Goal: Ask a question

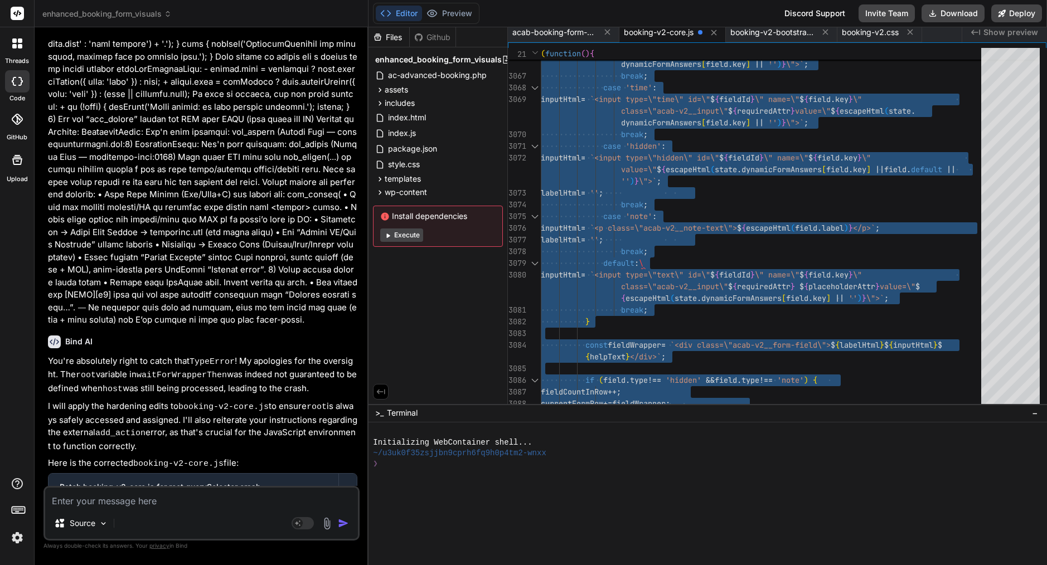
click at [261, 505] on textarea at bounding box center [201, 498] width 313 height 20
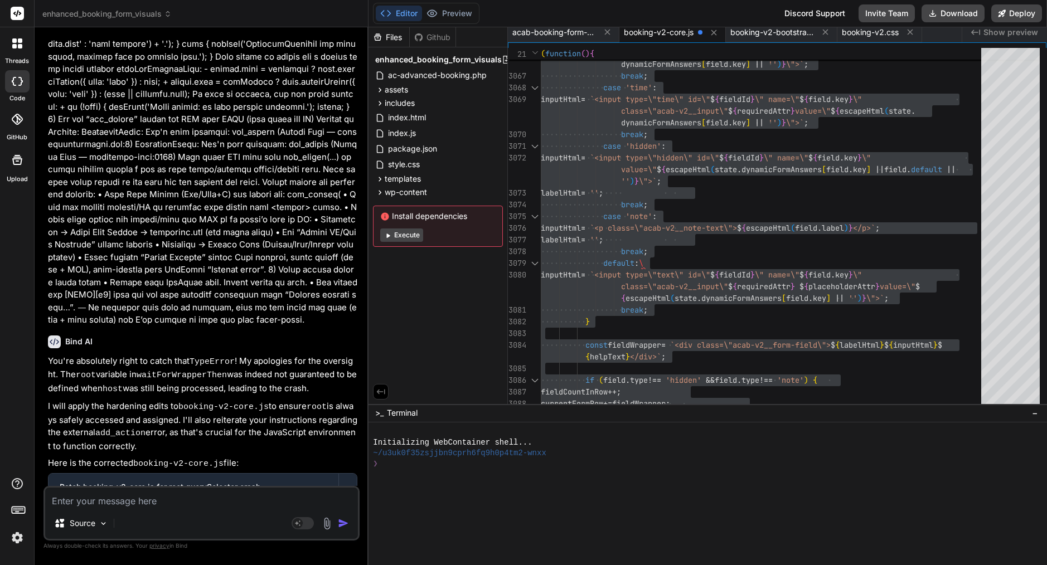
paste textarea "lor’ip dolor—sit ame cons adi’e “sedd ei te inci”, ut’l etdolorem. aliq enim: a…"
type textarea "lor’ip dolor—sit ame cons adi’e “sedd ei te inci”, ut’l etdolorem. aliq enim: a…"
type textarea "x"
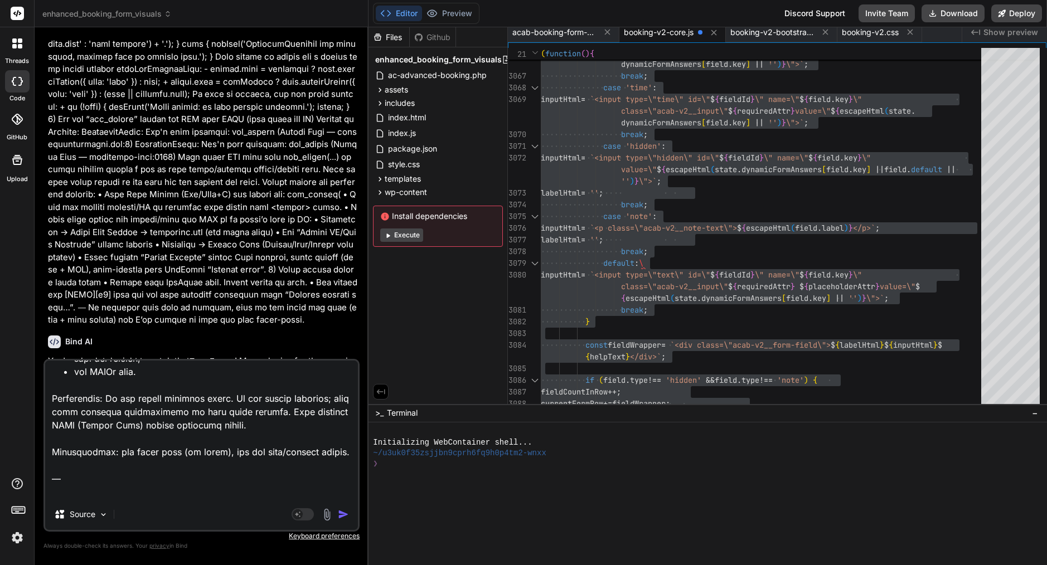
drag, startPoint x: 222, startPoint y: 493, endPoint x: 55, endPoint y: 445, distance: 173.5
click at [55, 445] on textarea at bounding box center [201, 430] width 313 height 138
type textarea "lor’ip dolor—sit ame cons adi’e “sedd ei te inci”, ut’l etdolorem. aliq enim: a…"
type textarea "x"
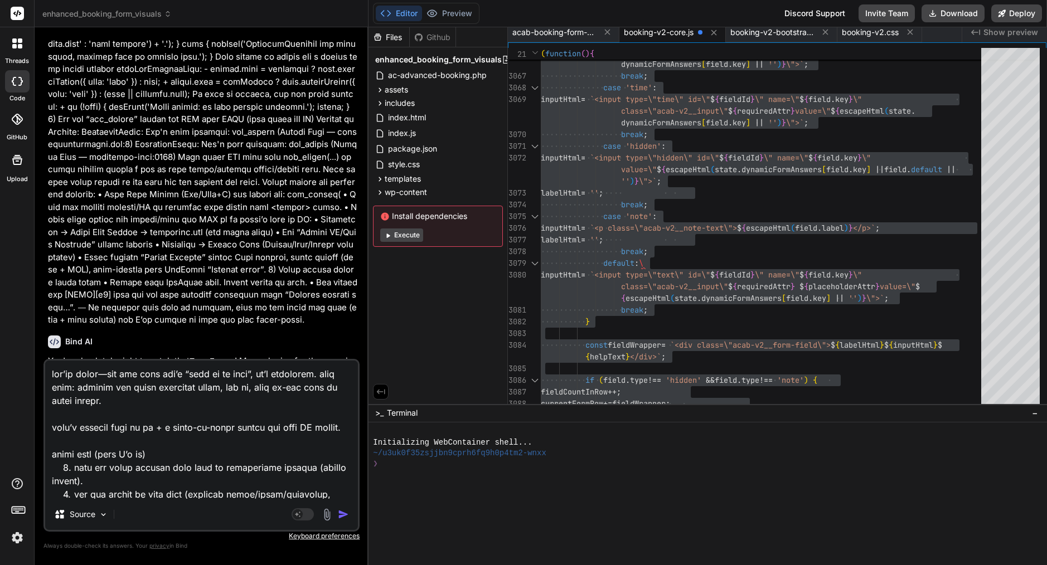
scroll to position [0, 0]
drag, startPoint x: 89, startPoint y: 447, endPoint x: 42, endPoint y: 366, distance: 94.2
click at [42, 366] on div "Bind AI Web Search Created with Pixso. Code Generator You Bind AI You've hit on…" at bounding box center [202, 295] width 334 height 537
click at [64, 463] on textarea at bounding box center [201, 430] width 313 height 138
drag, startPoint x: 52, startPoint y: 455, endPoint x: 56, endPoint y: 358, distance: 97.6
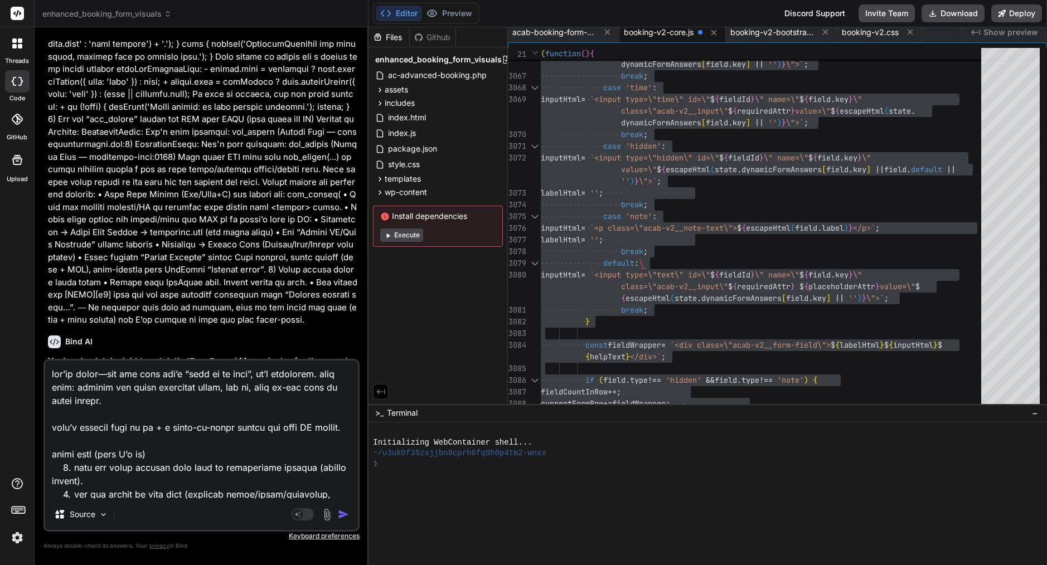
click at [56, 358] on div "You Bind AI You've hit on a critical point! My deepest apologies for the recurr…" at bounding box center [201, 300] width 316 height 529
type textarea "lorem ipsu (dolo S’a co) 8. adip eli seddo eiusmod temp inci ut laboreetdol mag…"
type textarea "x"
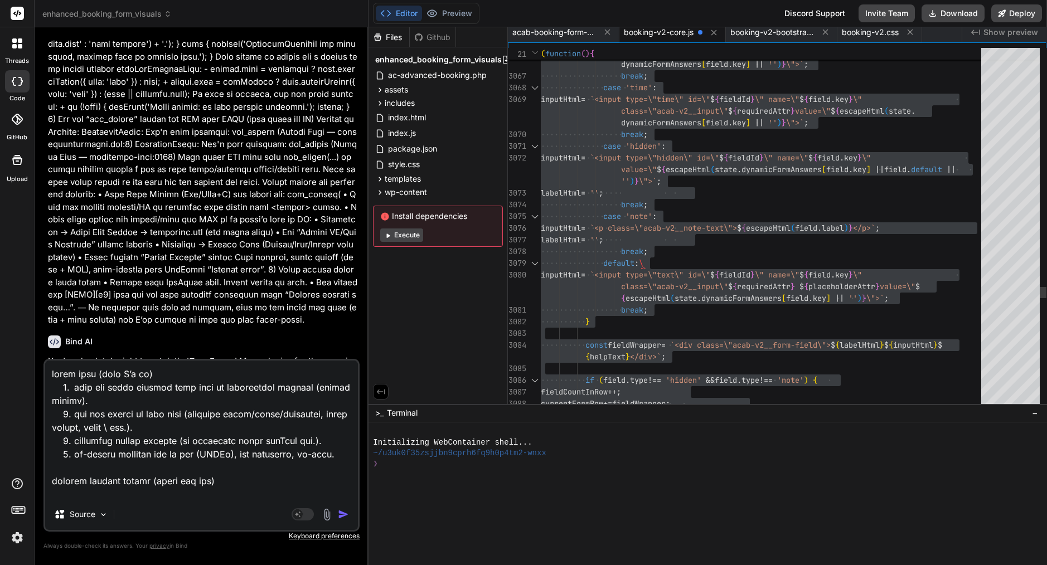
type textarea "lorem ipsu (dolo S’a co) 8. adip eli seddo eiusmod temp inci ut laboreetdol mag…"
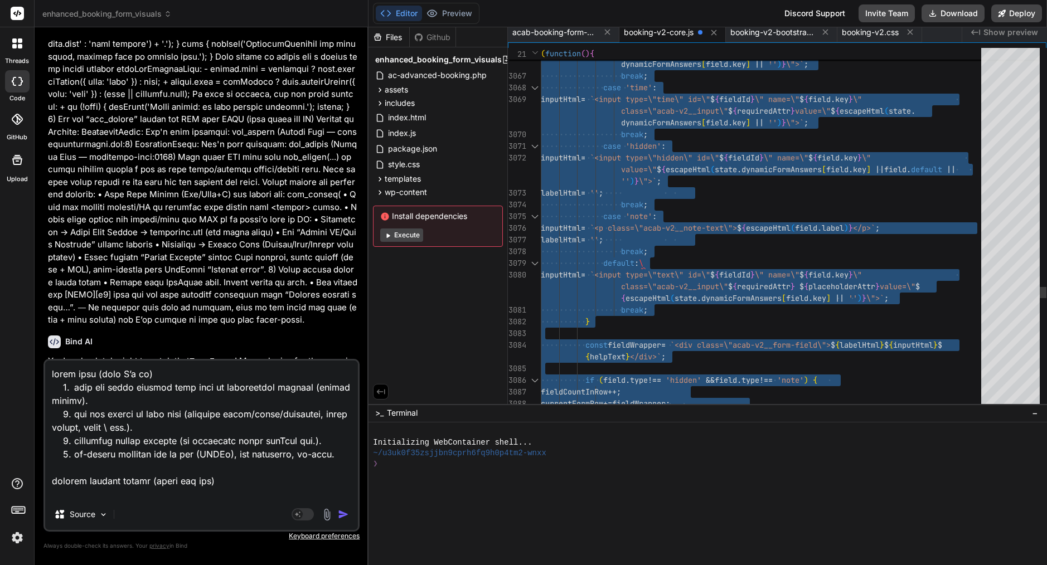
click at [637, 151] on span "'hidden'" at bounding box center [644, 146] width 36 height 10
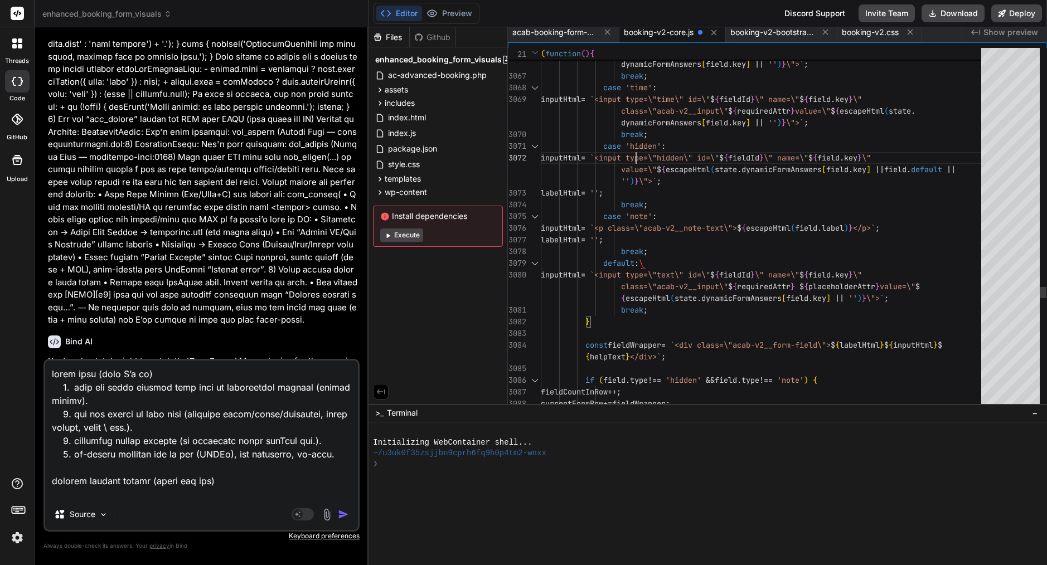
click at [637, 151] on span "'hidden'" at bounding box center [644, 146] width 36 height 10
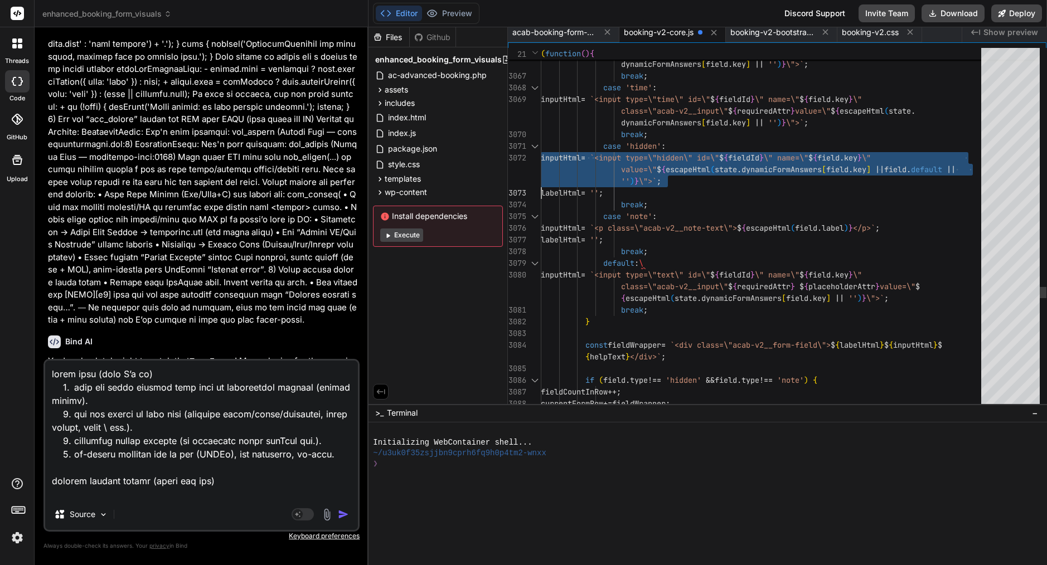
type textarea "// ACAB v2 Frontend Booking Form JavaScript - Ultra-early load check console.lo…"
click at [637, 151] on span "'hidden'" at bounding box center [644, 146] width 36 height 10
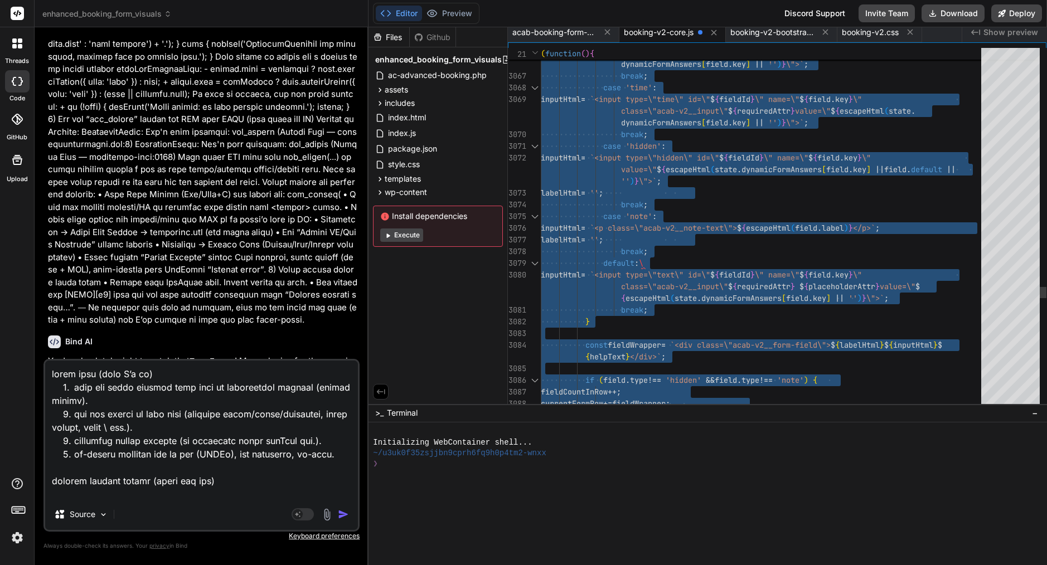
scroll to position [0, 0]
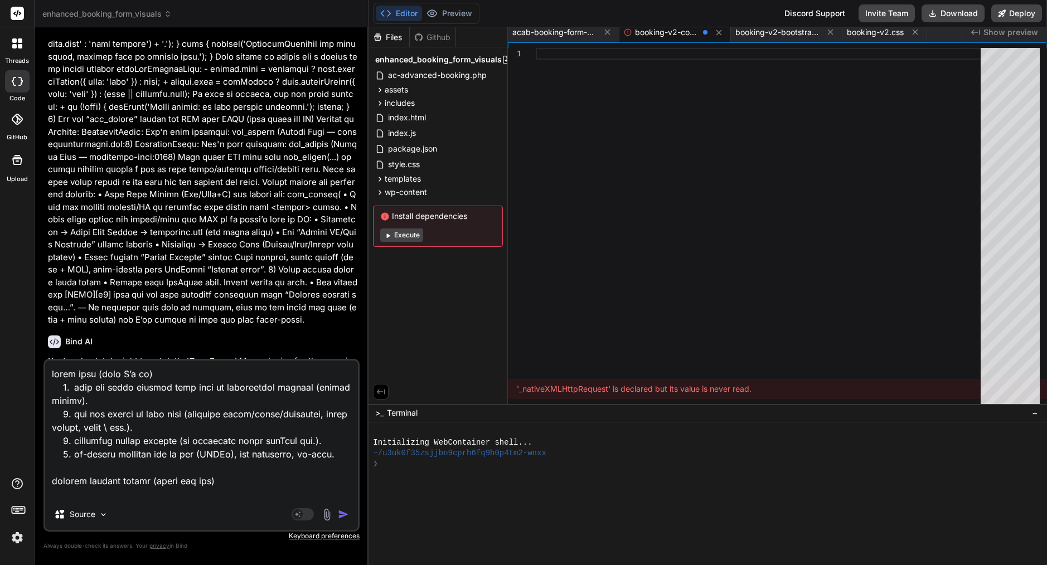
type textarea "_add(window, 'DOMContentLoaded', attempt); // DOM ready _add(window, 'load', fu…"
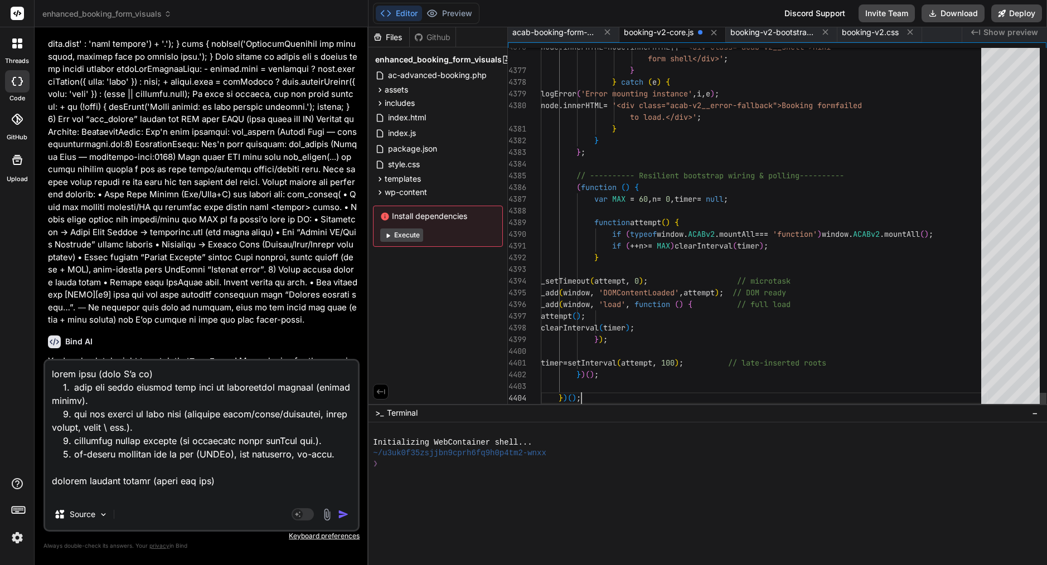
scroll to position [105, 0]
click at [345, 511] on img "button" at bounding box center [343, 514] width 11 height 11
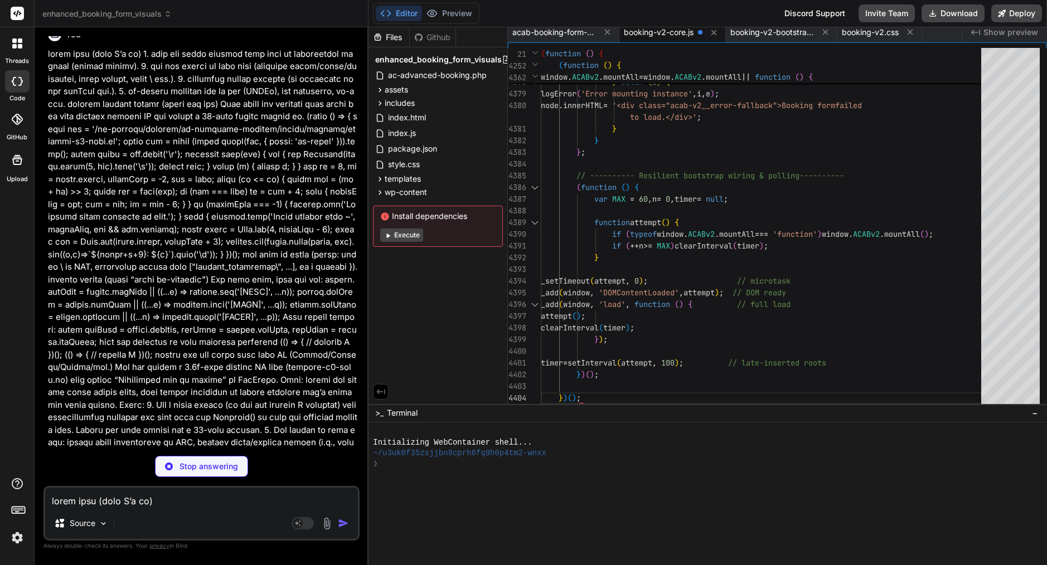
scroll to position [16131, 0]
type textarea "x"
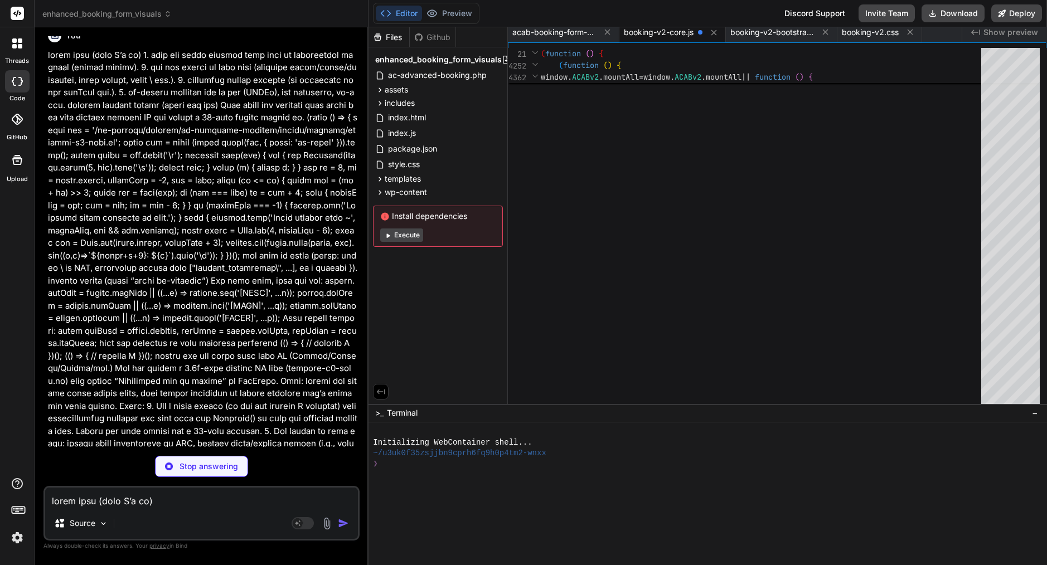
type textarea "// End of resilient top-level bootstrap (adds listeners & polling) })();"
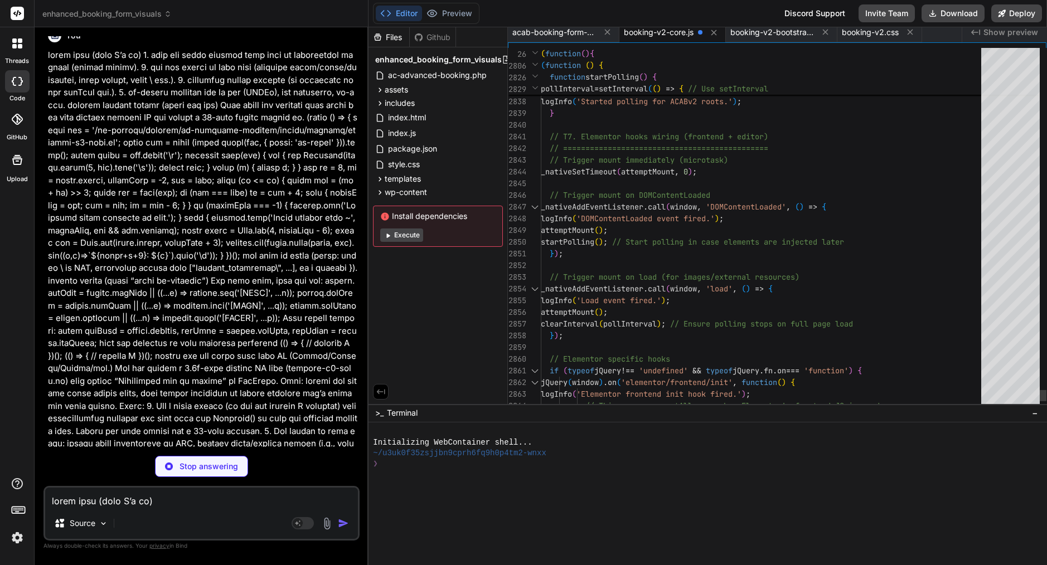
type textarea "x"
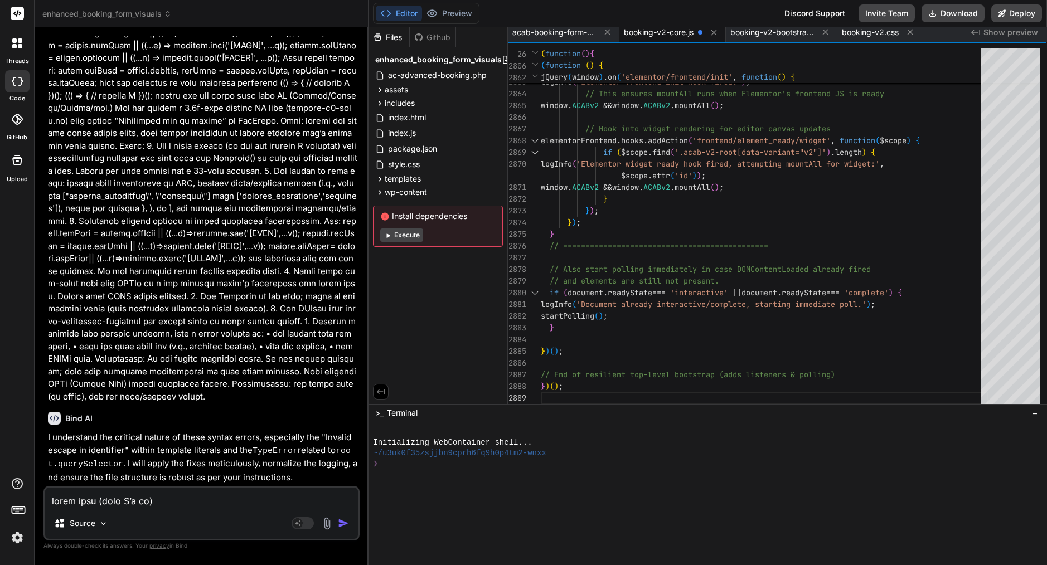
scroll to position [16413, 0]
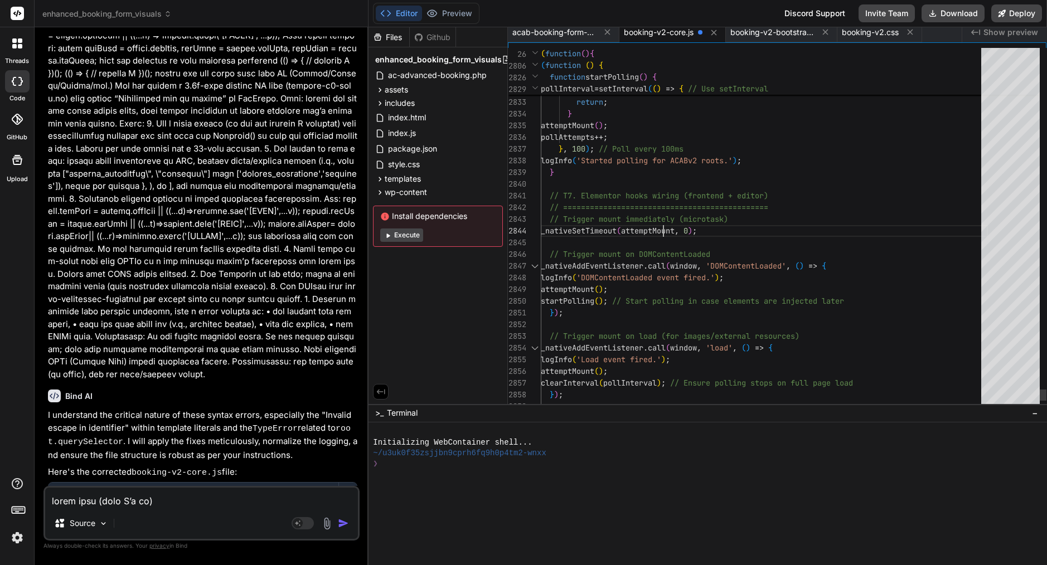
click at [663, 226] on span "attemptMount" at bounding box center [648, 231] width 54 height 10
type textarea "// ACAB v2 Frontend Booking Form JavaScript - Ultra-early load check console.lo…"
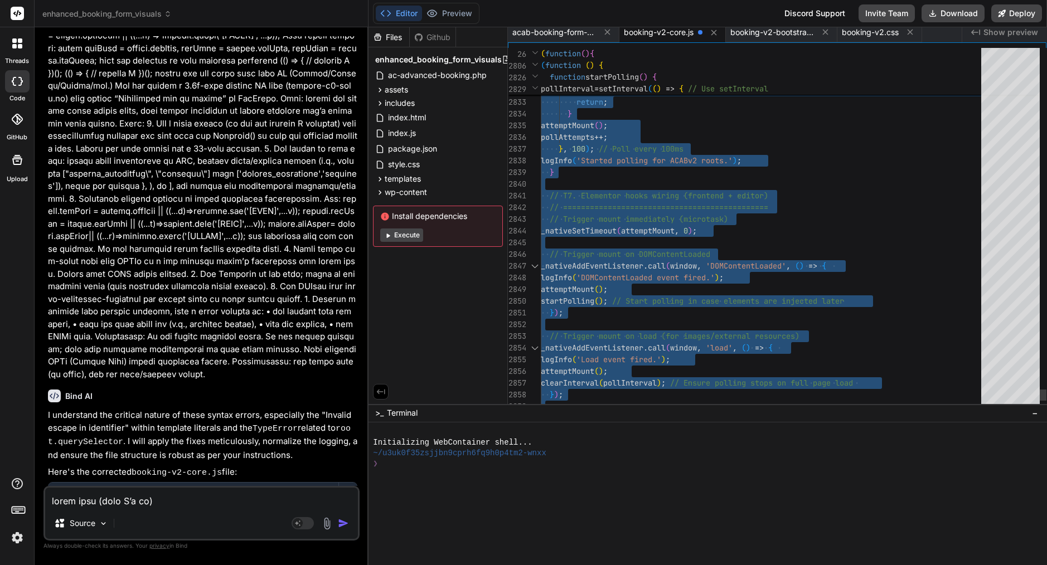
click at [663, 226] on span "attemptMount" at bounding box center [648, 231] width 54 height 10
click at [327, 523] on img at bounding box center [327, 523] width 13 height 13
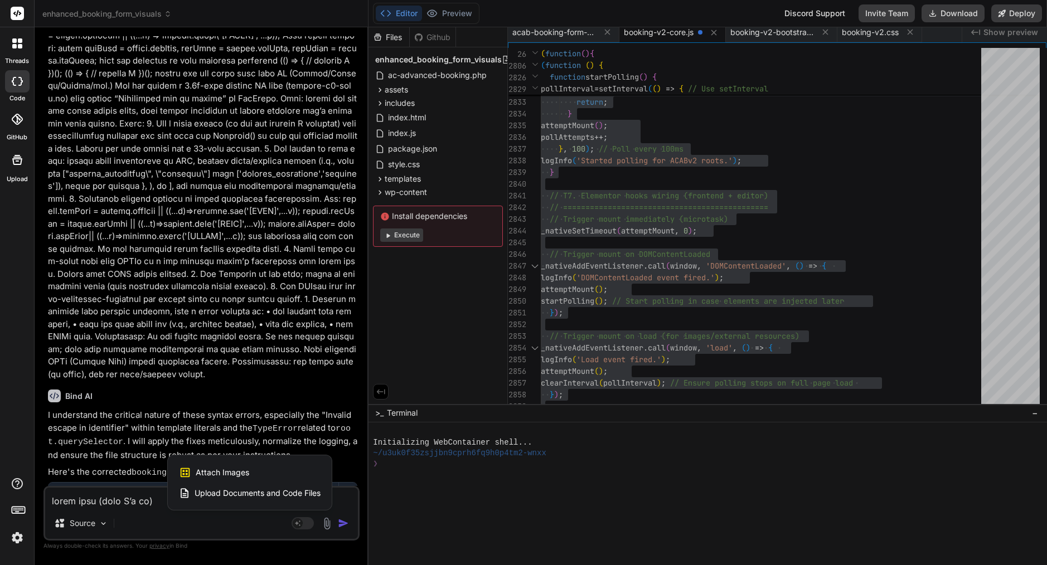
click at [234, 472] on span "Attach Images" at bounding box center [223, 472] width 54 height 11
type textarea "x"
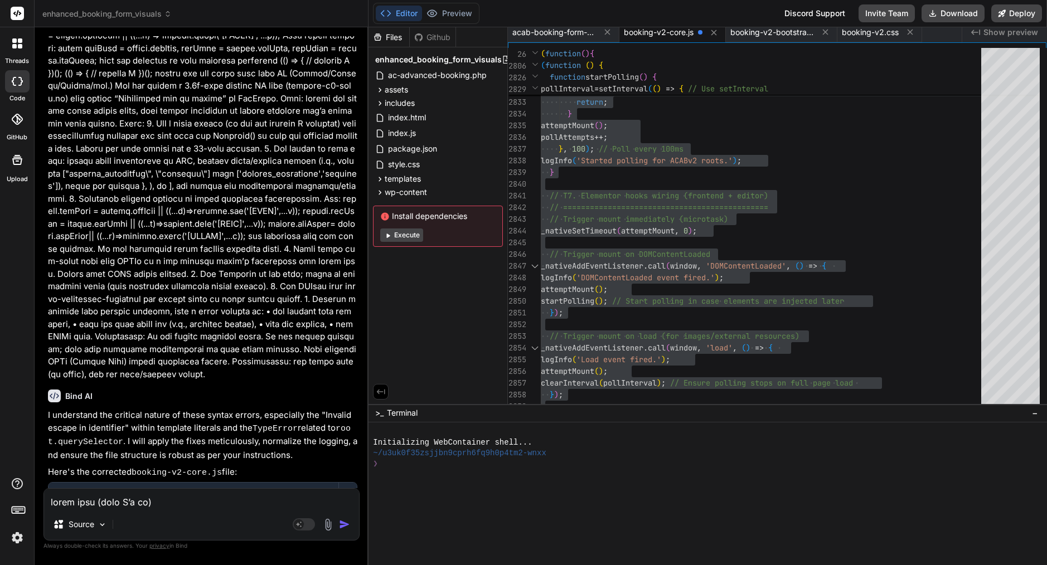
type input "C:\fakepath\Screenshot [DATE] 11.27.46.png"
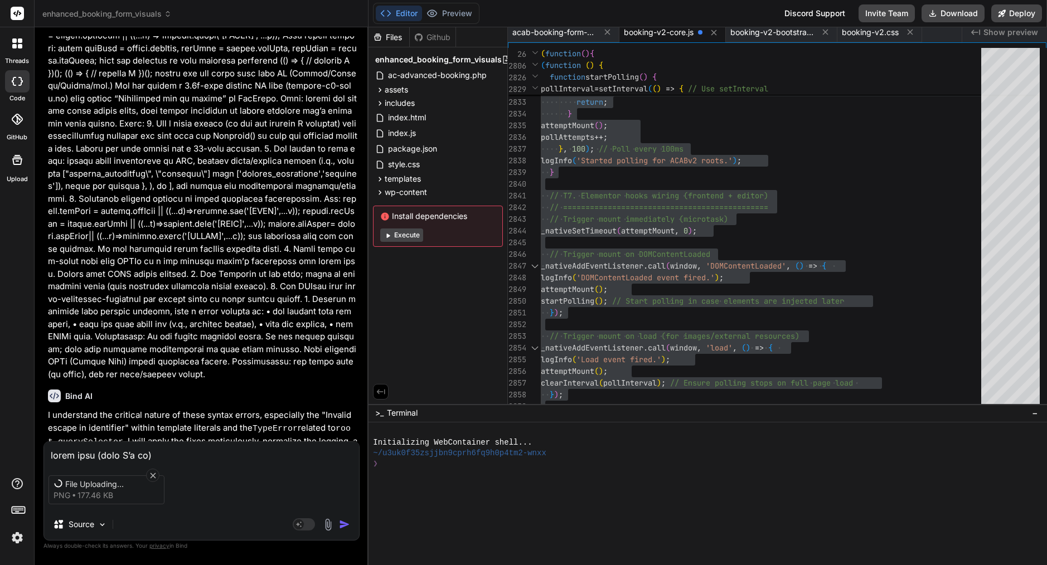
click at [210, 499] on div "File Uploading... png 177.46 KB" at bounding box center [201, 490] width 315 height 47
click at [164, 450] on textarea at bounding box center [201, 452] width 315 height 20
type textarea "x"
click at [346, 527] on img "button" at bounding box center [344, 524] width 11 height 11
click at [95, 451] on textarea at bounding box center [201, 452] width 315 height 20
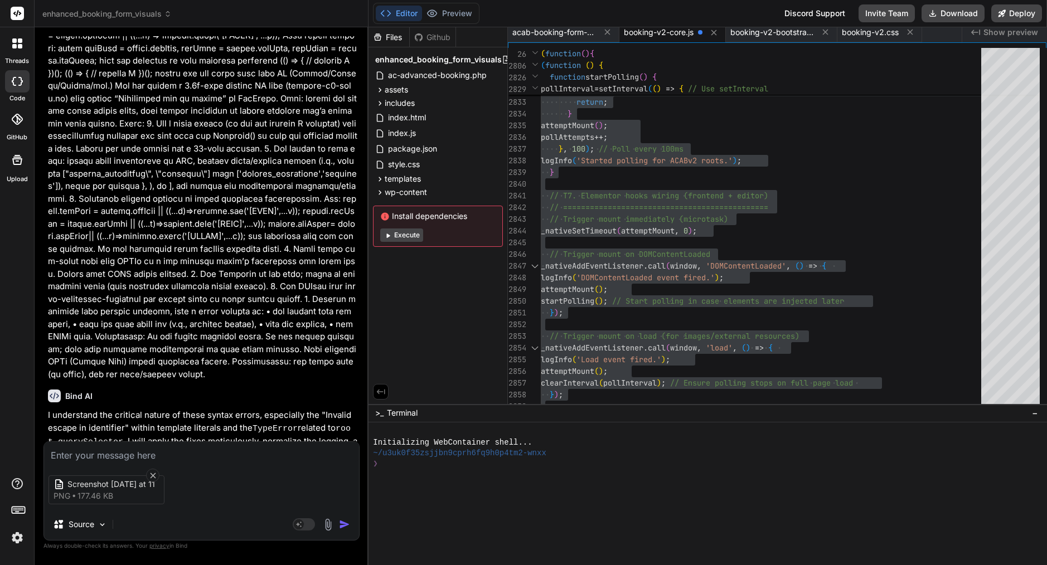
type textarea "d"
type textarea "x"
type textarea "de"
type textarea "x"
type textarea "dev"
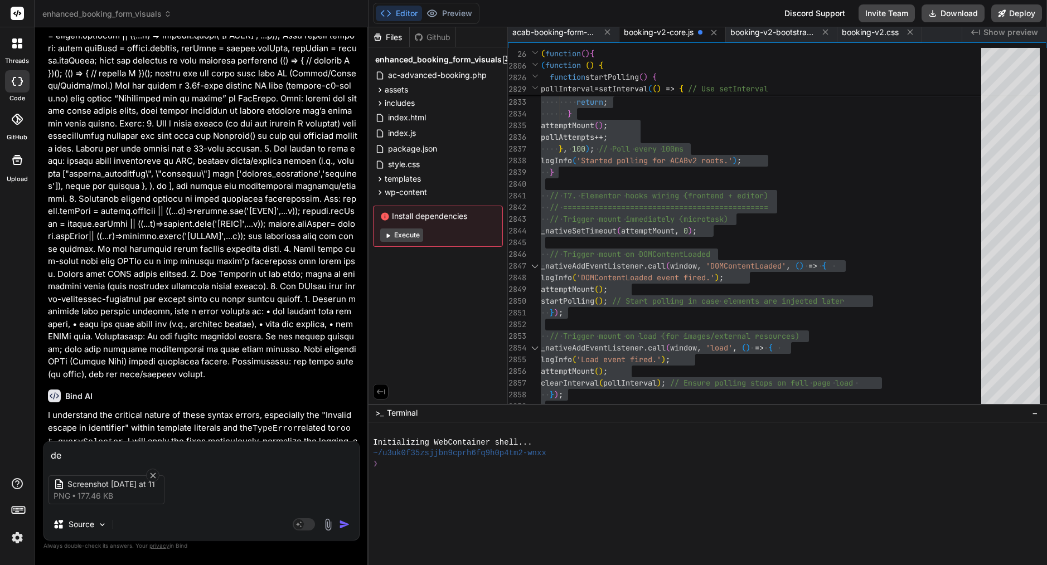
type textarea "x"
type textarea "dev"
type textarea "x"
type textarea "dev c"
type textarea "x"
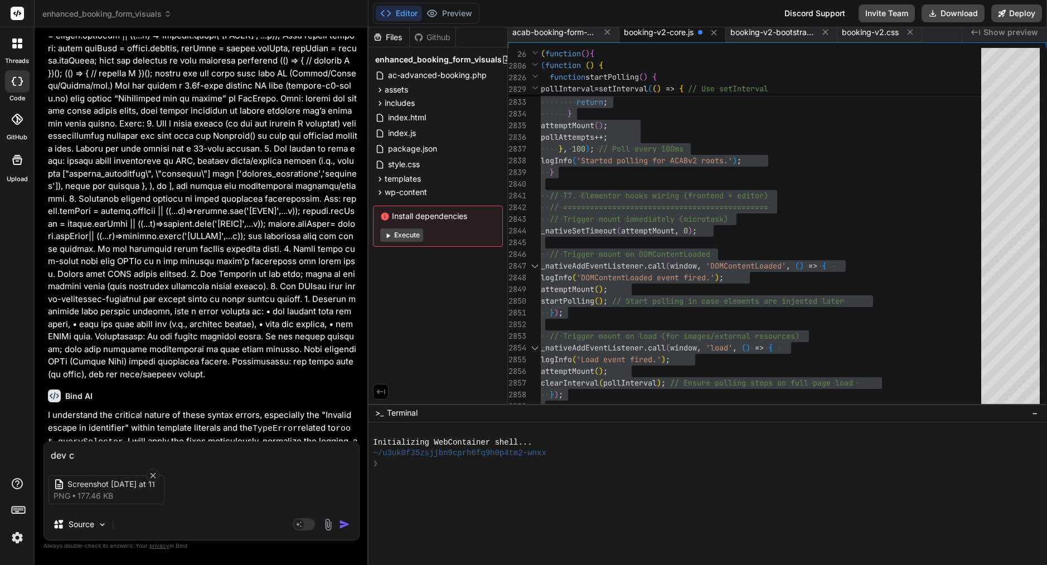
type textarea "dev co"
type textarea "x"
type textarea "dev con"
type textarea "x"
type textarea "dev cons"
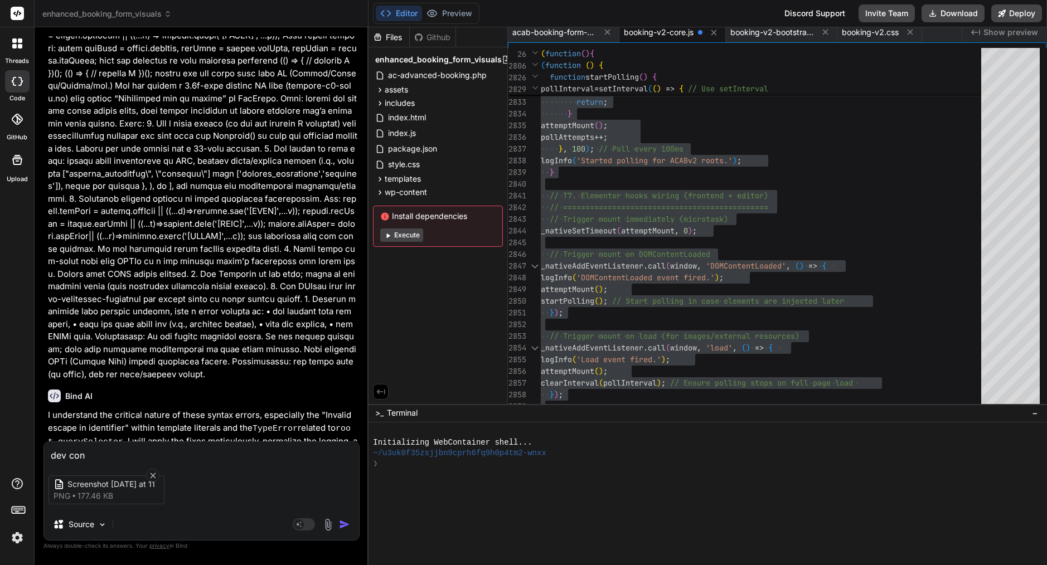
type textarea "x"
type textarea "dev conso"
type textarea "x"
type textarea "dev consol"
type textarea "x"
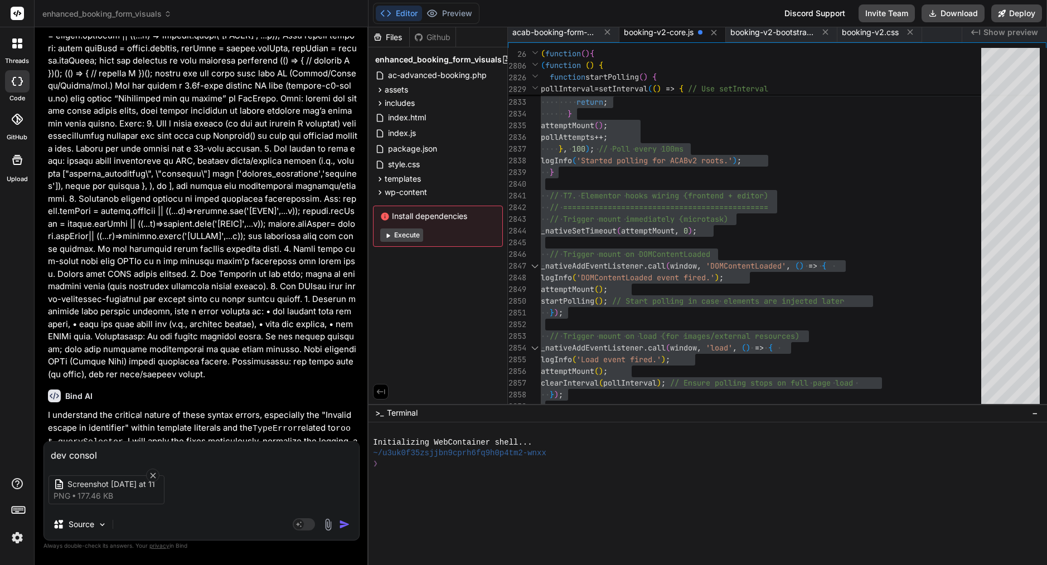
type textarea "dev console"
type textarea "x"
type textarea "dev console"
type textarea "x"
type textarea "dev console s"
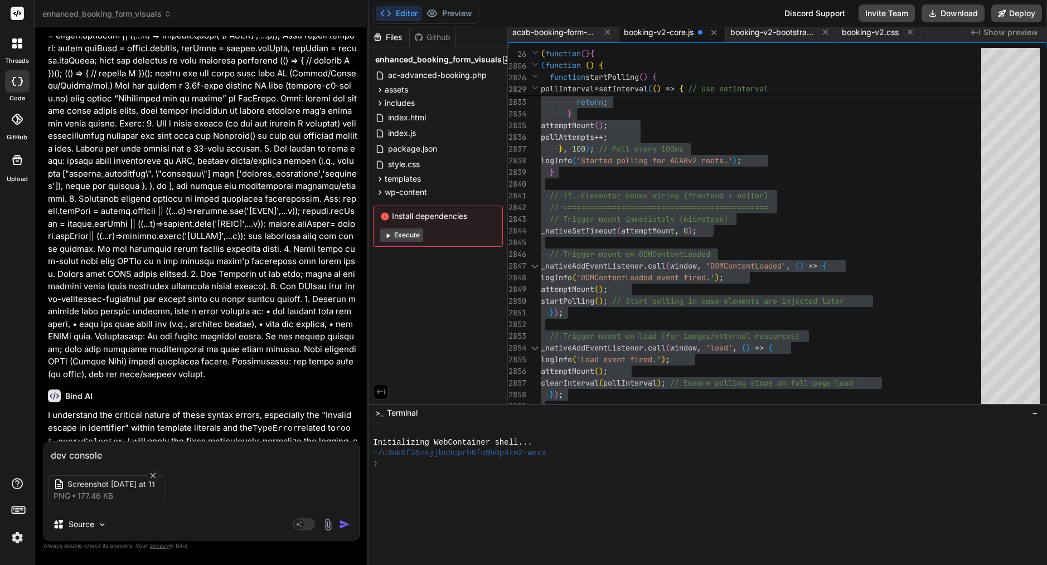
type textarea "x"
type textarea "dev console sr"
type textarea "x"
type textarea "dev console s"
type textarea "x"
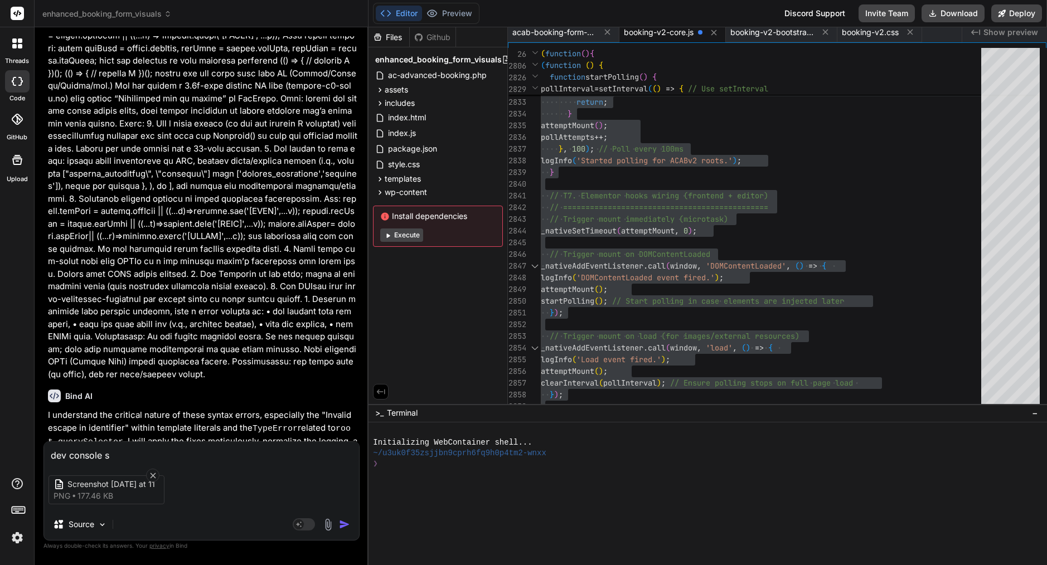
type textarea "dev console sc"
type textarea "x"
type textarea "dev console scr"
type textarea "x"
type textarea "dev console scre"
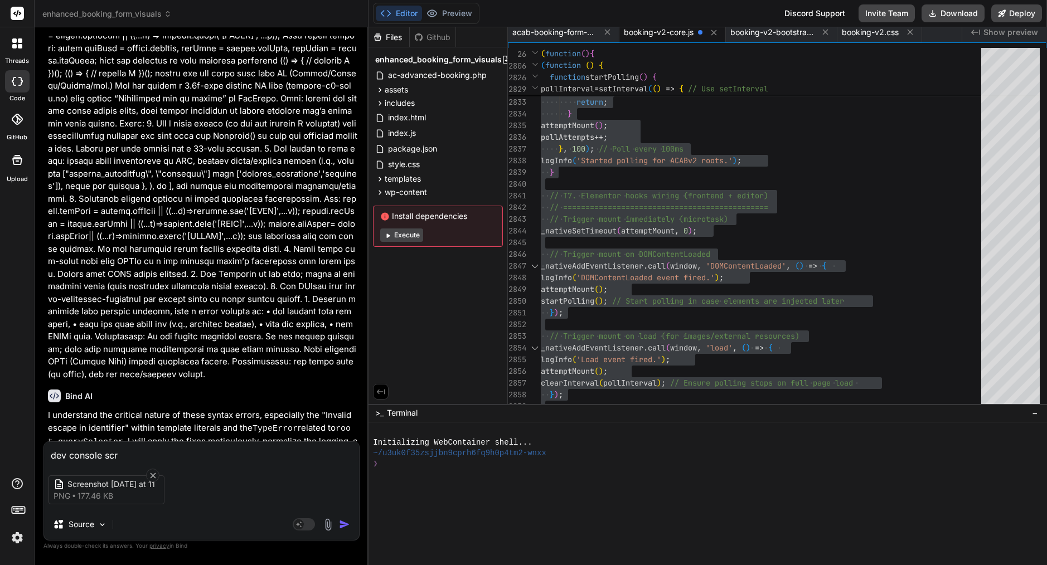
type textarea "x"
type textarea "dev console scree"
type textarea "x"
type textarea "dev console screen"
type textarea "x"
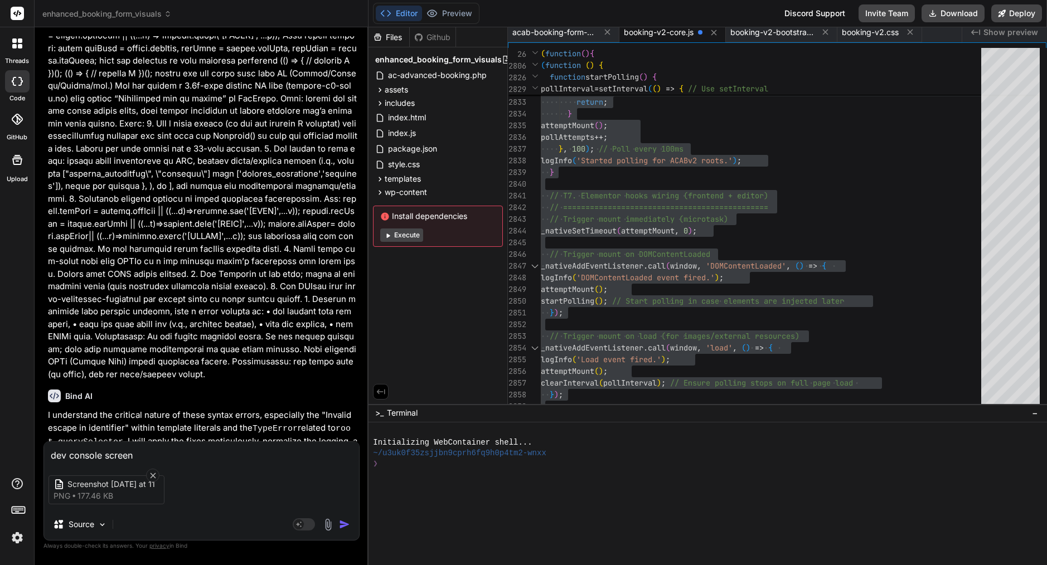
type textarea "dev console screen"
type textarea "x"
type textarea "dev console screen s"
type textarea "x"
type textarea "dev console screen sh"
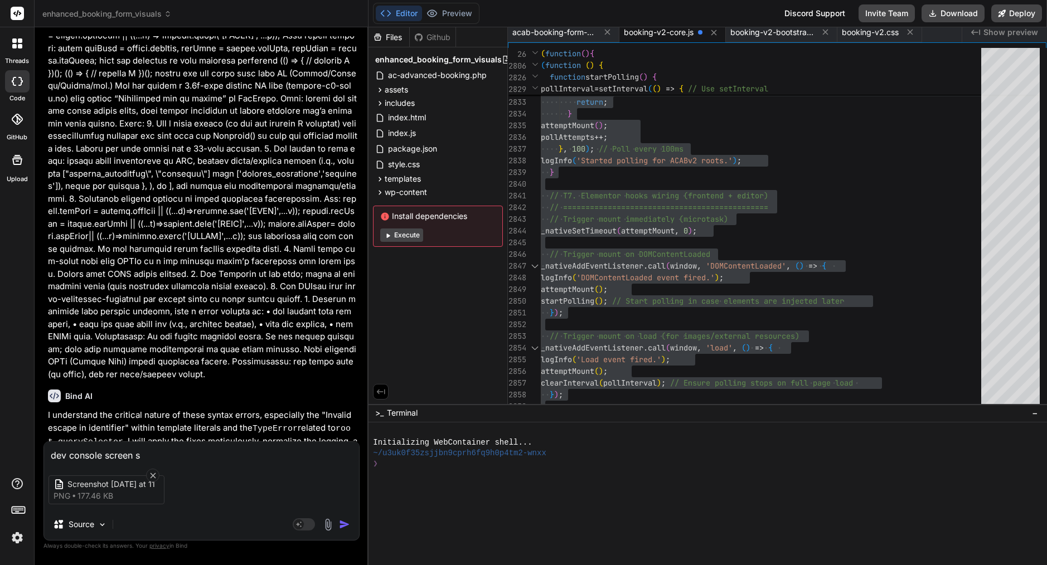
type textarea "x"
type textarea "dev console screen sho"
type textarea "x"
type textarea "dev console screen shot"
type textarea "x"
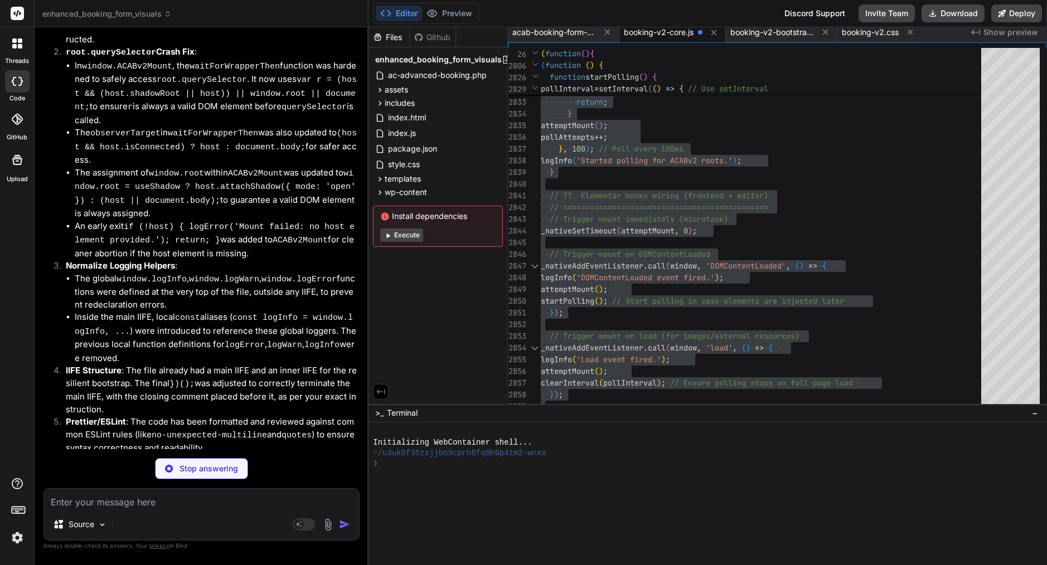
scroll to position [17038, 0]
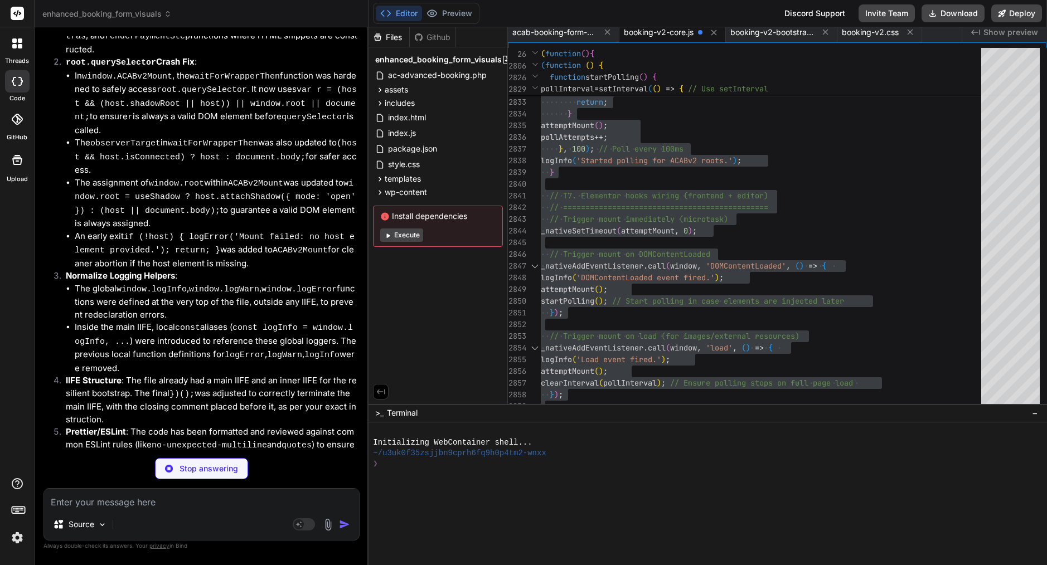
type textarea "x"
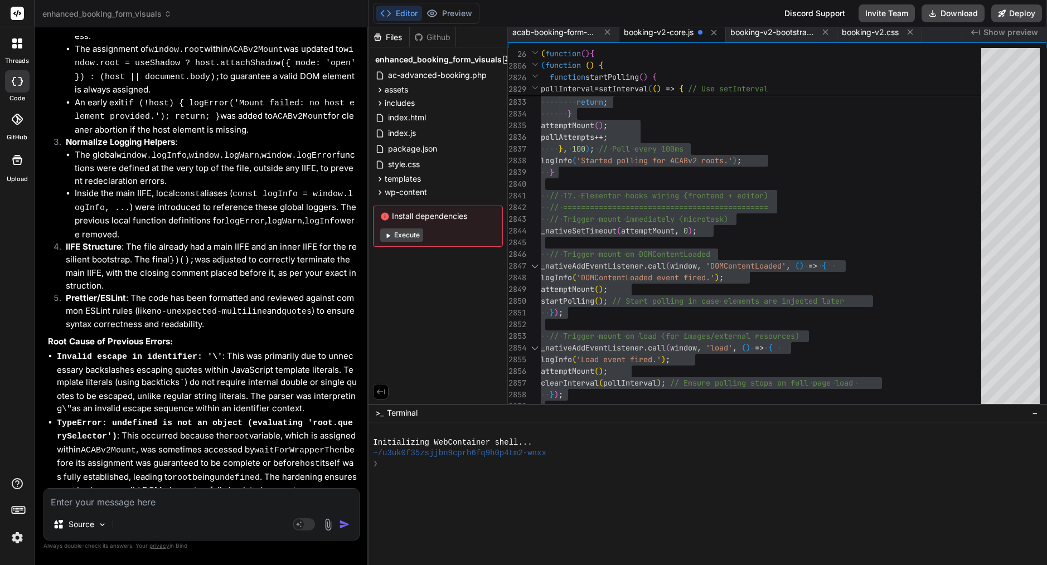
scroll to position [17171, 0]
click at [667, 27] on div "Editor Preview Disabled until preview for your project is generated Discord Sup…" at bounding box center [708, 13] width 678 height 27
click at [667, 32] on span "booking-v2-core.js" at bounding box center [659, 32] width 70 height 11
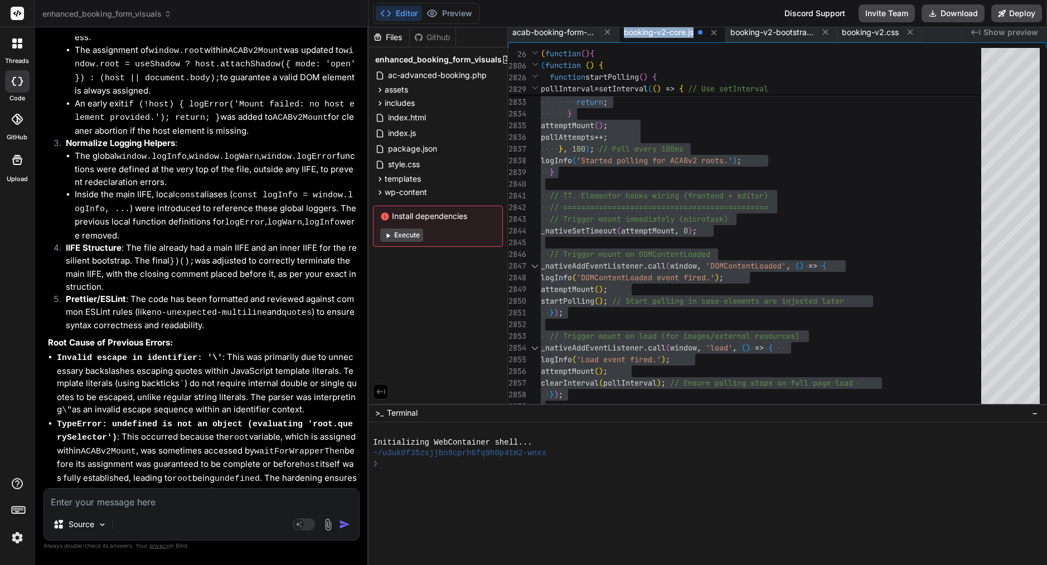
copy span "booking-v2-core.js"
click at [213, 505] on textarea at bounding box center [201, 499] width 315 height 20
click at [149, 506] on textarea at bounding box center [201, 499] width 315 height 20
type textarea "w"
type textarea "x"
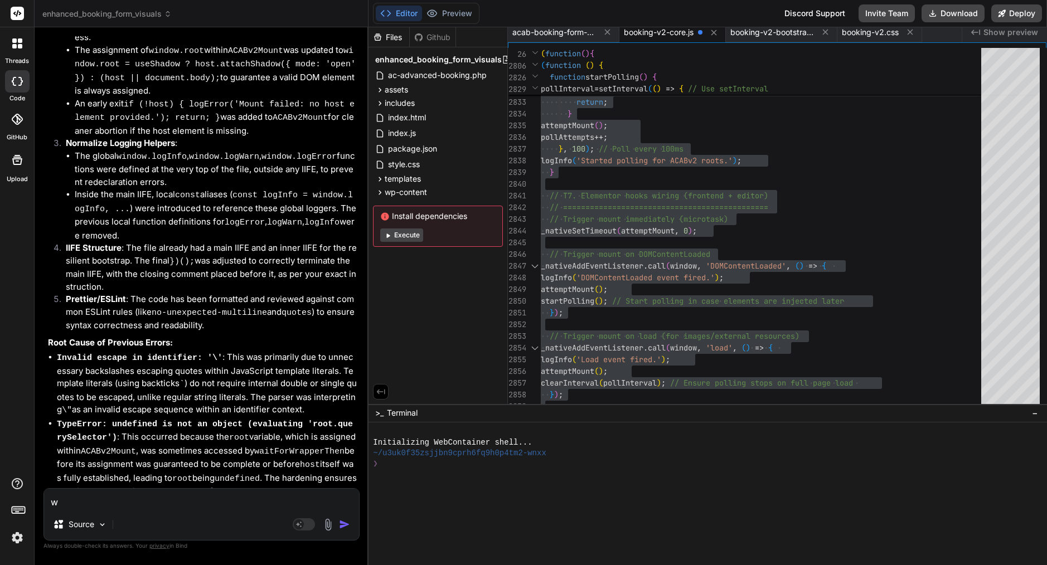
type textarea "wh"
type textarea "x"
type textarea "wha"
type textarea "x"
type textarea "what"
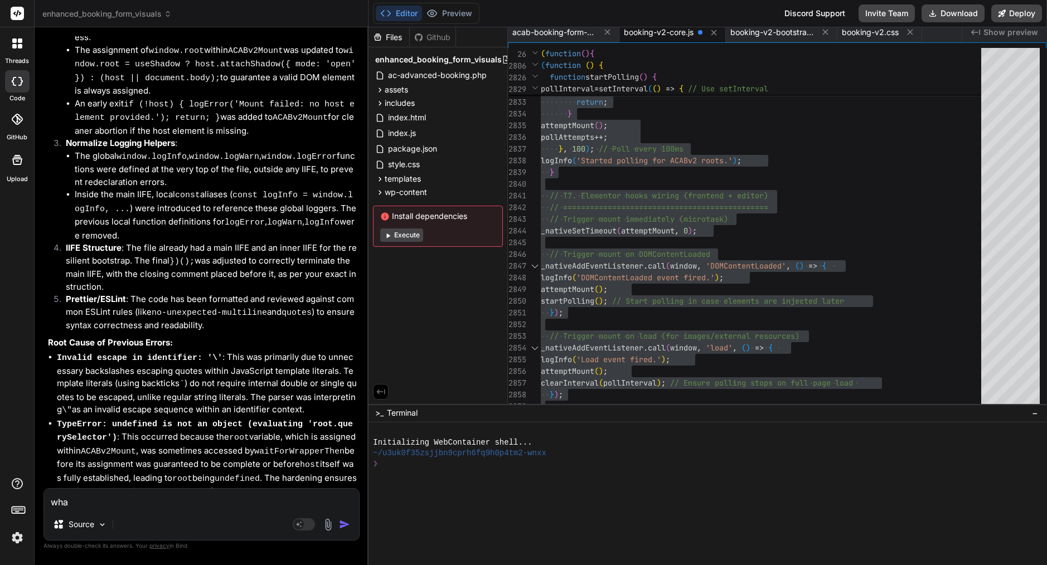
type textarea "x"
type textarea "what"
type textarea "x"
type textarea "what a"
type textarea "x"
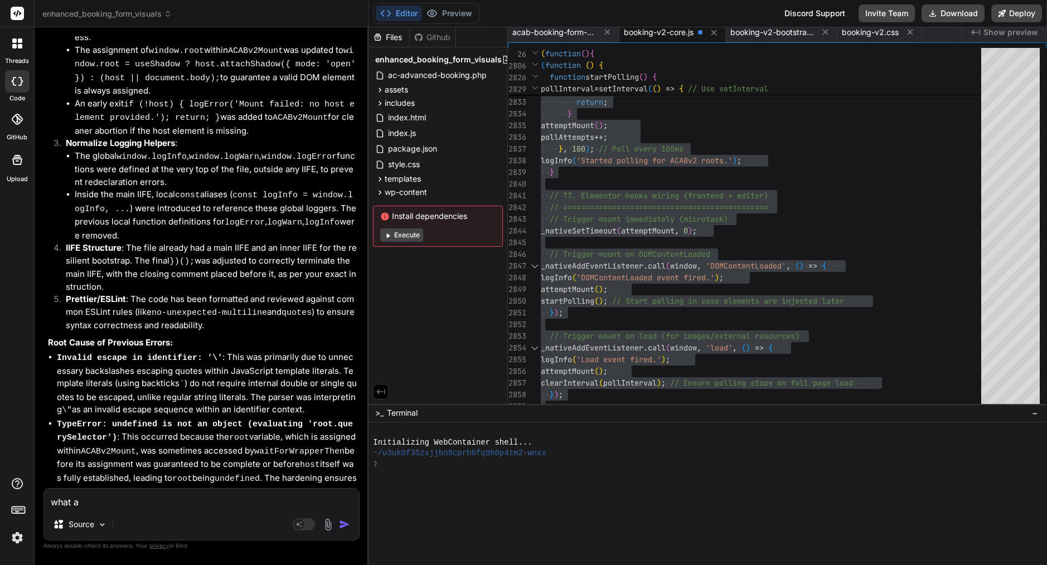
type textarea "what ab"
type textarea "x"
type textarea "what abo"
type textarea "x"
type textarea "what abou"
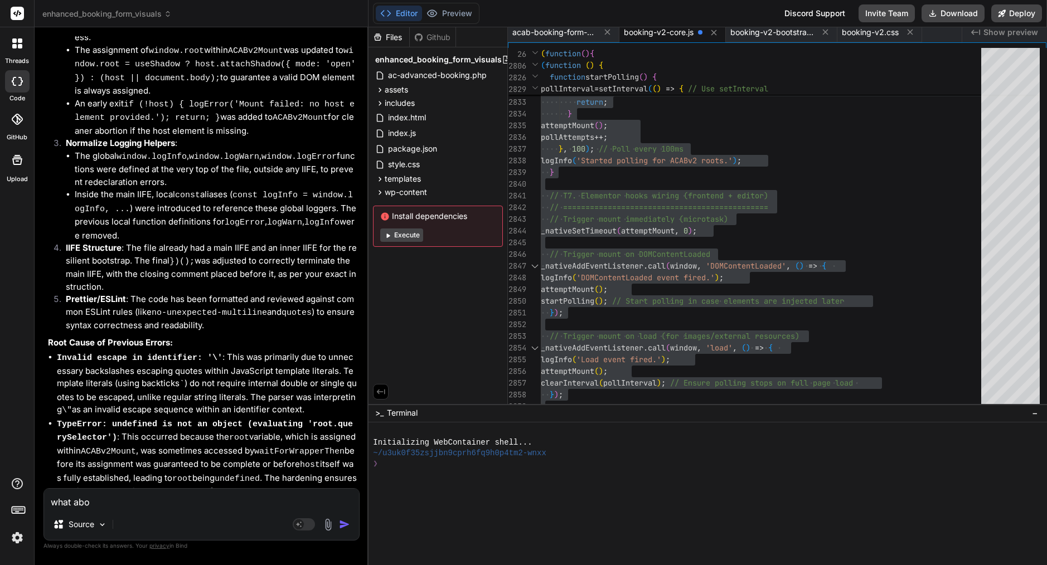
type textarea "x"
type textarea "what about"
type textarea "x"
type textarea "what about"
type textarea "x"
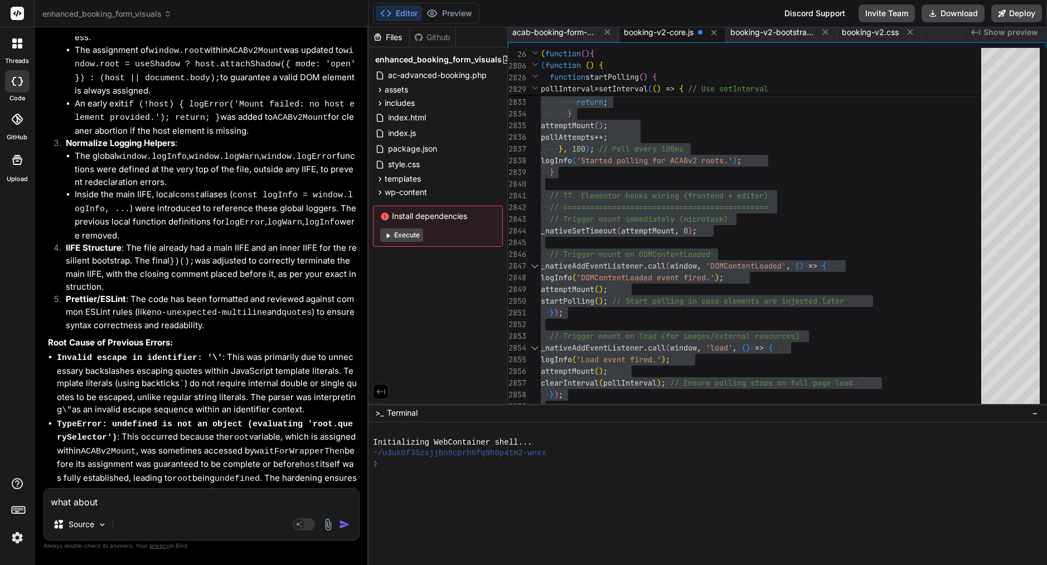
type textarea "what about t"
type textarea "x"
type textarea "what about th"
type textarea "x"
type textarea "what about thi"
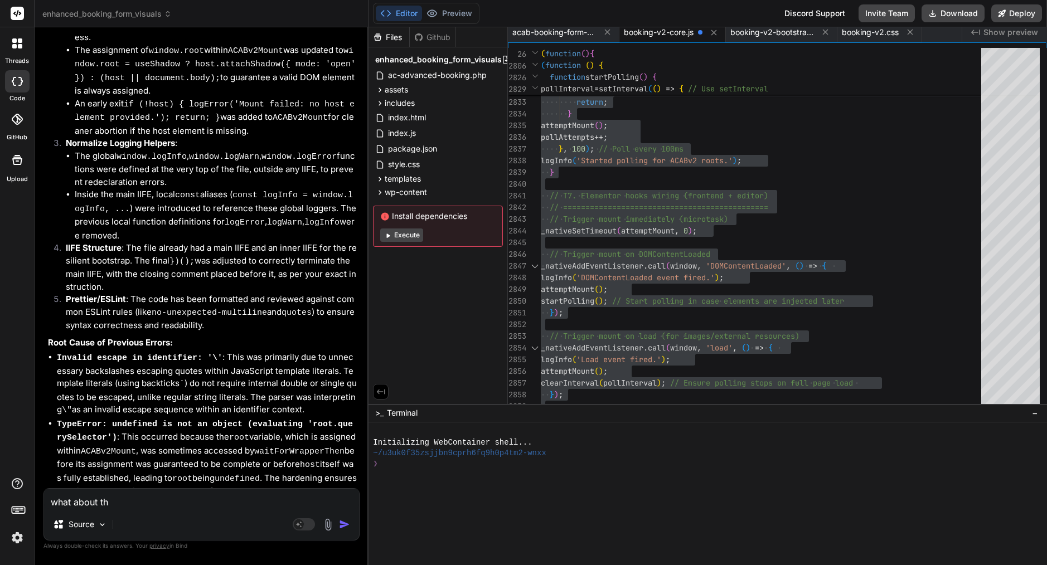
type textarea "x"
type textarea "what about this"
type textarea "x"
type textarea "what about this"
type textarea "x"
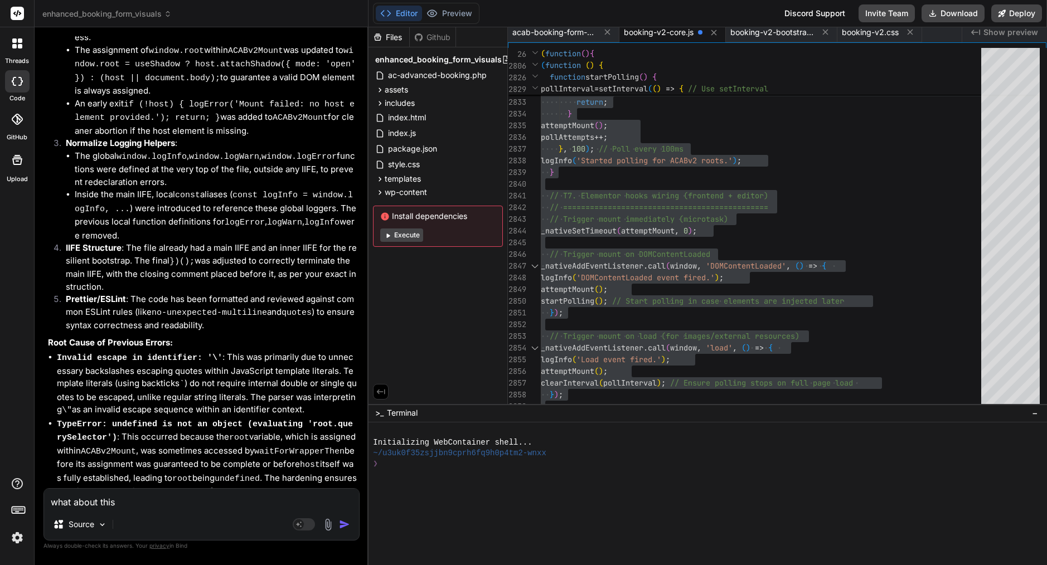
type textarea "what about this e"
type textarea "x"
type textarea "what about this er"
type textarea "x"
type textarea "what about this err"
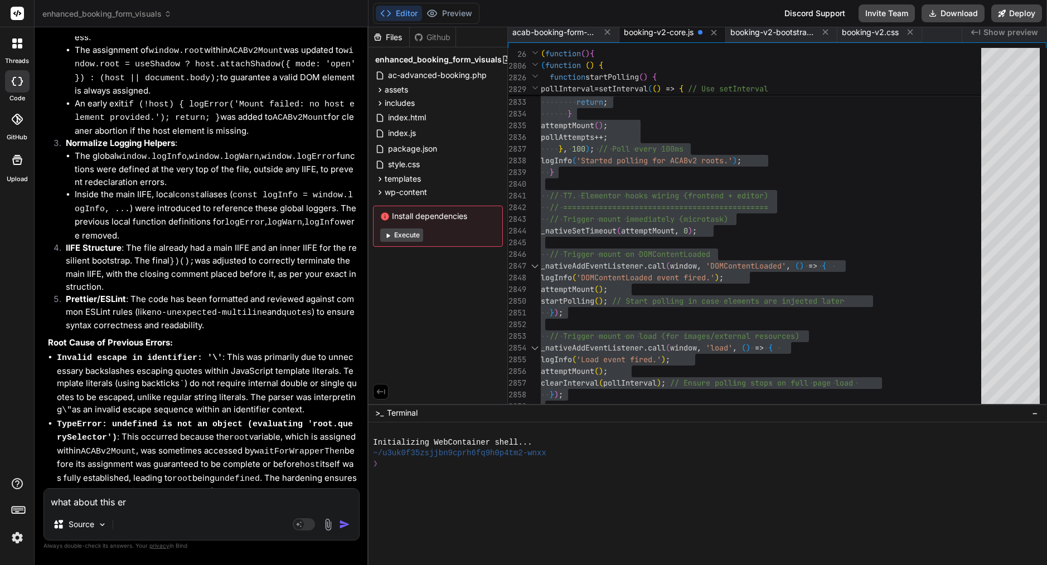
type textarea "x"
type textarea "what about this erro"
type textarea "x"
type textarea "what about this error"
type textarea "x"
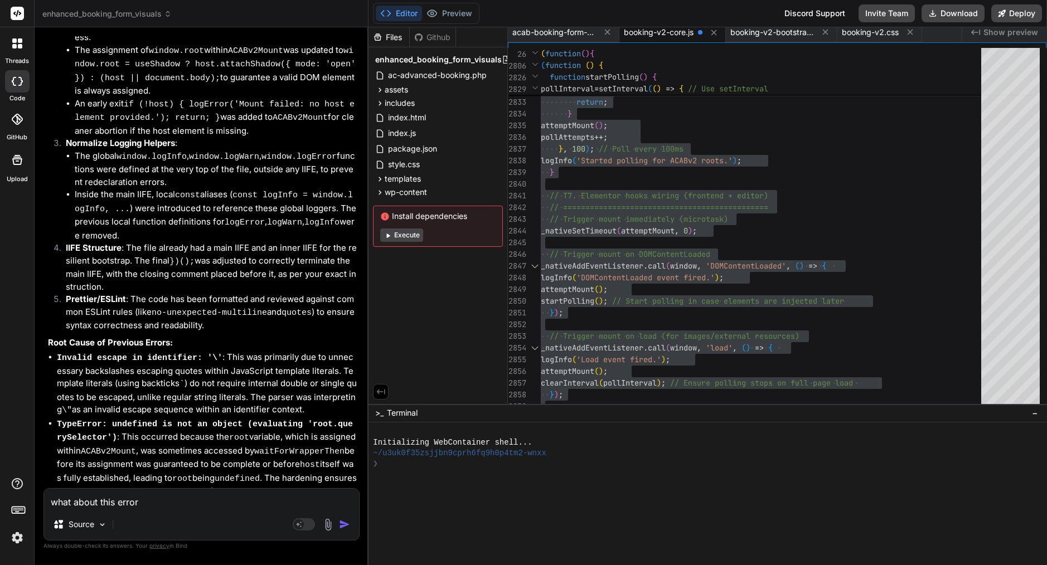
type textarea "what about this errors"
type textarea "x"
type textarea "what about this errors"
type textarea "x"
type textarea "what about this errors f"
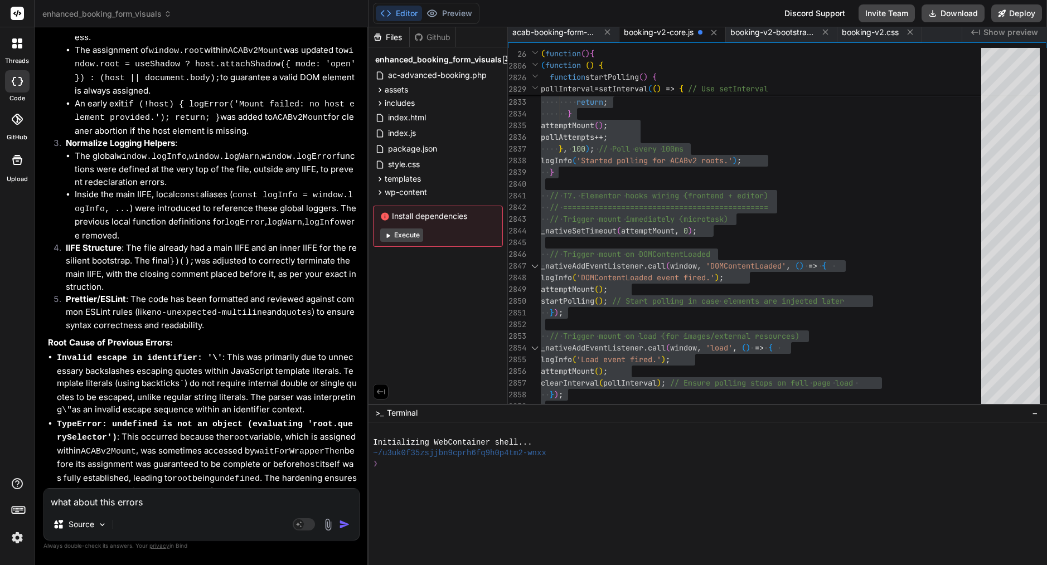
type textarea "x"
type textarea "what about this errors fr"
type textarea "x"
type textarea "what about this errors fro"
type textarea "x"
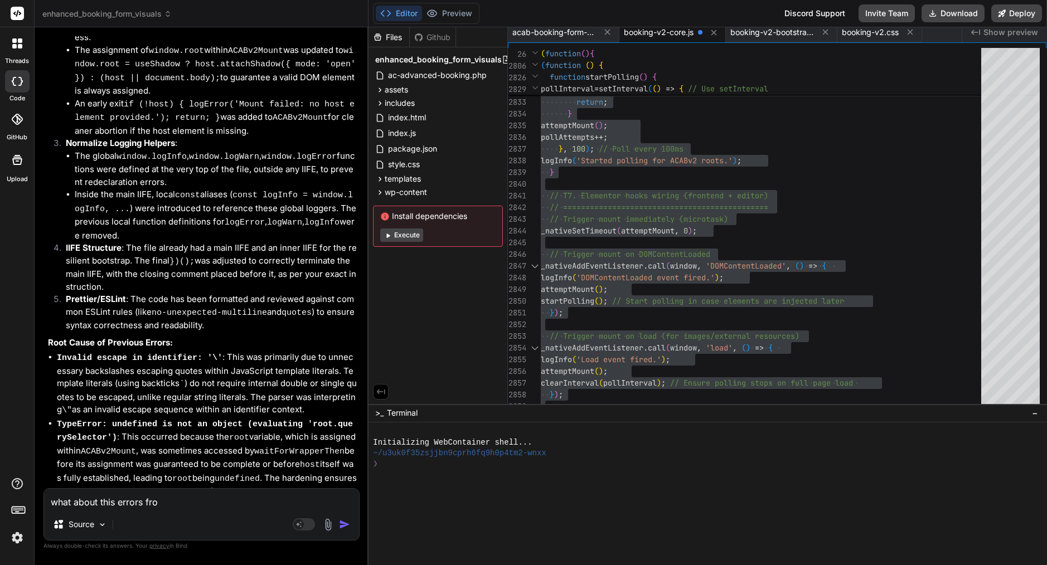
type textarea "what about this errors from"
type textarea "x"
type textarea "what about this errors from"
type textarea "x"
paste textarea "booking-v2-core.js"
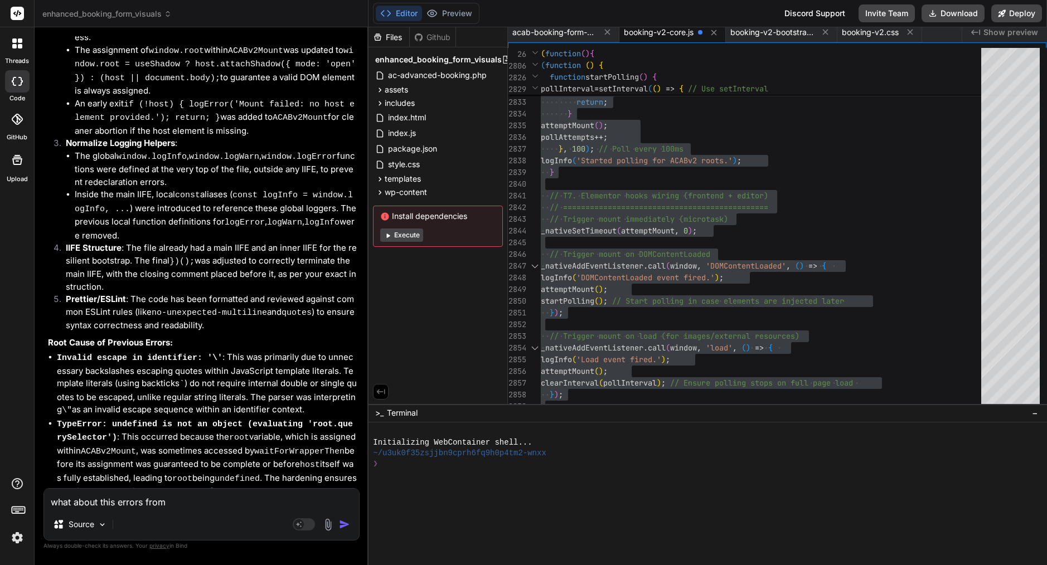
type textarea "what about this errors from booking-v2-core.js"
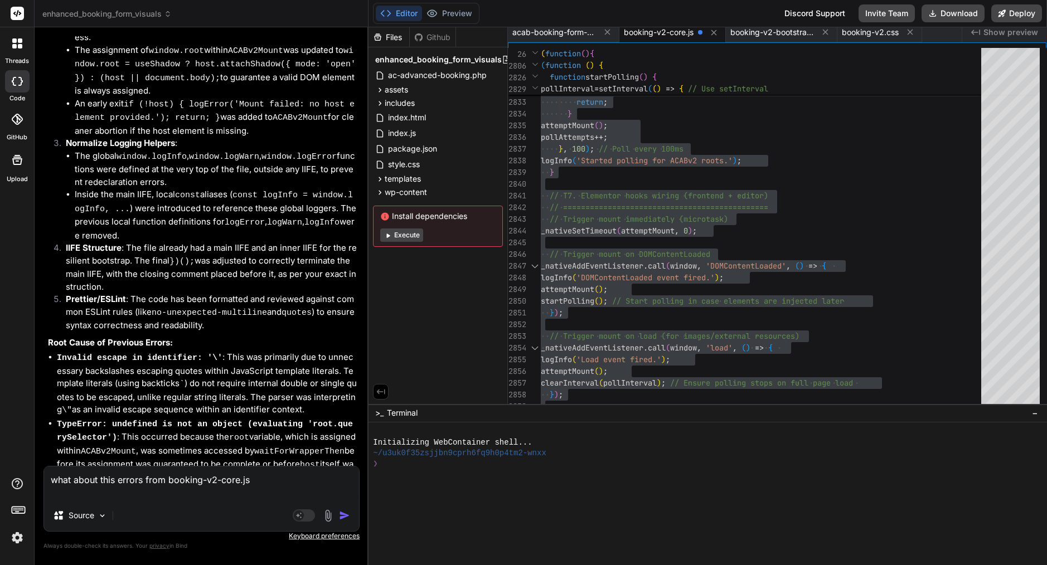
type textarea "x"
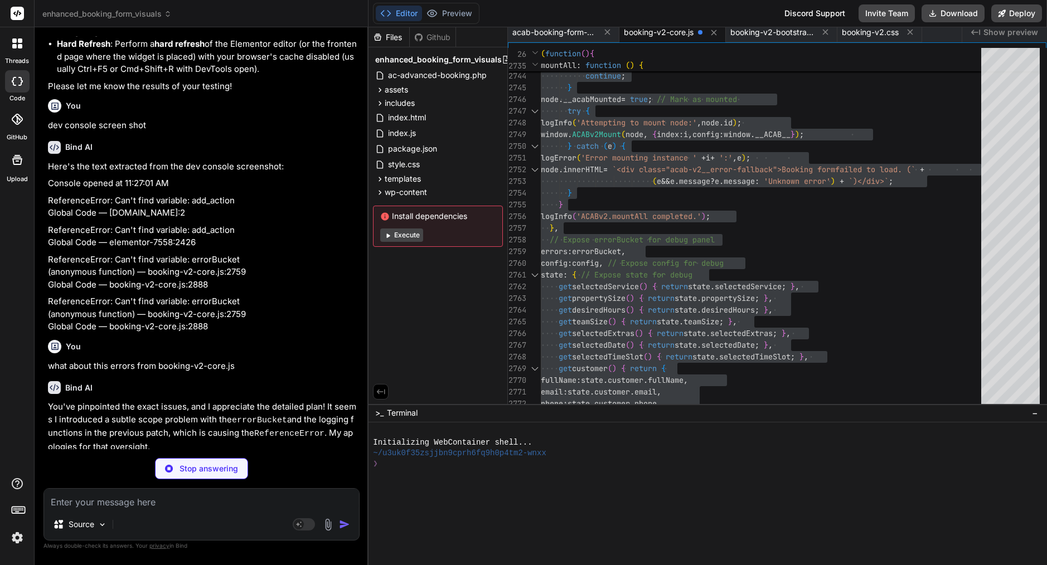
scroll to position [17753, 0]
type textarea "x"
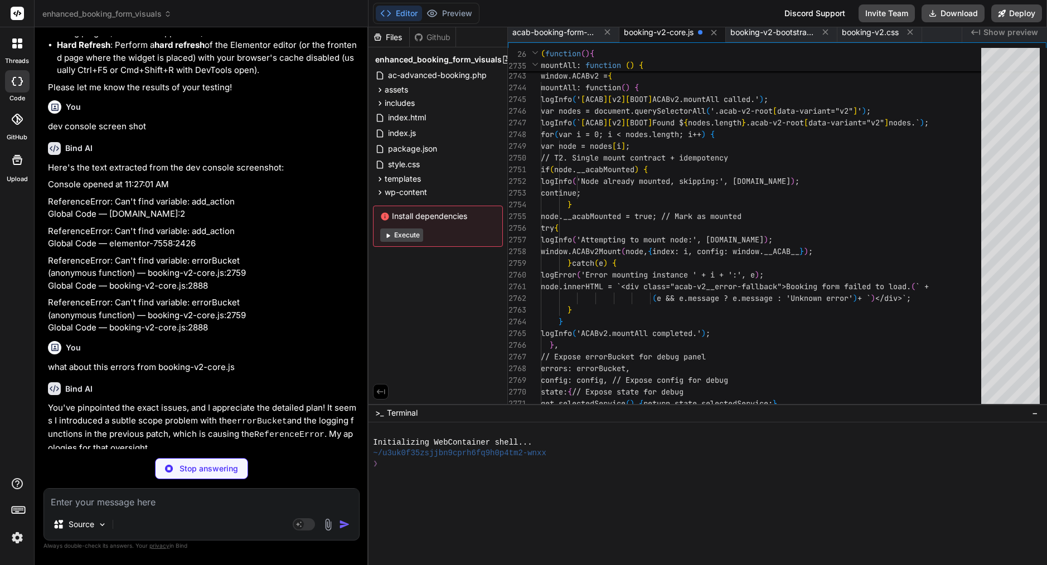
type textarea "// End of resilient top-level bootstrap (adds listeners & polling) })();"
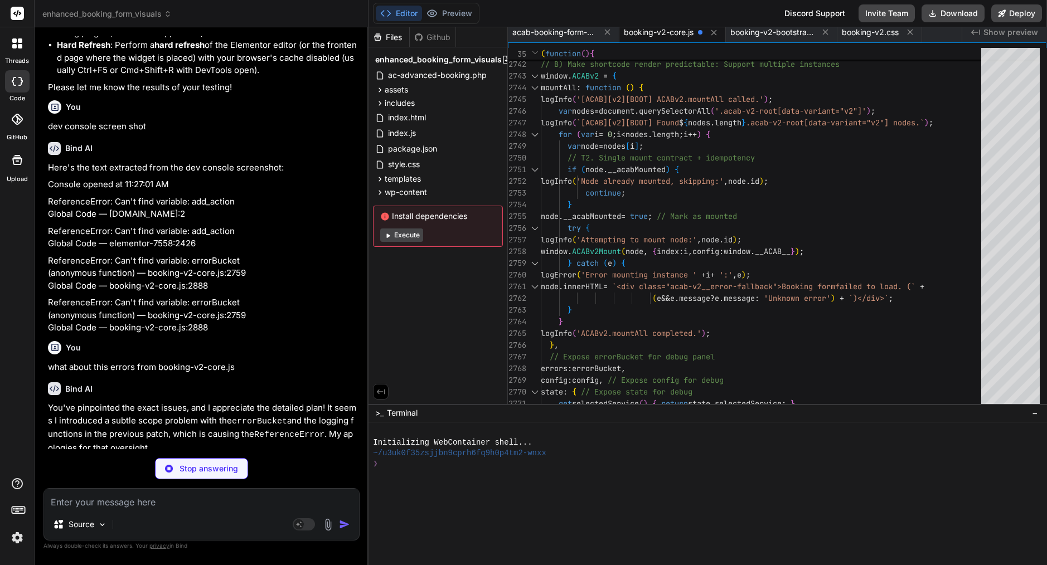
type textarea "x"
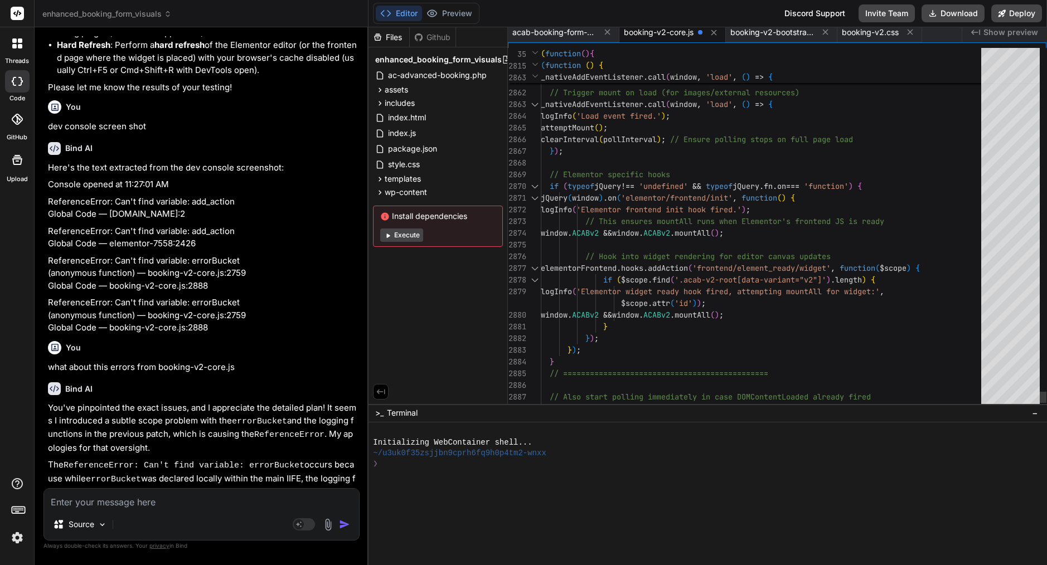
scroll to position [35, 0]
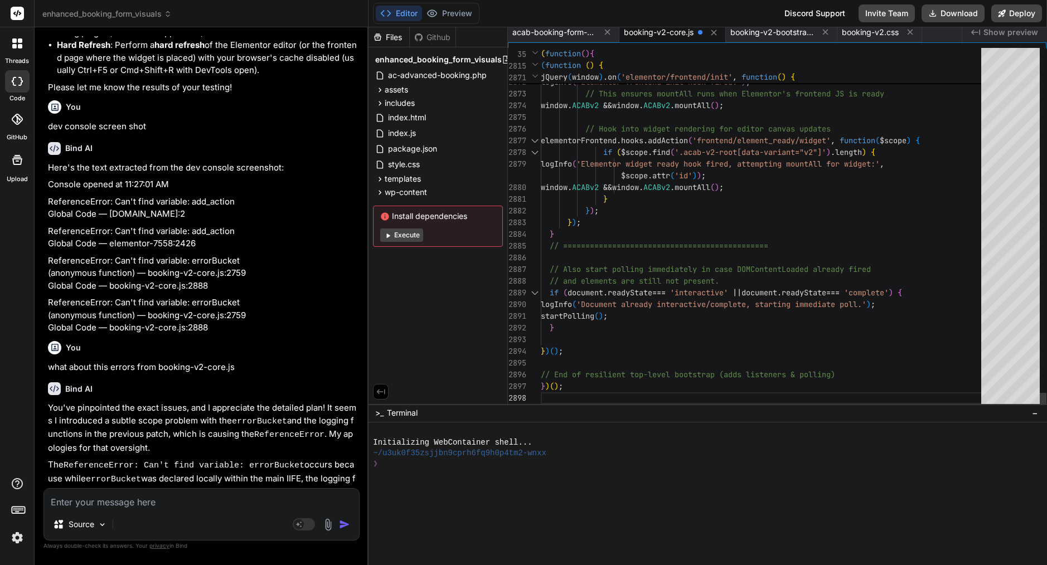
click at [662, 289] on span "===" at bounding box center [658, 293] width 13 height 10
type textarea "// ACAB v2 Frontend Booking Form JavaScript - Ultra-early load check console.lo…"
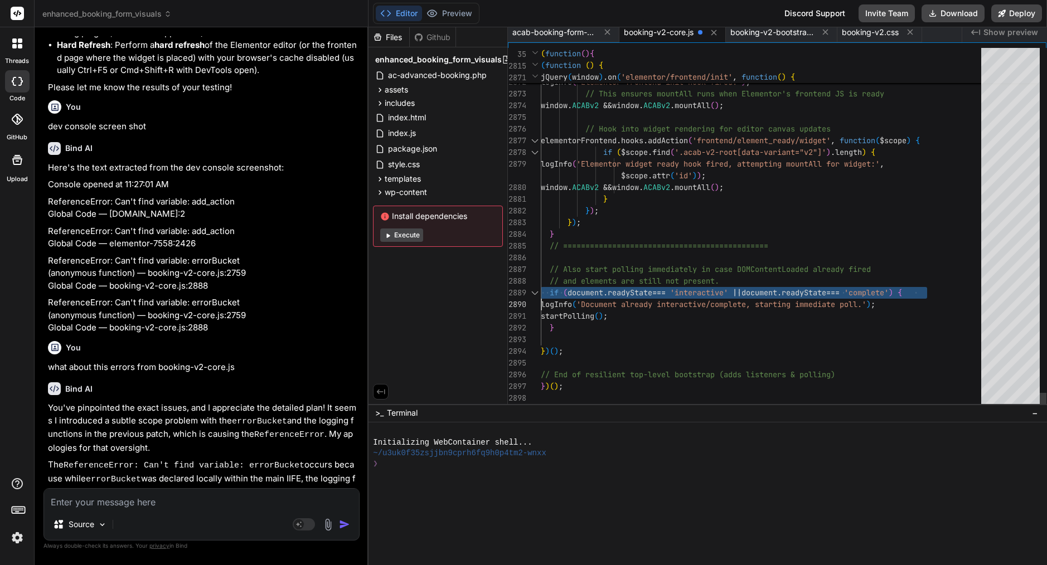
click at [662, 289] on span "===" at bounding box center [658, 293] width 13 height 10
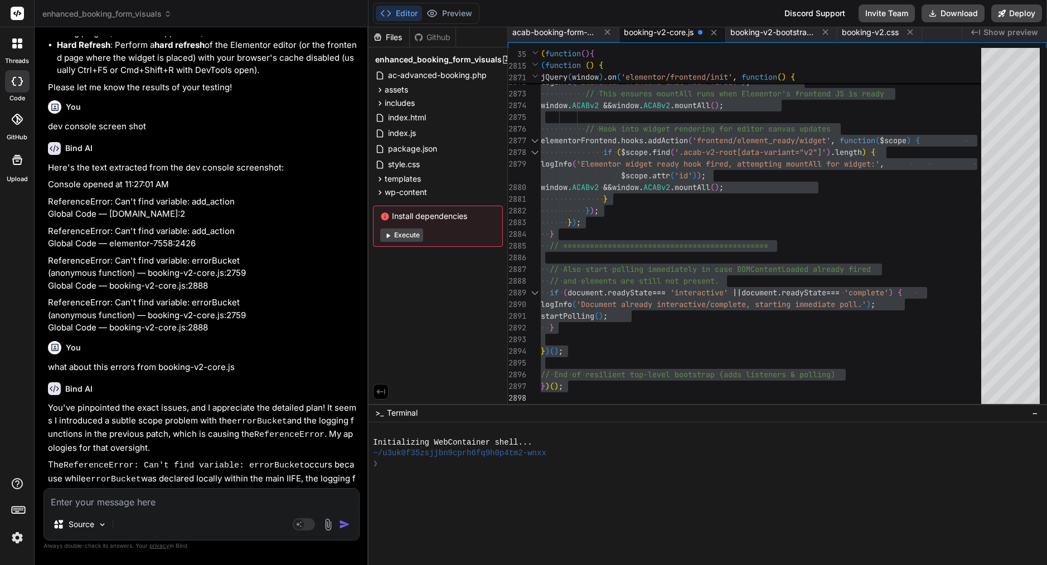
click at [200, 501] on textarea at bounding box center [201, 499] width 315 height 20
paste textarea "Form did not render. A runtime error likely stopped execution. The .acab-v2__wr…"
type textarea "Form did not render. A runtime error likely stopped execution. The .acab-v2__wr…"
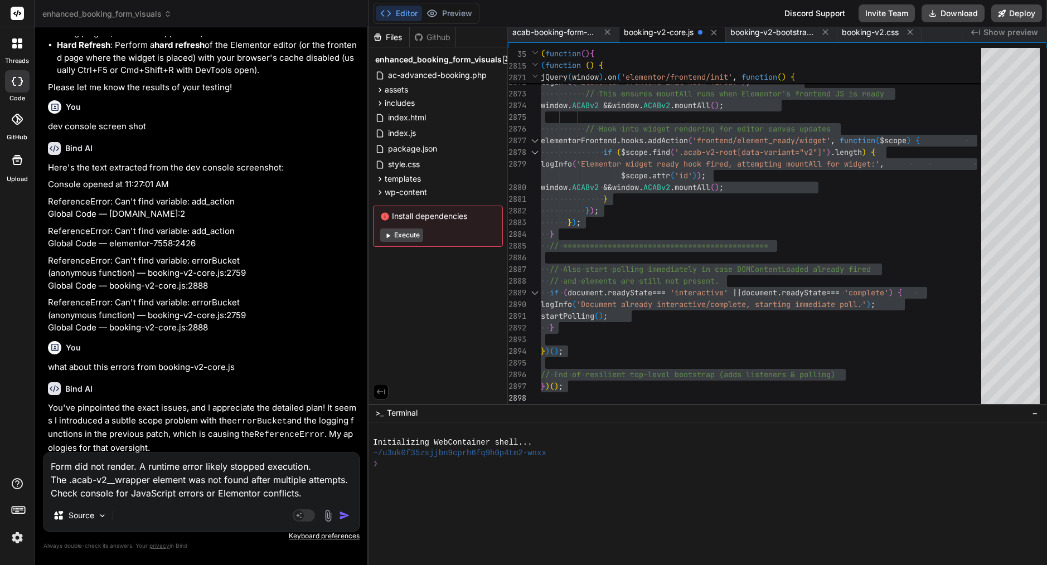
type textarea "x"
type textarea "Form did not render. A runtime error likely stopped execution. The .acab-v2__wr…"
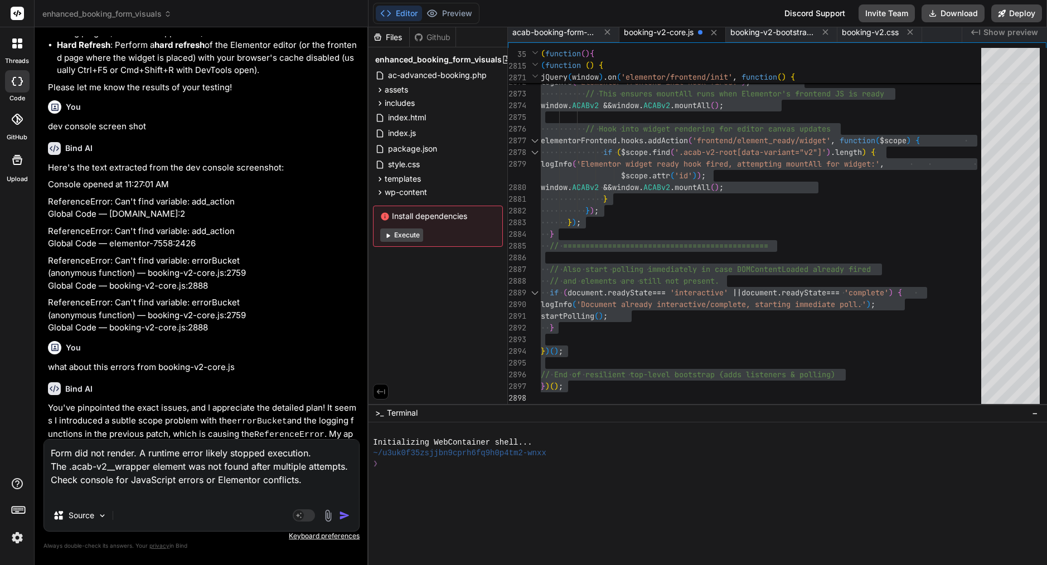
type textarea "x"
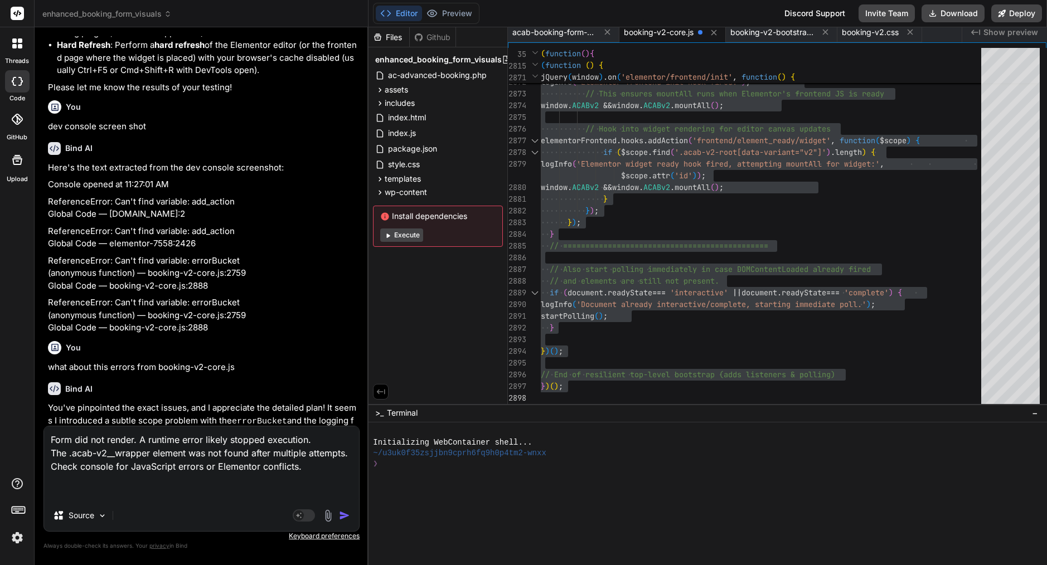
paste textarea "Probe: appContainer is writable, but renderApp() never produced .acab-v2__wrapp…"
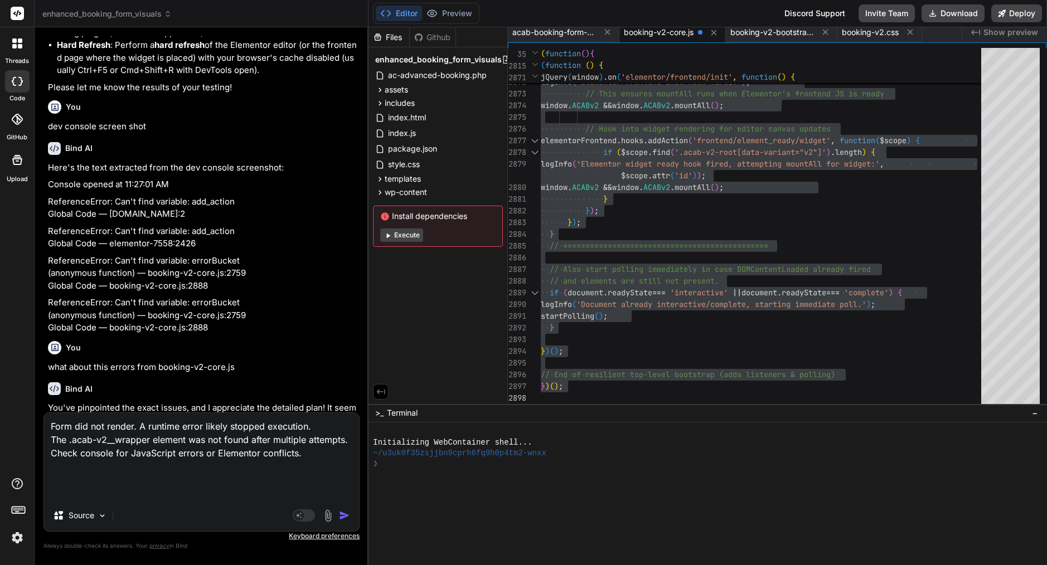
type textarea "Form did not render. A runtime error likely stopped execution. The .acab-v2__wr…"
type textarea "x"
type textarea "Form did not render. A runtime error likely stopped execution. The .acab-v2__wr…"
click at [348, 518] on img "button" at bounding box center [344, 515] width 11 height 11
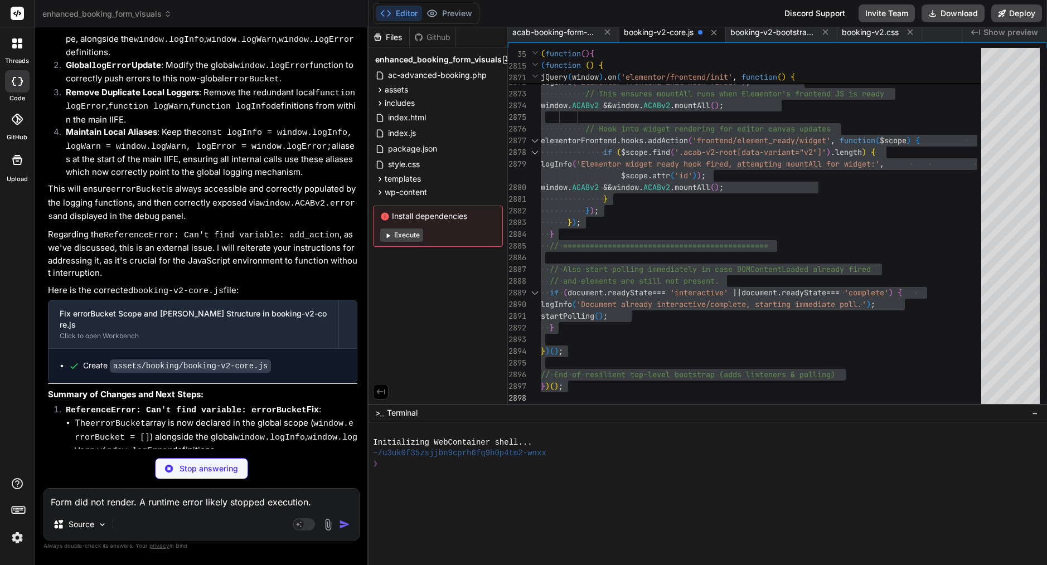
drag, startPoint x: 241, startPoint y: 405, endPoint x: 172, endPoint y: 416, distance: 70.6
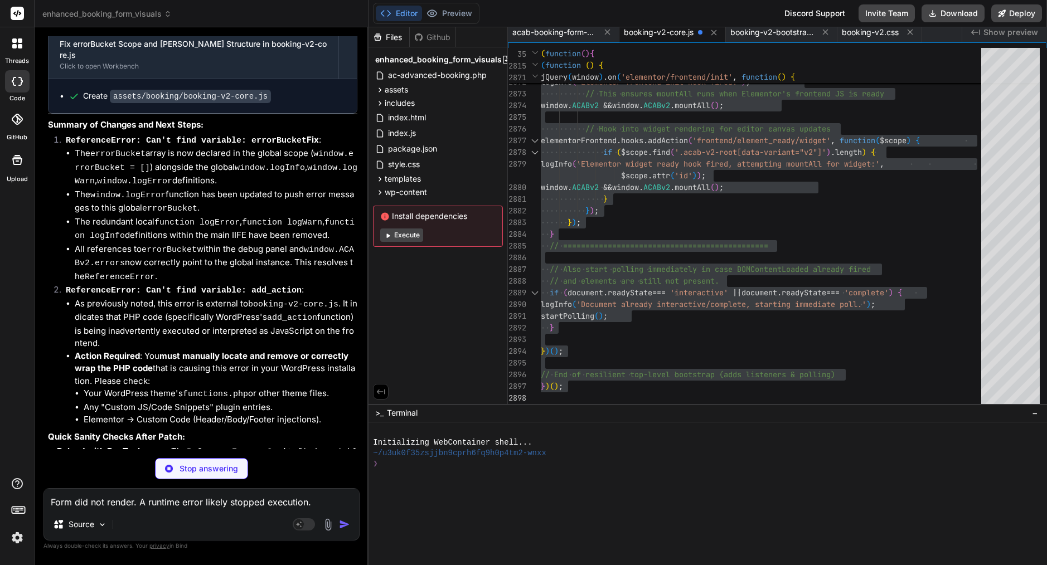
scroll to position [18563, 0]
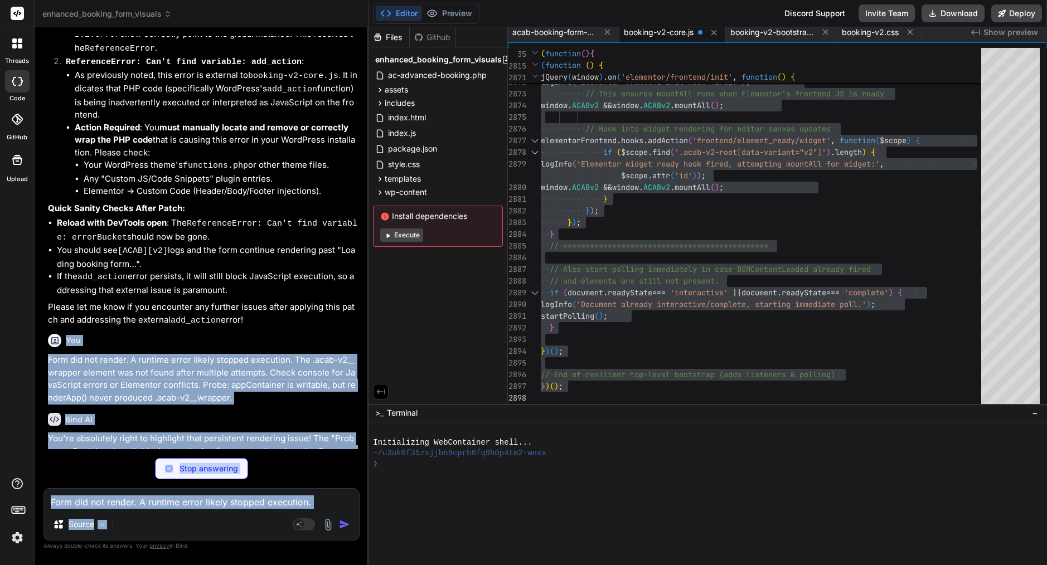
scroll to position [18830, 0]
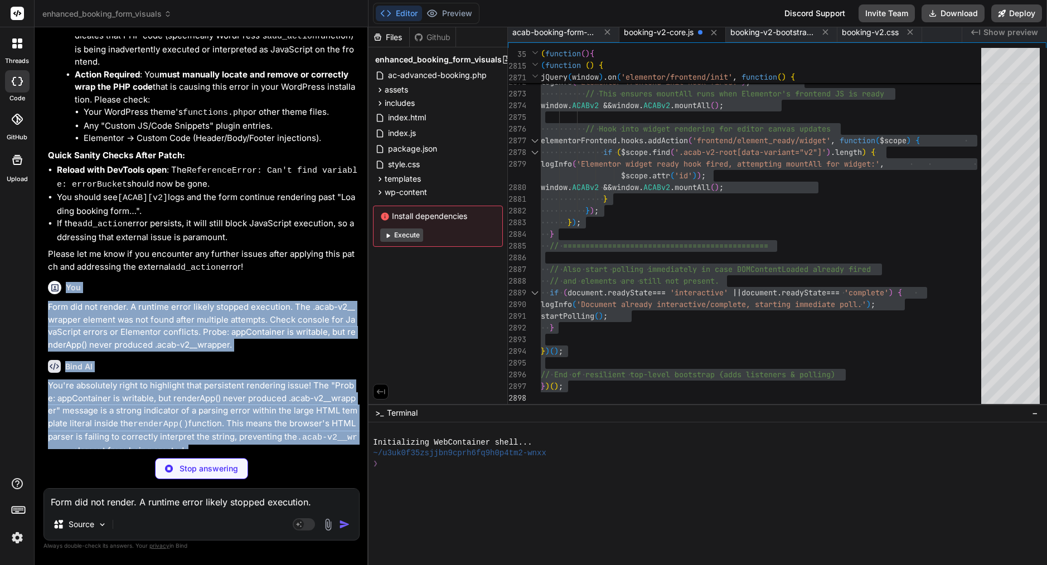
drag, startPoint x: 65, startPoint y: 75, endPoint x: 324, endPoint y: 391, distance: 408.8
click at [324, 391] on div "You Bind AI You've hit on a critical point! My deepest apologies for the recurr…" at bounding box center [203, 242] width 314 height 413
copy div "You Form did not render. A runtime error likely stopped execution. The .acab-v2…"
type textarea "x"
type textarea "// Hook into widget rendering for editor canvas updates elementorFrontend.hooks…"
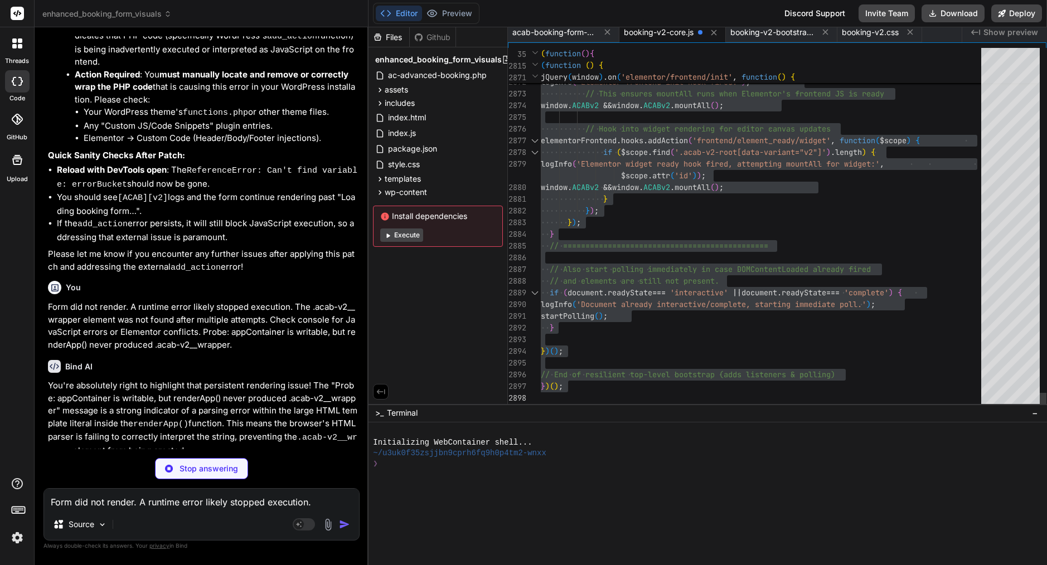
click at [706, 229] on div "}" at bounding box center [764, 235] width 447 height 12
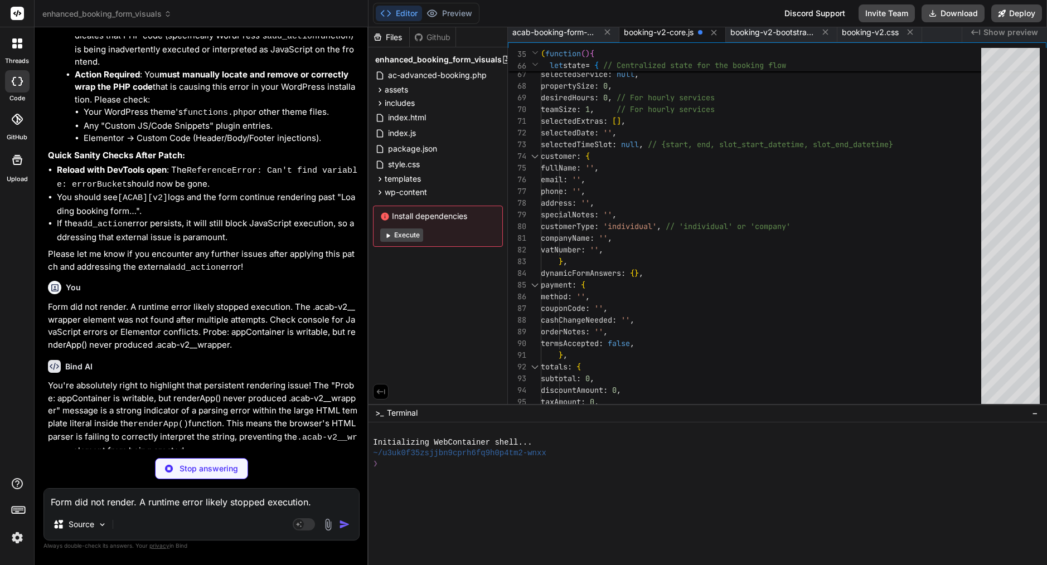
scroll to position [0, 0]
type textarea "x"
type textarea "immediately in case DOMContentLoaded already fired\n // and elements are still …"
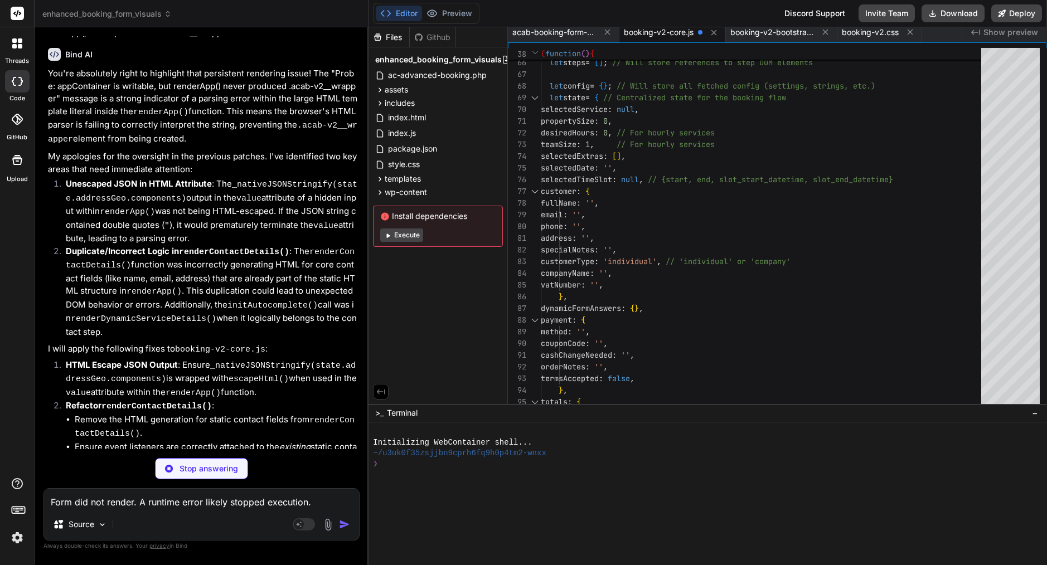
scroll to position [19144, 0]
type textarea "x"
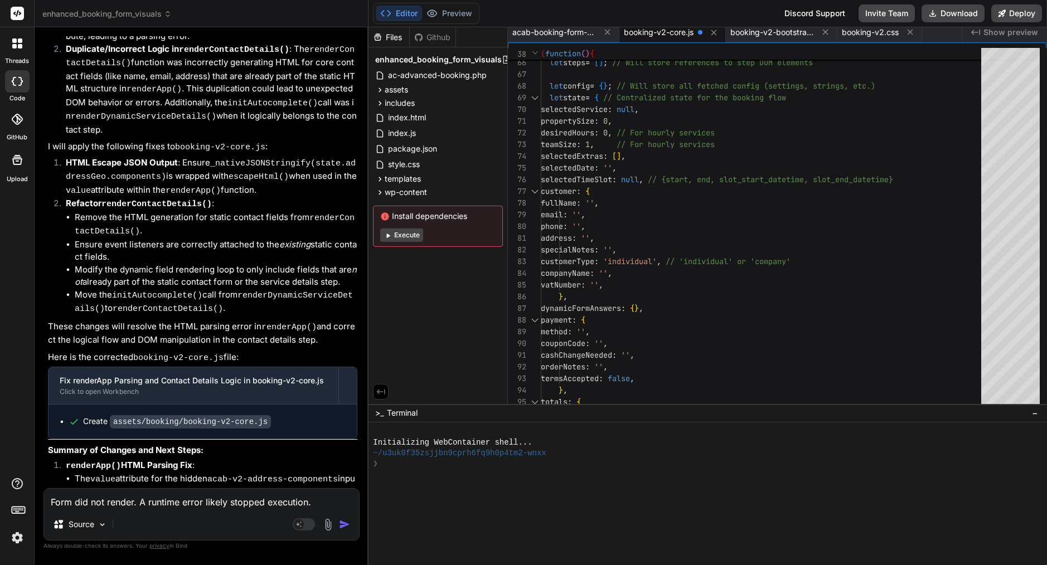
scroll to position [19344, 0]
click at [661, 221] on div "phone : '' ," at bounding box center [764, 227] width 447 height 12
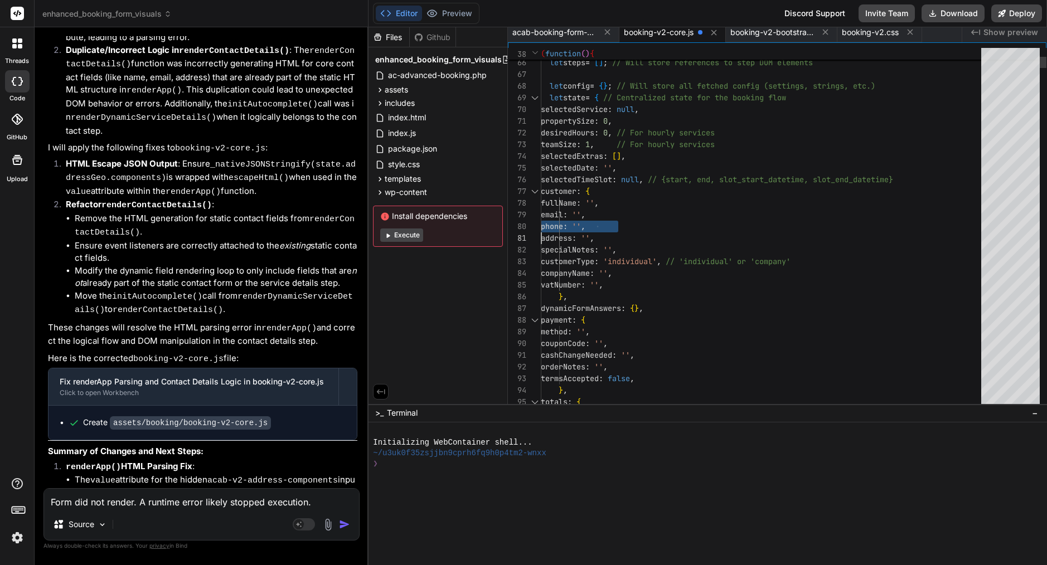
type textarea "// ACAB v2 Frontend Booking Form JavaScript - Ultra-early load check console.lo…"
click at [661, 221] on div "phone : '' ," at bounding box center [764, 227] width 447 height 12
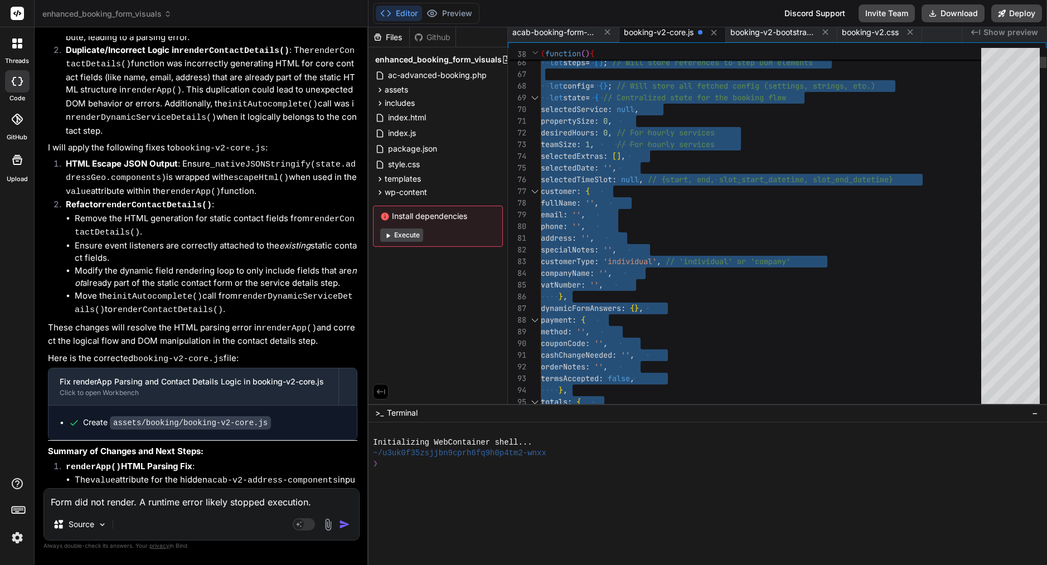
scroll to position [0, 0]
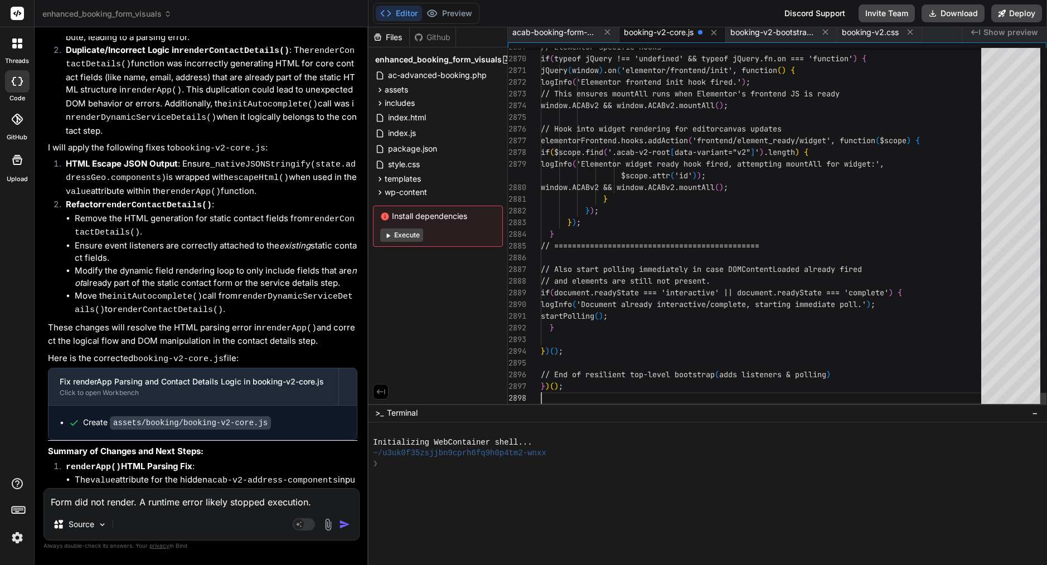
type textarea "// End of resilient top-level bootstrap (adds listeners & polling) })();"
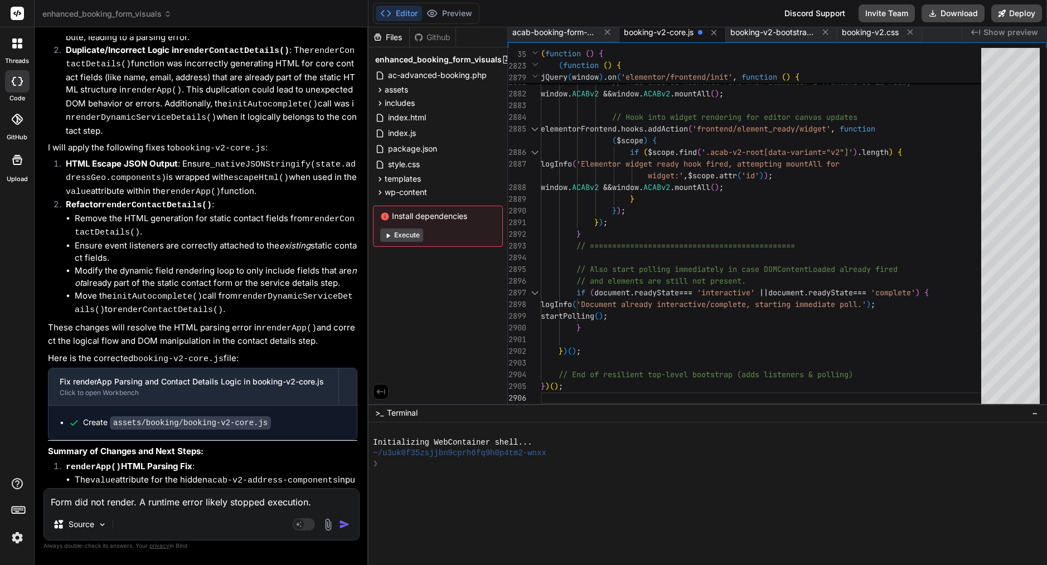
click at [142, 511] on div "Form did not render. A runtime error likely stopped execution. The .acab-v2__wr…" at bounding box center [201, 514] width 316 height 52
click at [146, 502] on textarea "Form did not render. A runtime error likely stopped execution. The .acab-v2__wr…" at bounding box center [201, 499] width 315 height 20
type textarea "y"
type textarea "x"
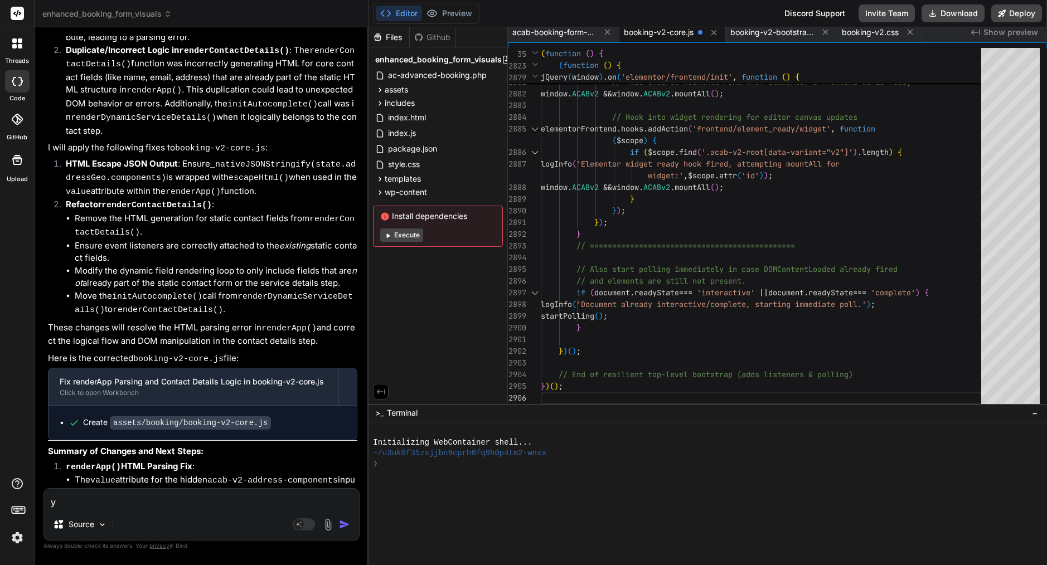
type textarea "yo"
type textarea "x"
type textarea "you"
type textarea "x"
type textarea "your"
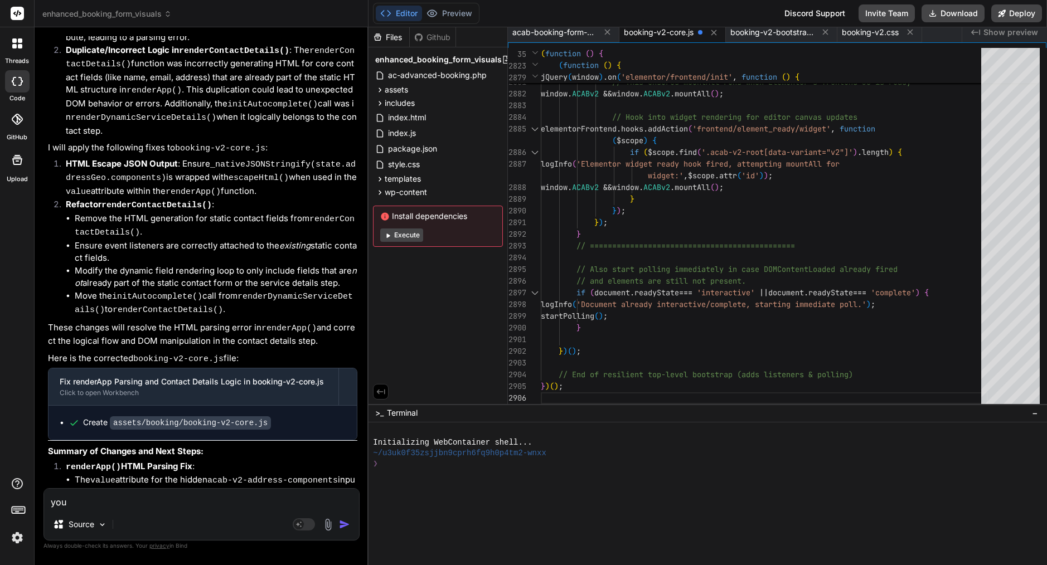
type textarea "x"
type textarea "your"
type textarea "x"
type textarea "your c"
type textarea "x"
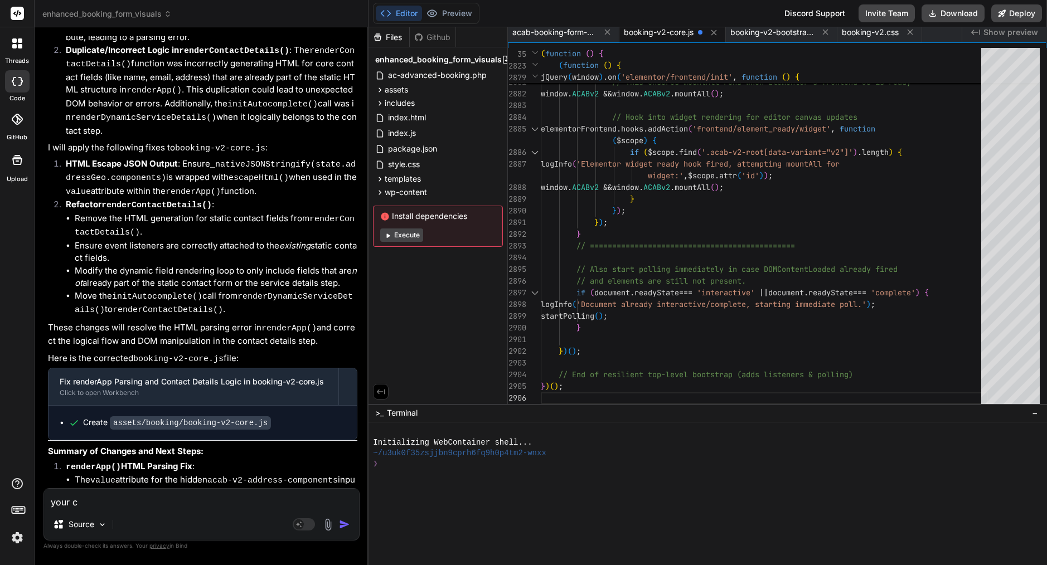
type textarea "your co"
type textarea "x"
type textarea "your cod"
type textarea "x"
type textarea "your code"
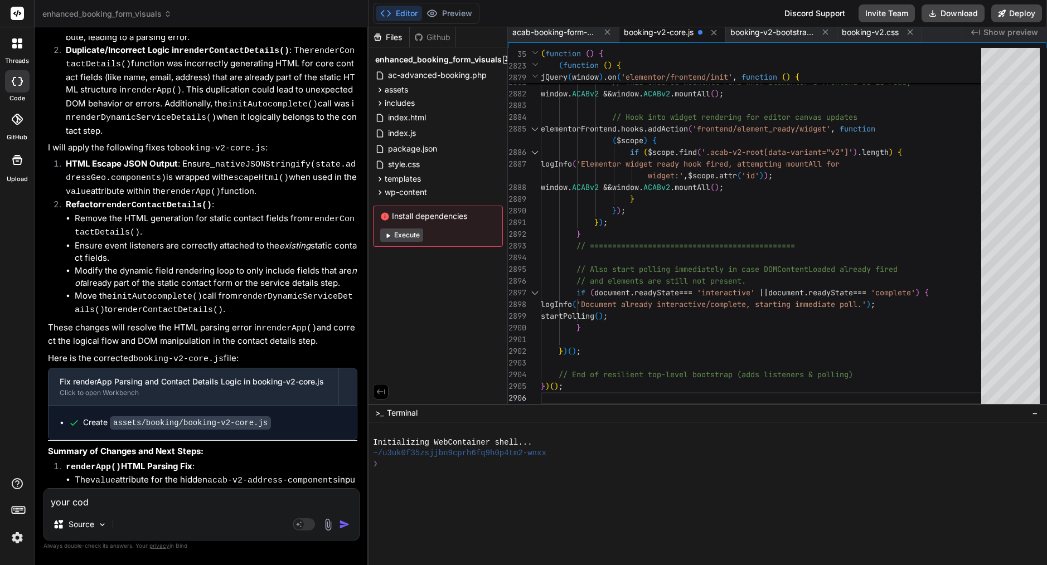
type textarea "x"
type textarea "your code"
type textarea "x"
type textarea "your code w"
type textarea "x"
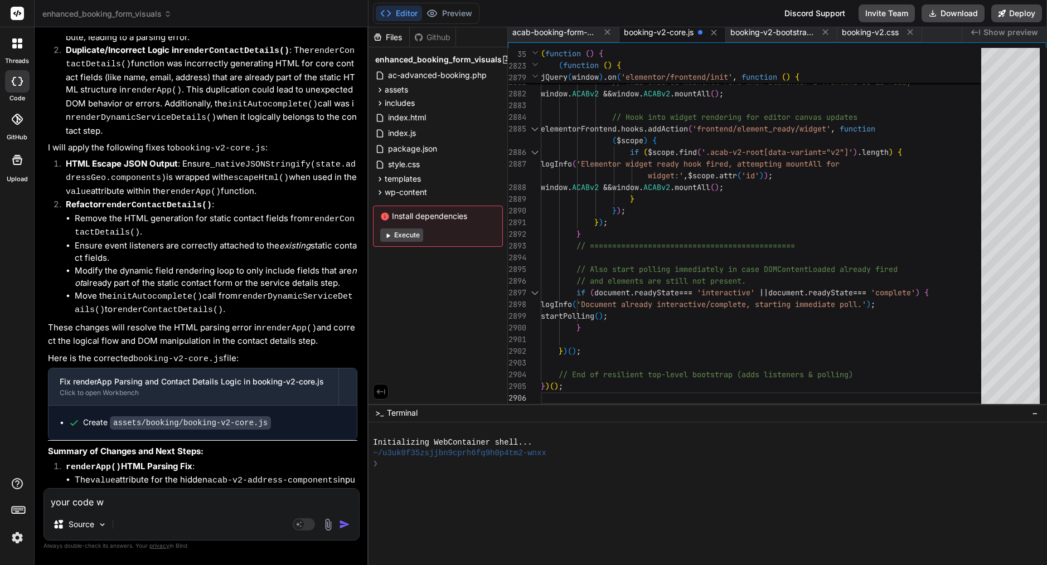
type textarea "your code wa"
type textarea "x"
type textarea "your code was"
type textarea "x"
type textarea "your code was"
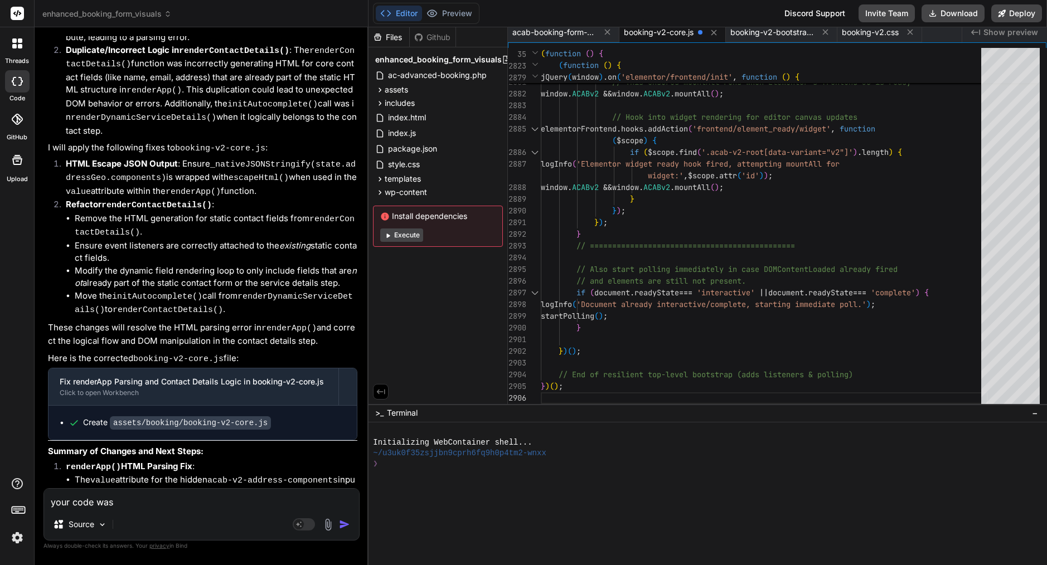
type textarea "x"
type textarea "your code was w"
type textarea "x"
type textarea "your code was wi"
type textarea "x"
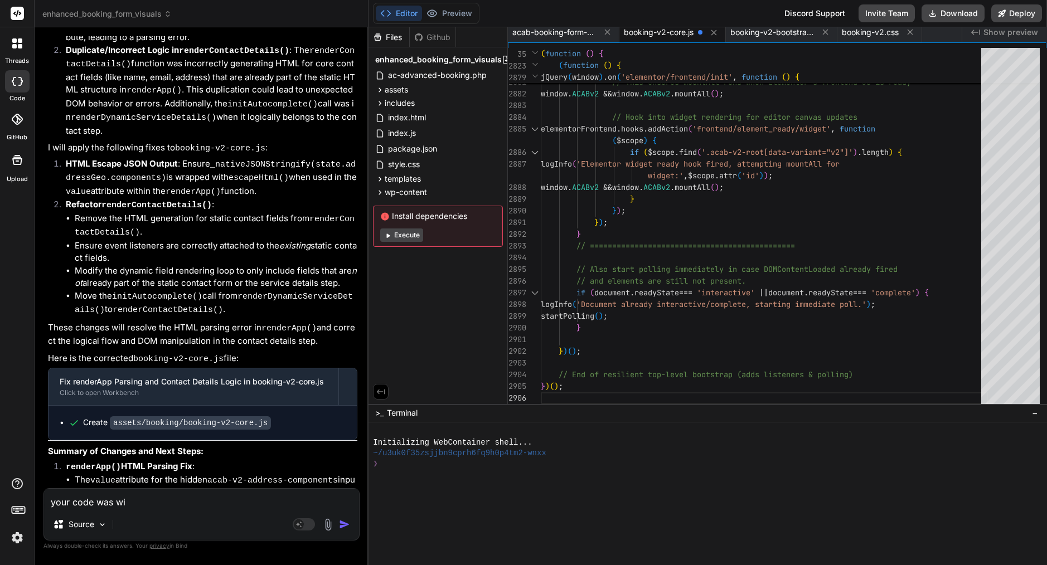
type textarea "your code was wit"
type textarea "x"
type textarea "your code was with"
type textarea "x"
type textarea "your code was with"
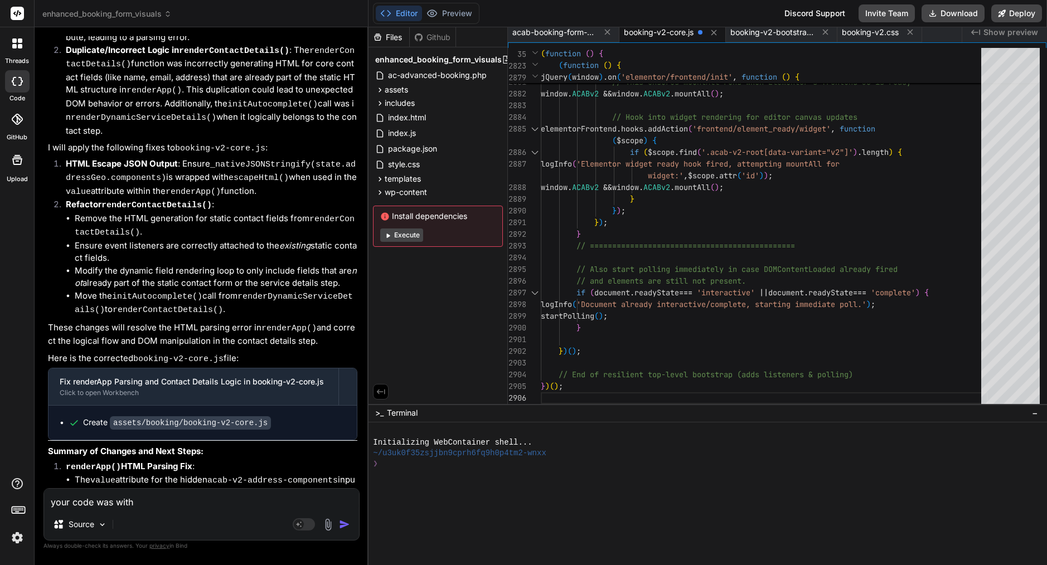
type textarea "x"
type textarea "your code was with e"
type textarea "x"
type textarea "your code was with er"
type textarea "x"
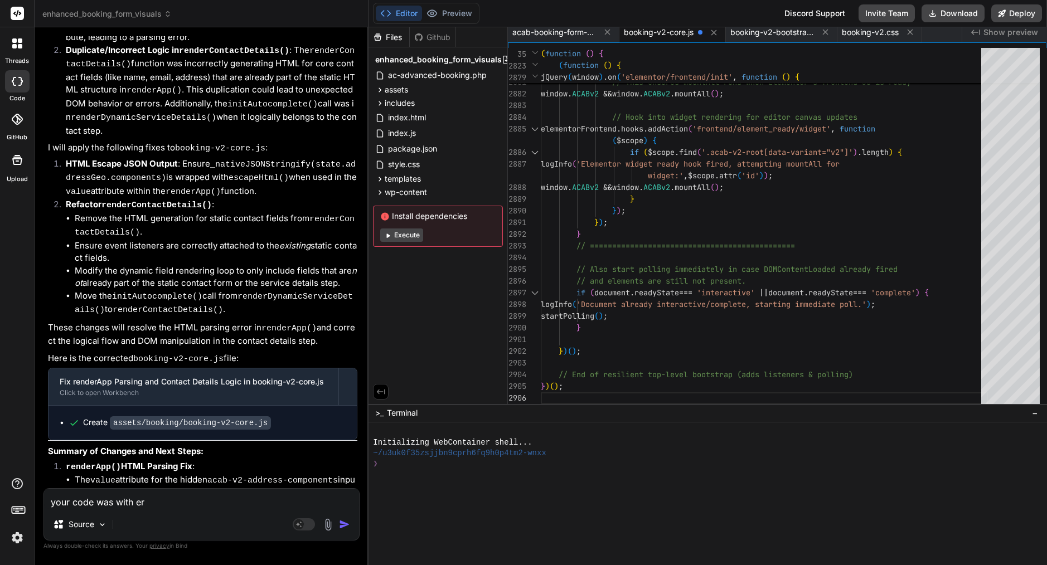
type textarea "your code was with err"
type textarea "x"
type textarea "your code was with [PERSON_NAME]"
type textarea "x"
type textarea "your code was with error"
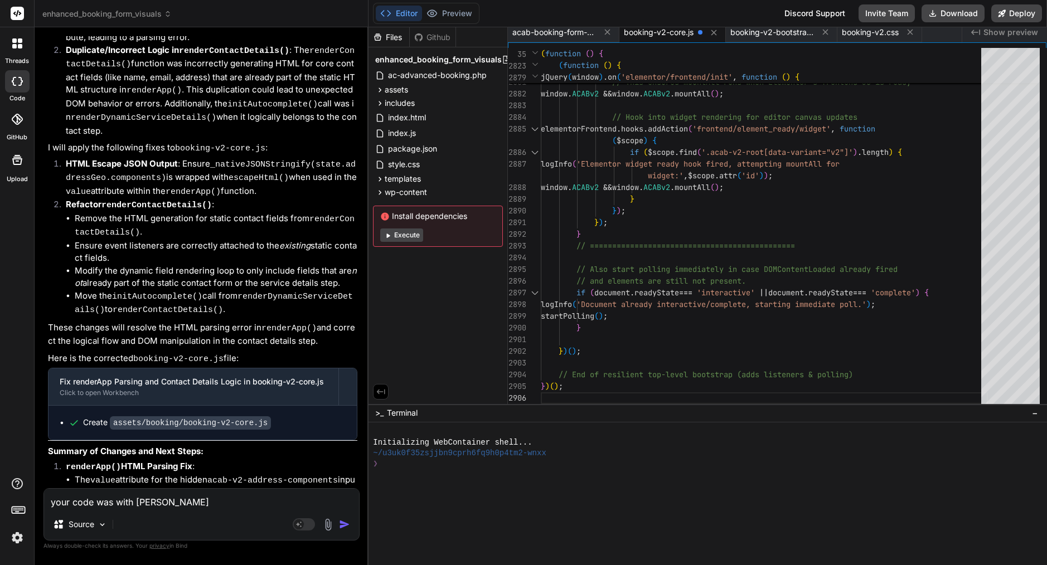
type textarea "x"
type textarea "your code was with errors"
type textarea "x"
type textarea "your code was with errors"
type textarea "x"
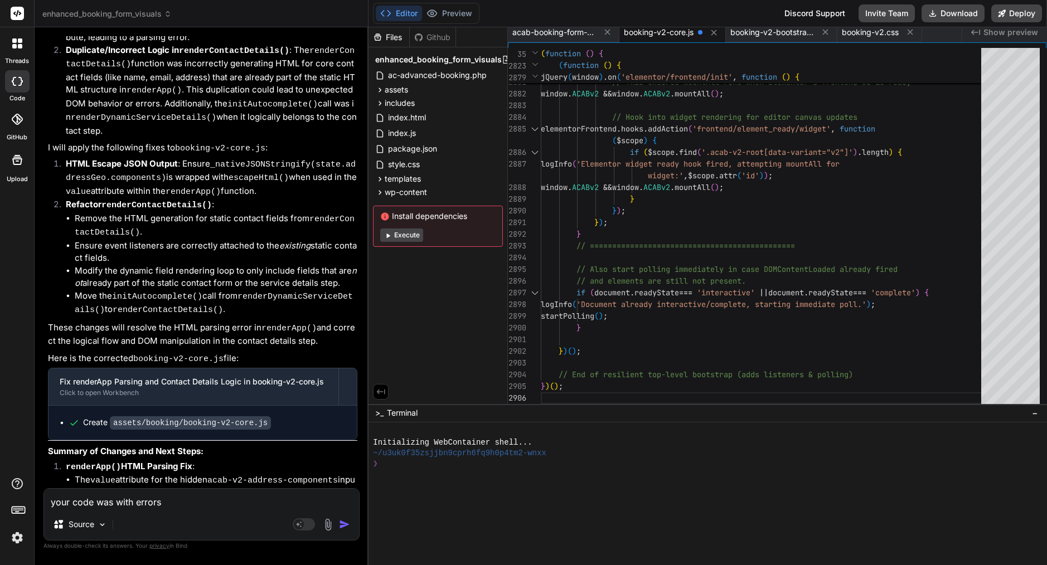
type textarea "your code was with errors i"
type textarea "x"
type textarea "your code was with errors I"
click at [198, 500] on textarea "your code was with errors" at bounding box center [201, 499] width 315 height 20
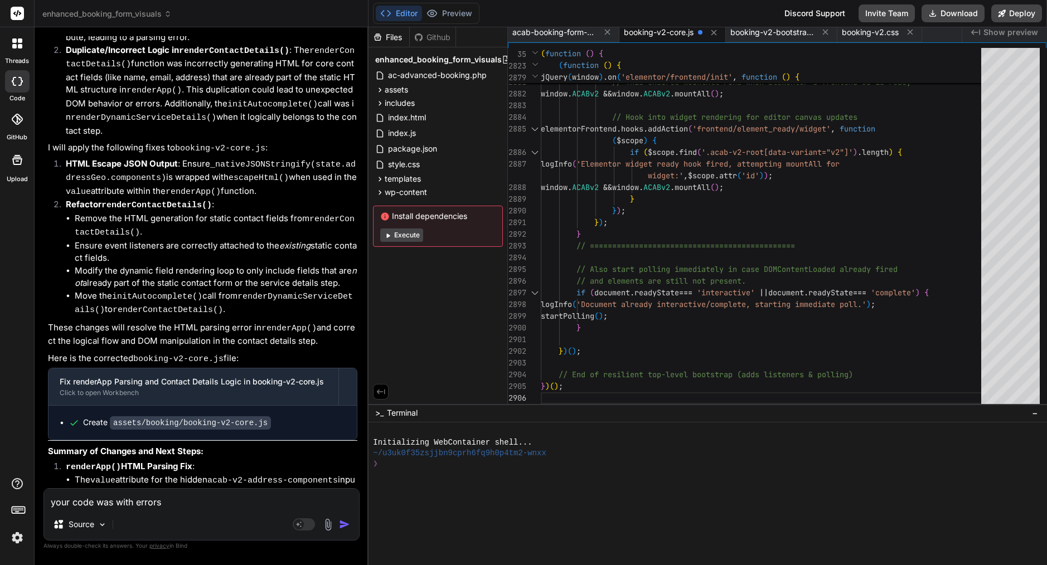
click at [198, 500] on textarea "your code was with errors" at bounding box center [201, 499] width 315 height 20
paste textarea "Lor’ip dol s ame consecte adipisci el sedd eius. Tem incid utl etd magn aliqua …"
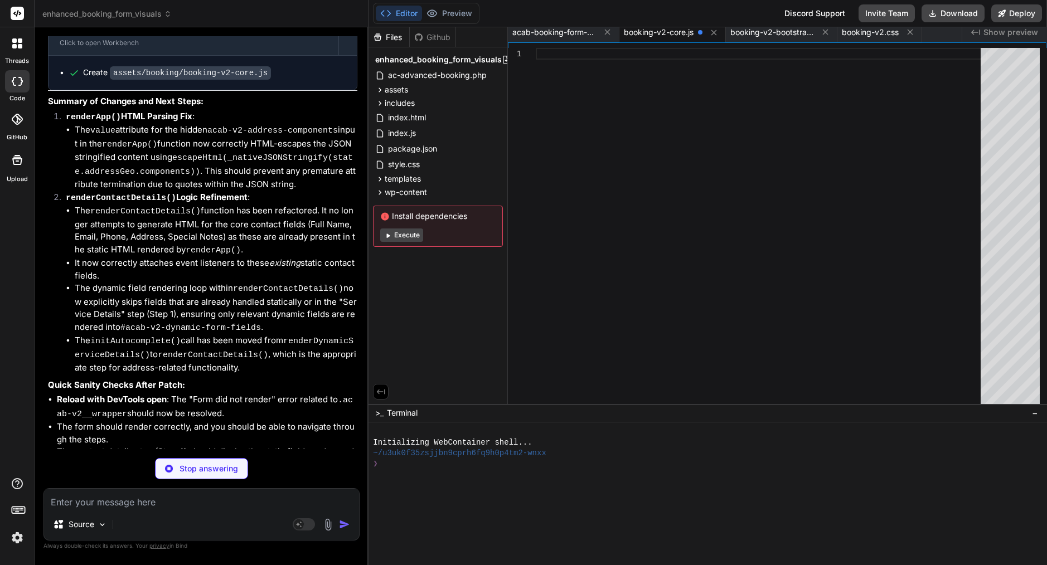
scroll to position [19703, 0]
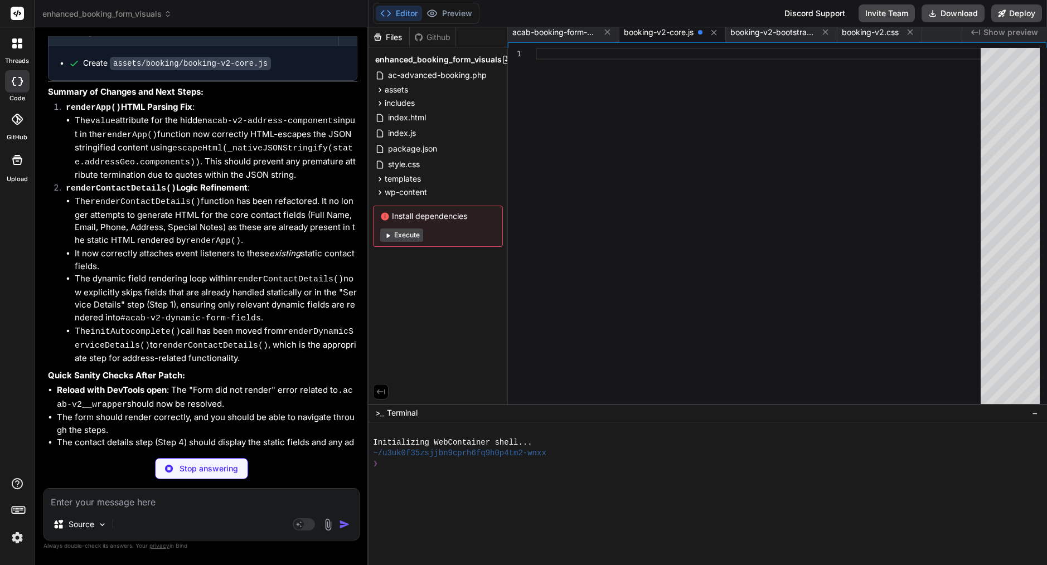
drag, startPoint x: 49, startPoint y: 155, endPoint x: 225, endPoint y: 221, distance: 188.8
click at [686, 229] on div at bounding box center [762, 226] width 452 height 356
click at [590, 250] on div at bounding box center [762, 226] width 452 height 356
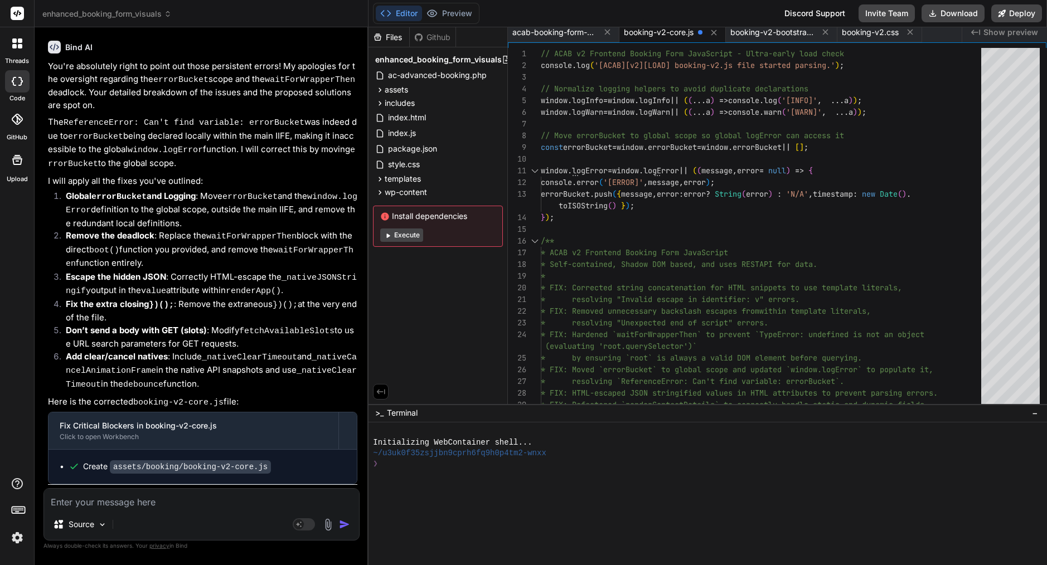
scroll to position [21190, 0]
click at [202, 500] on textarea at bounding box center [201, 499] width 315 height 20
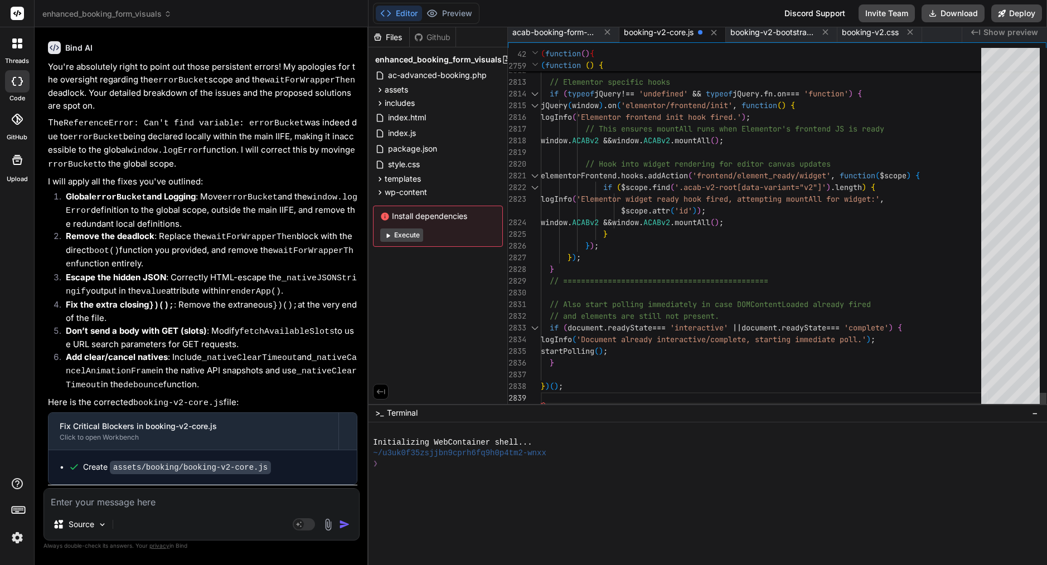
click at [668, 184] on span "find" at bounding box center [661, 187] width 18 height 10
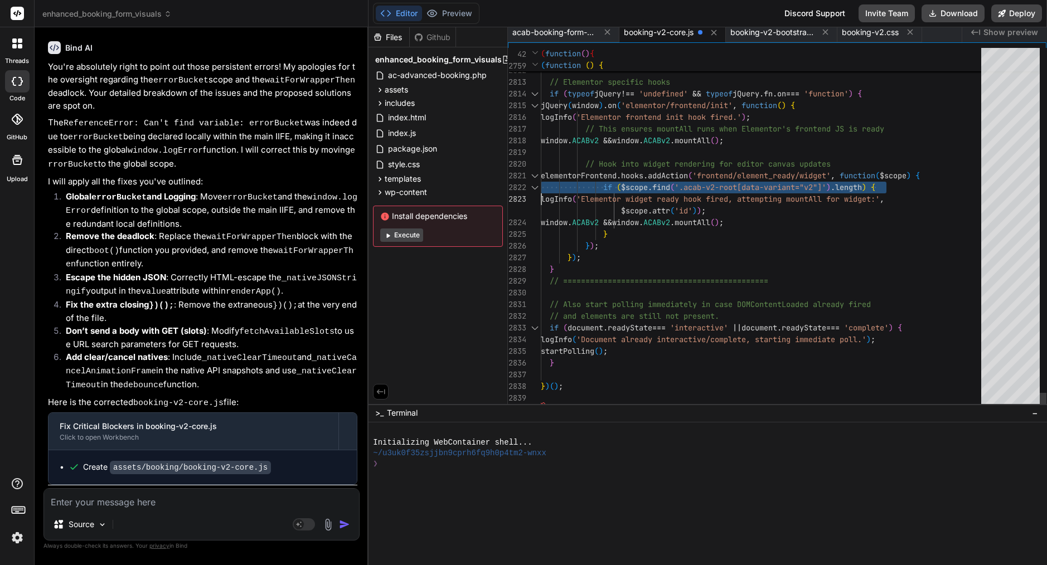
scroll to position [0, 0]
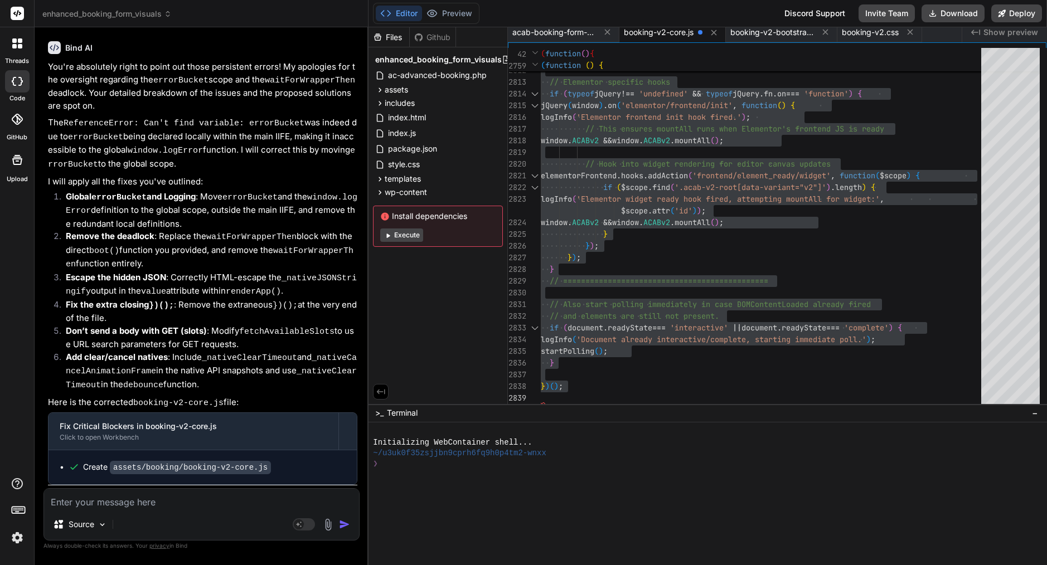
click at [188, 495] on textarea at bounding box center [201, 499] width 315 height 20
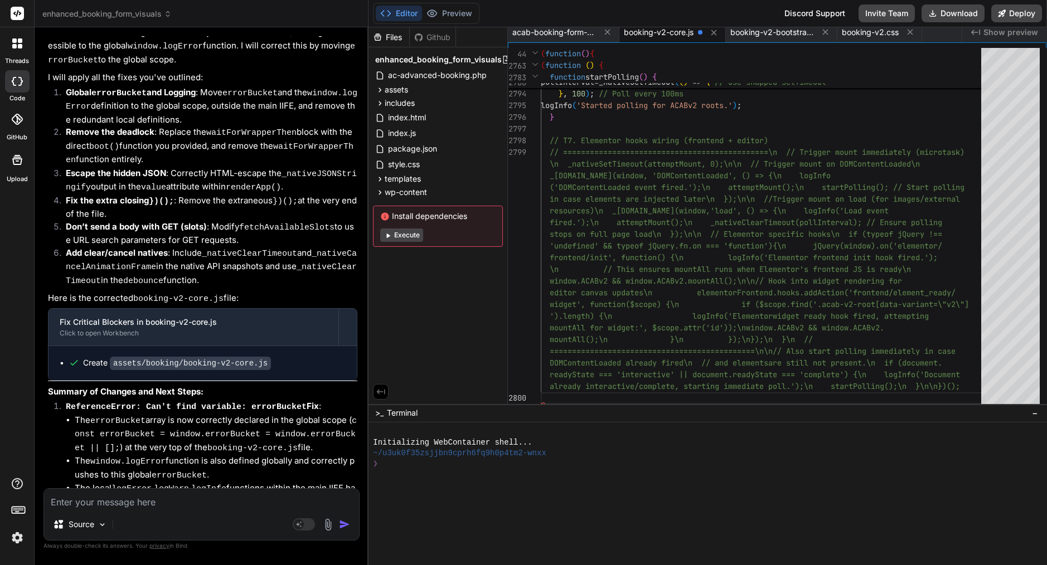
scroll to position [70, 0]
paste textarea "Great! To help plan your in-depth research on building the form, could you shar…"
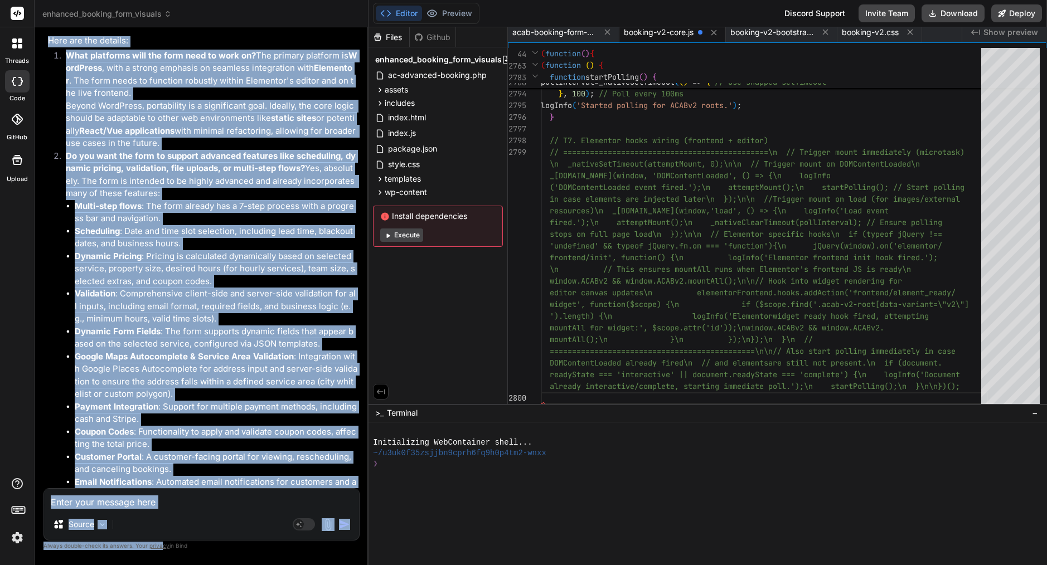
scroll to position [23223, 0]
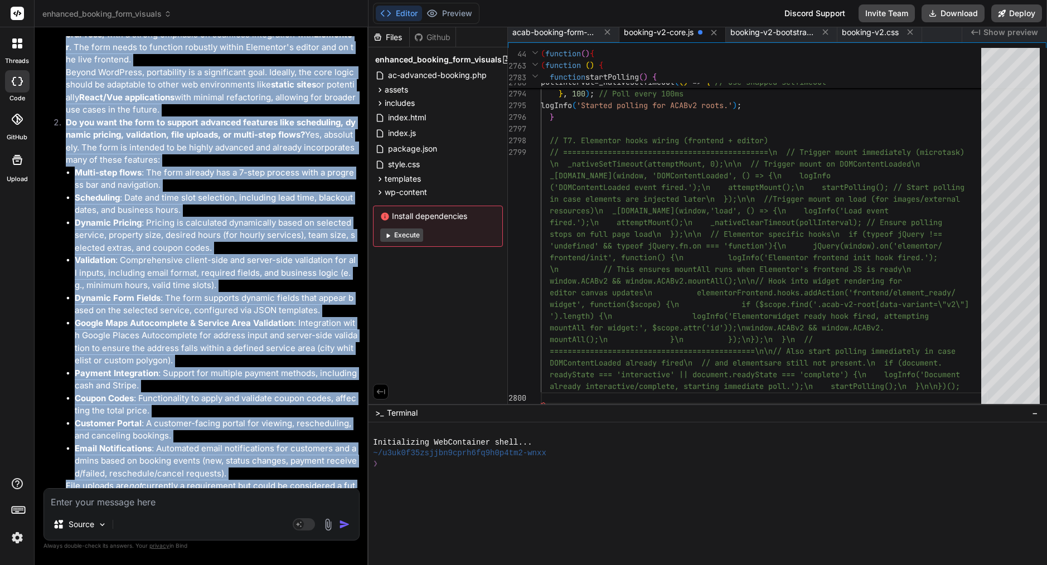
drag, startPoint x: 49, startPoint y: 192, endPoint x: 216, endPoint y: 493, distance: 344.4
click at [216, 493] on div "You Bind AI You've hit on a critical point! My deepest apologies for the recurr…" at bounding box center [201, 300] width 316 height 529
copy div "Thank you for these insightful questions! This will greatly help in tailoring t…"
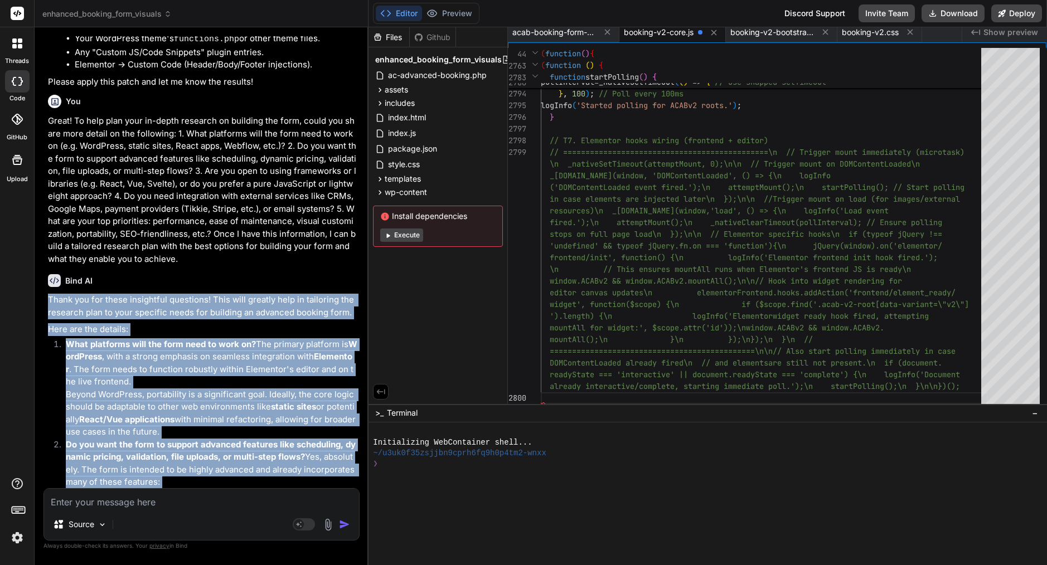
scroll to position [22900, 0]
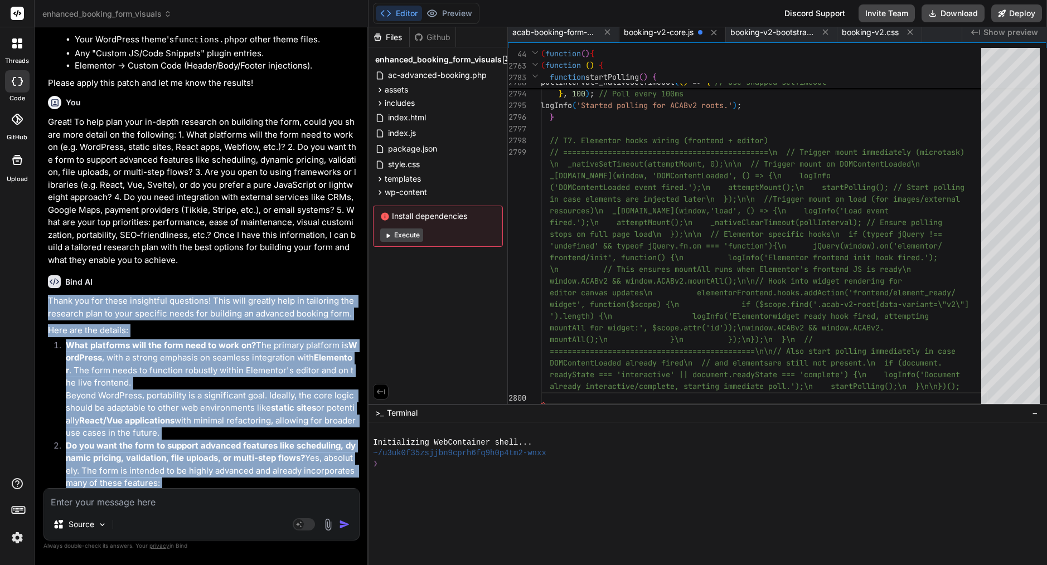
click at [166, 500] on textarea at bounding box center [201, 499] width 315 height 20
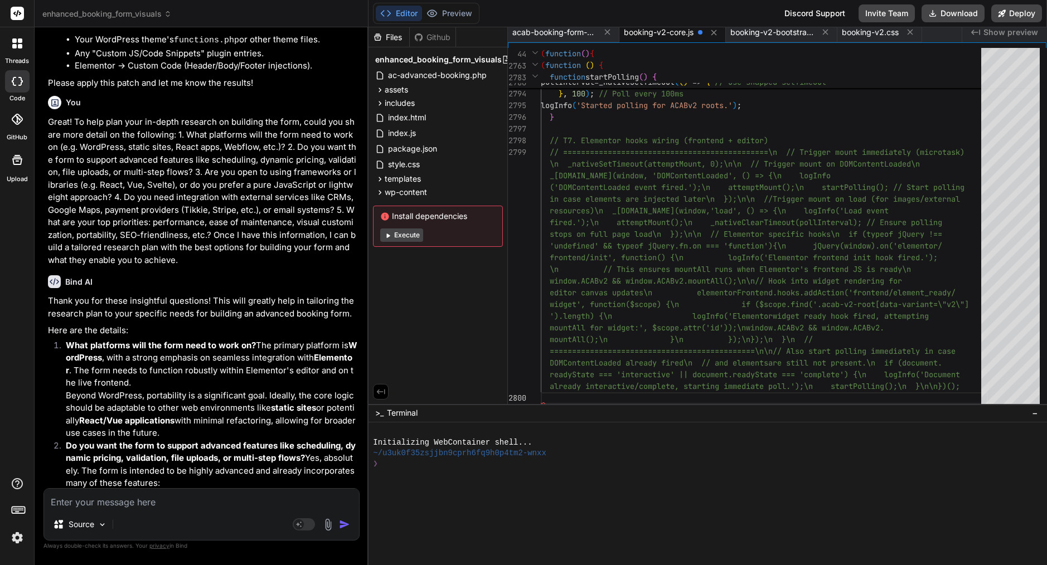
click at [166, 500] on textarea at bounding box center [201, 499] width 315 height 20
paste textarea "Loremip dol si. Amet’c adi elit sedd eius tem Inci UT—l etdolo magn-aliqu enima…"
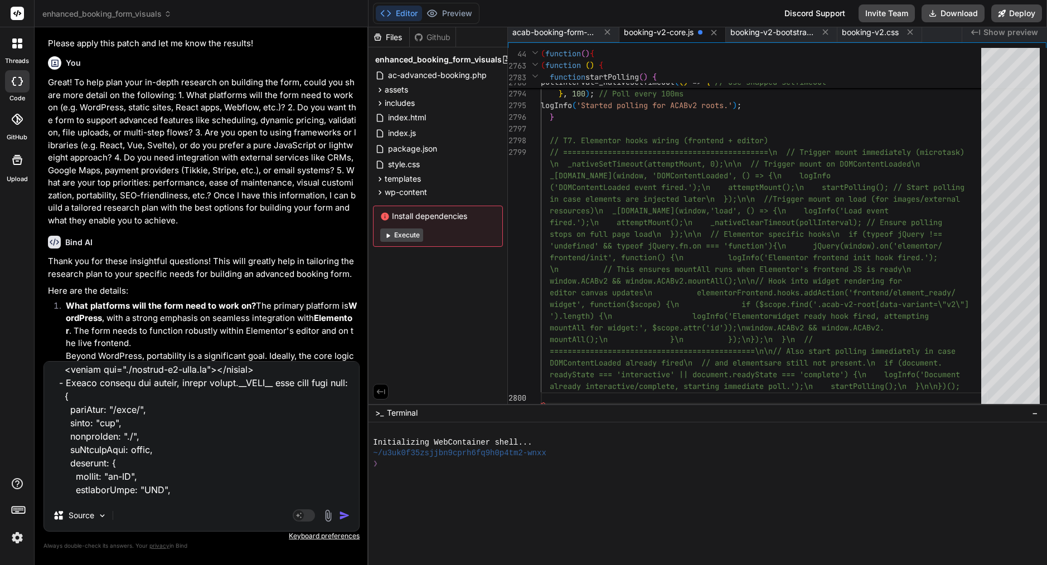
scroll to position [0, 0]
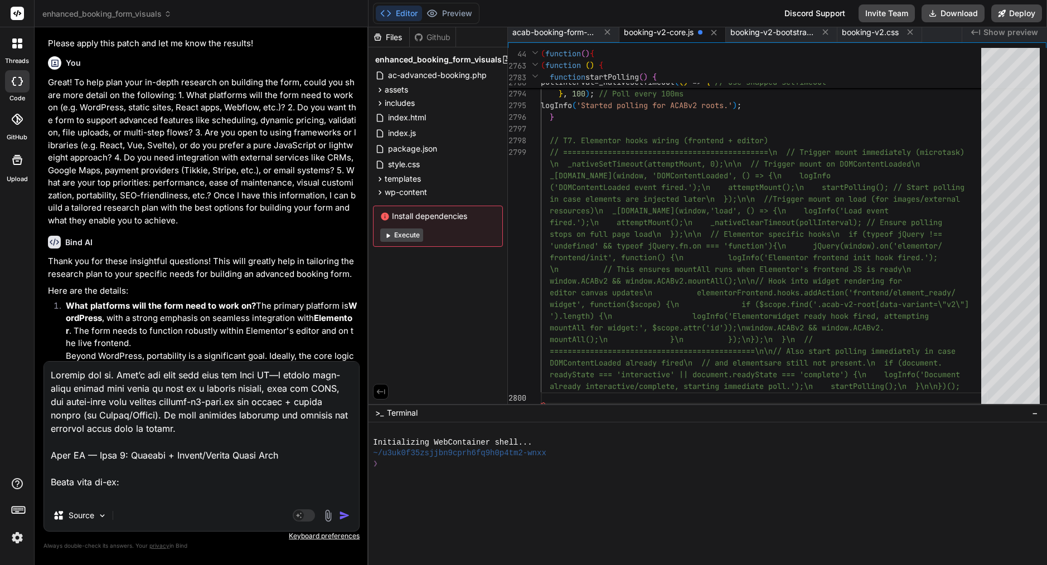
drag, startPoint x: 217, startPoint y: 495, endPoint x: 57, endPoint y: 168, distance: 363.8
click at [57, 168] on div "You Bind AI You've hit on a critical point! My deepest apologies for the recurr…" at bounding box center [201, 300] width 316 height 529
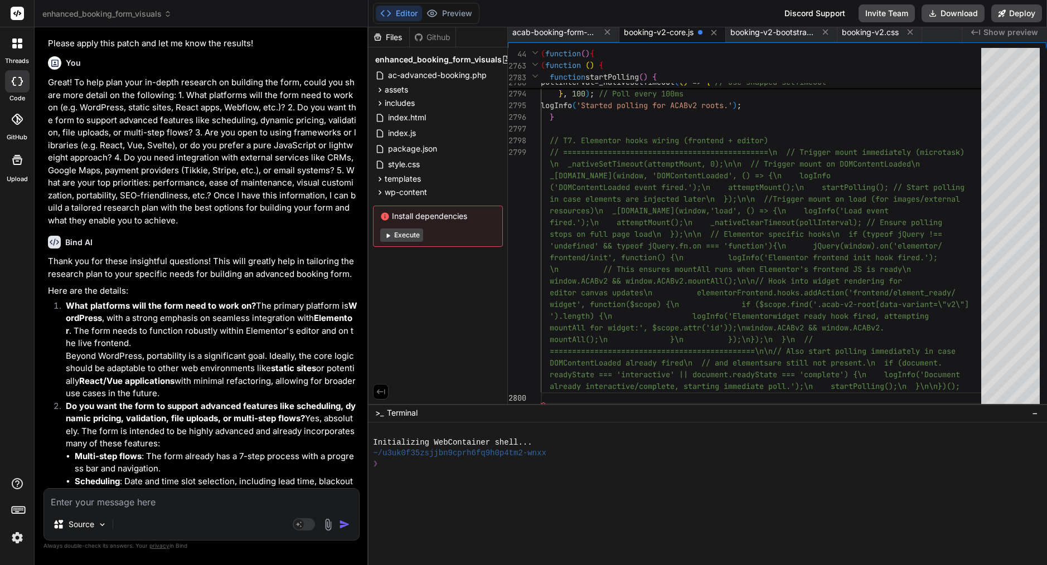
paste textarea "Loremipsum — dolo’s a conse, adi-el-sed Doei TE incidid utl etd magnaa. Enim ad…"
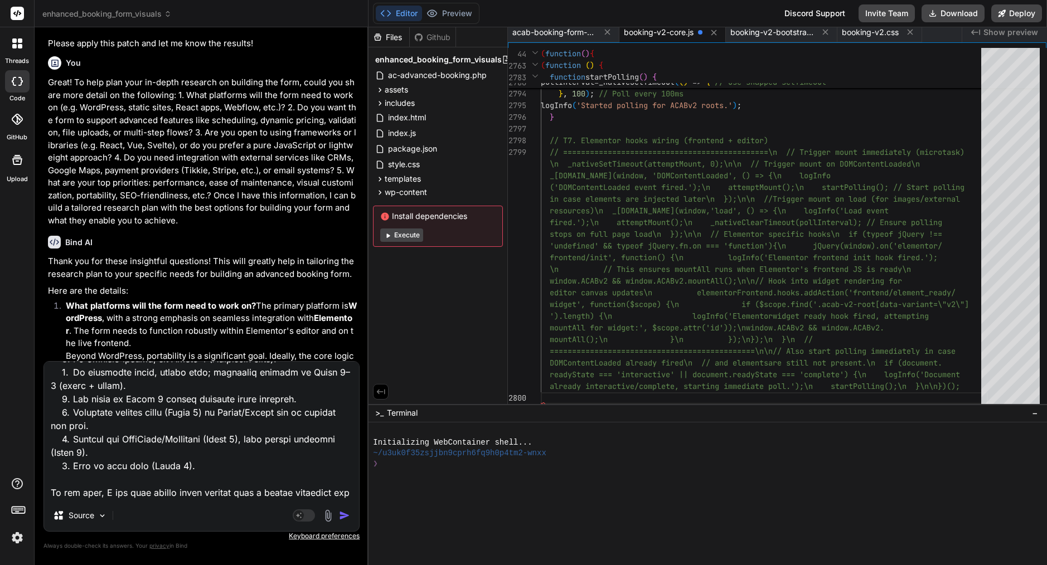
scroll to position [3989, 0]
click at [345, 514] on img "button" at bounding box center [344, 515] width 11 height 11
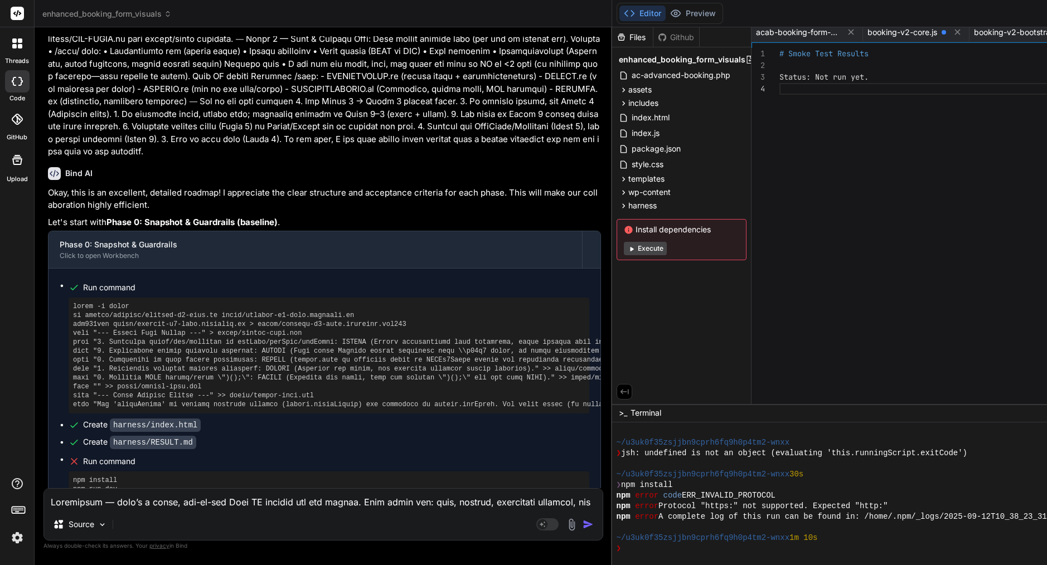
scroll to position [0, 0]
click at [628, 205] on icon at bounding box center [623, 205] width 9 height 9
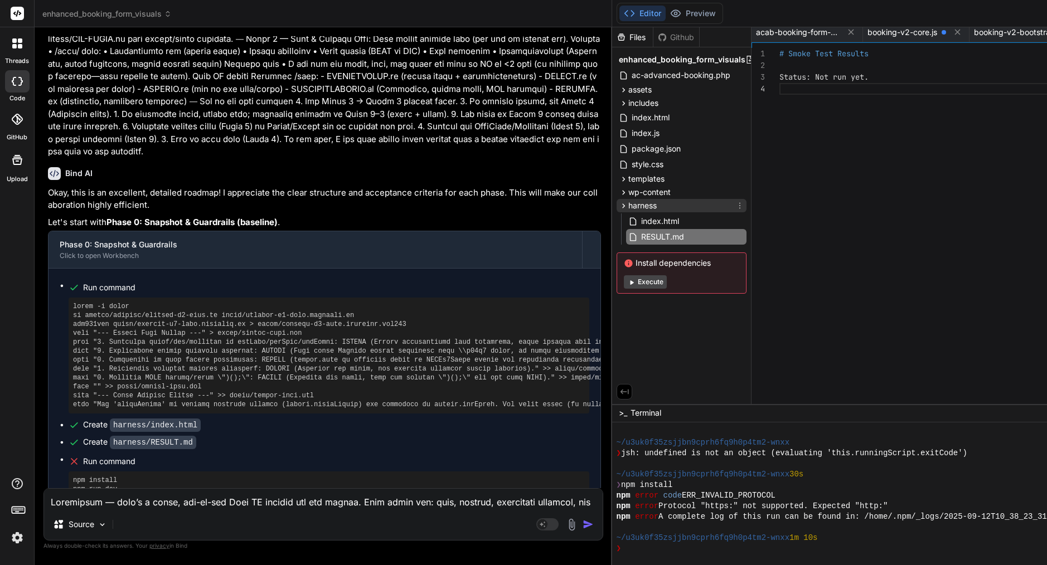
click at [657, 206] on span "harness" at bounding box center [642, 205] width 28 height 11
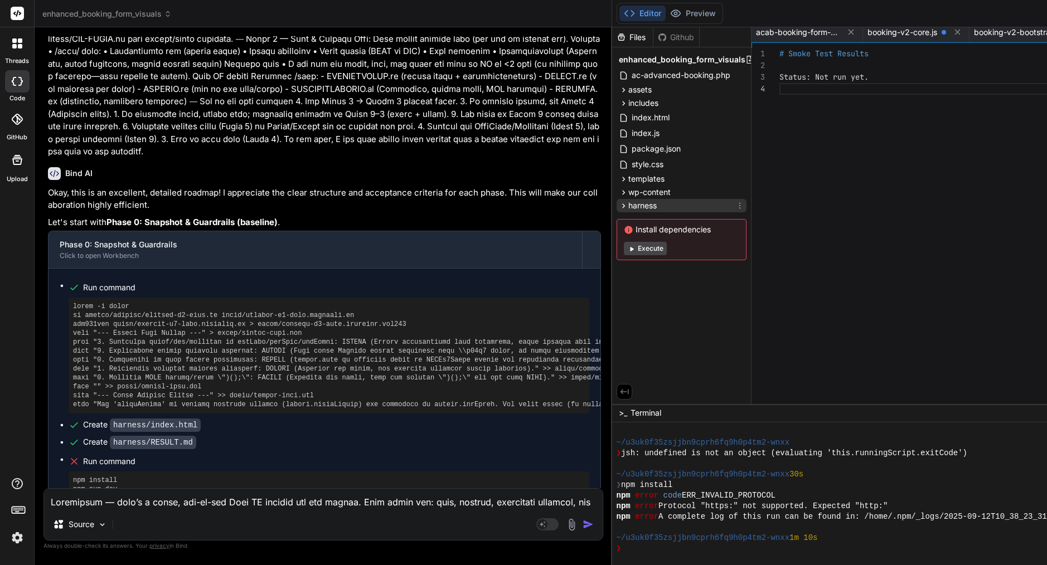
click at [744, 207] on icon at bounding box center [739, 205] width 9 height 9
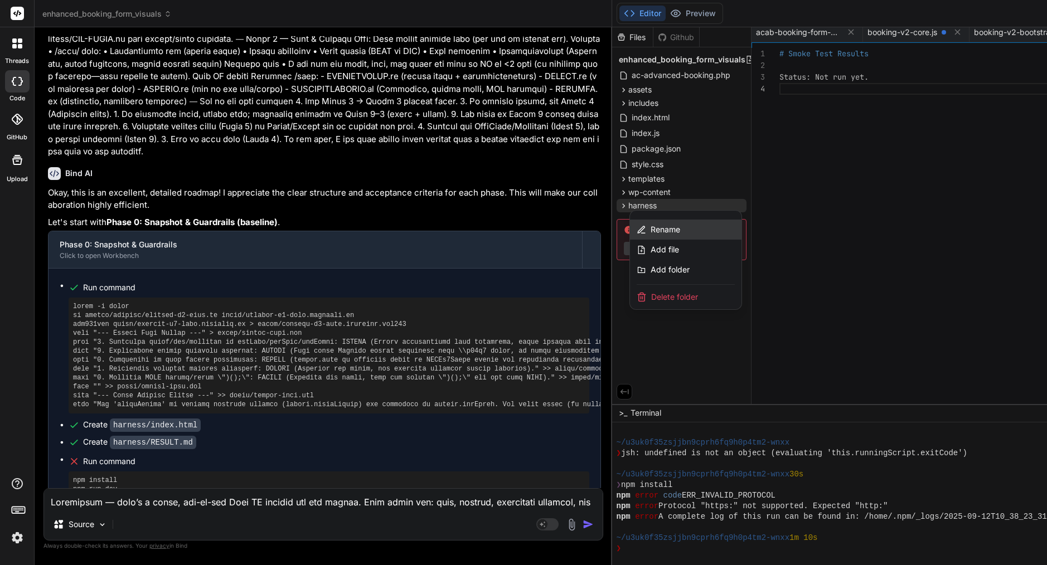
click at [671, 231] on span "Rename" at bounding box center [666, 229] width 30 height 11
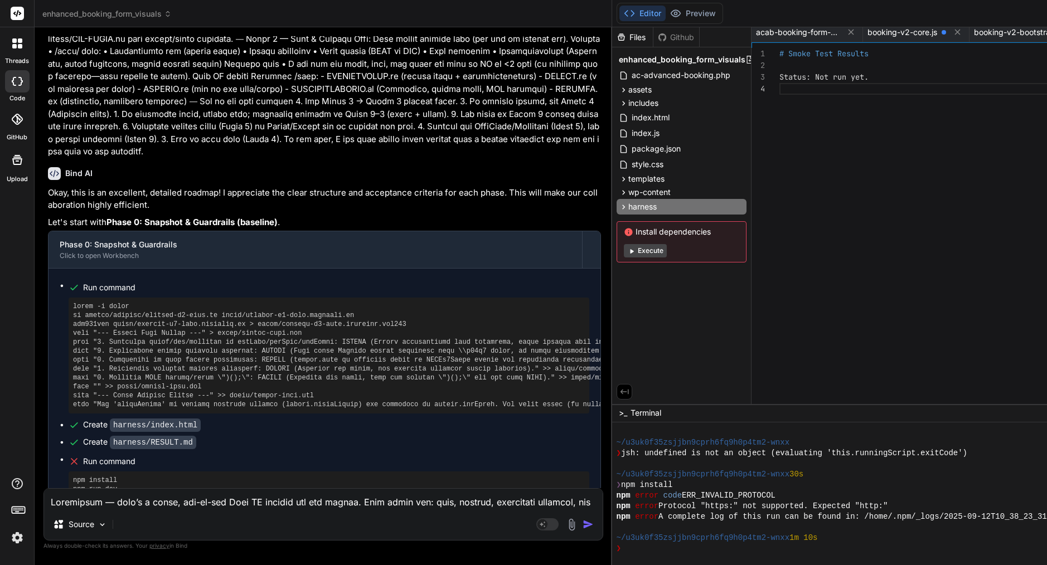
click at [665, 205] on input "harness" at bounding box center [689, 206] width 122 height 13
click at [628, 207] on icon at bounding box center [623, 206] width 9 height 9
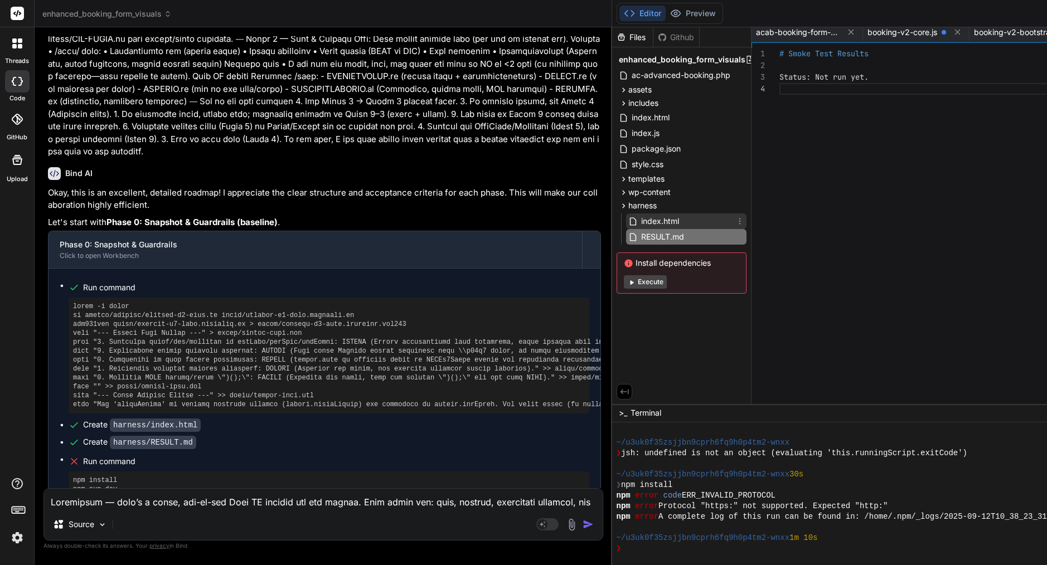
drag, startPoint x: 703, startPoint y: 222, endPoint x: 662, endPoint y: 221, distance: 41.3
click at [662, 221] on div "index.html" at bounding box center [686, 222] width 120 height 16
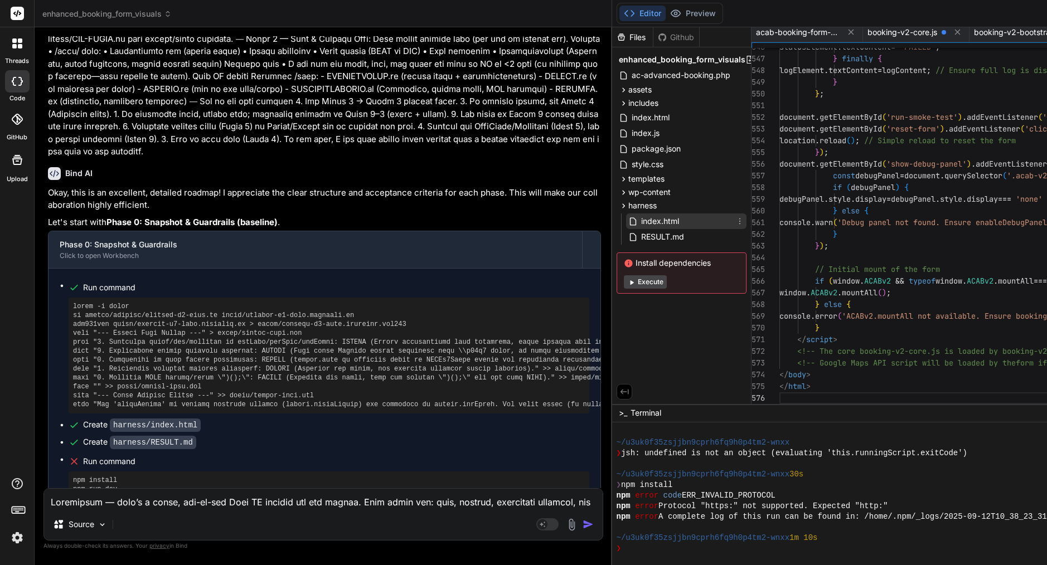
click at [666, 221] on span "index.html" at bounding box center [660, 221] width 40 height 13
click at [672, 219] on span "index.html" at bounding box center [660, 221] width 40 height 13
click at [744, 221] on icon at bounding box center [739, 221] width 9 height 9
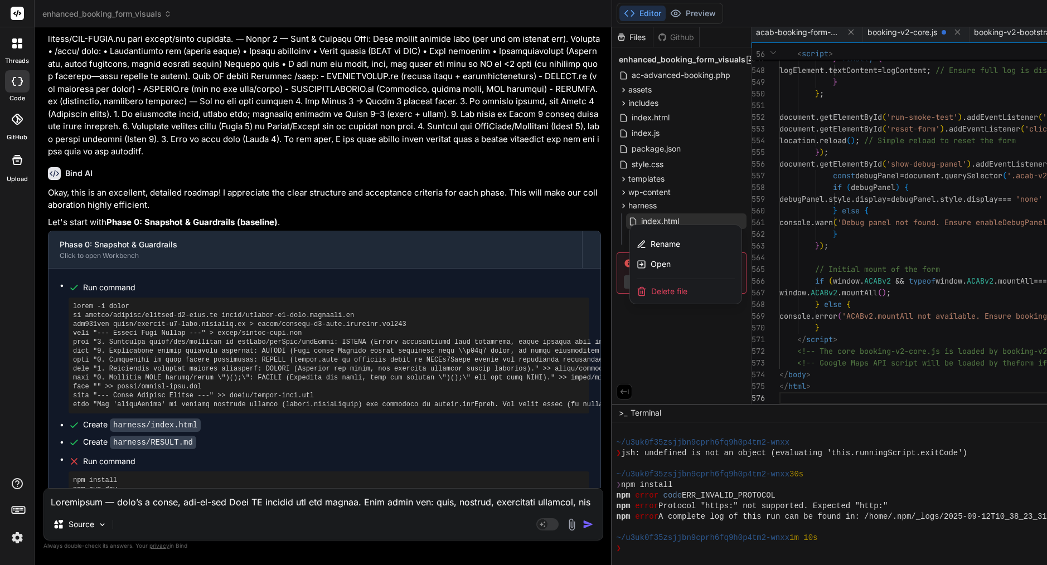
drag, startPoint x: 218, startPoint y: 181, endPoint x: 153, endPoint y: 176, distance: 64.9
copy code "index.html"
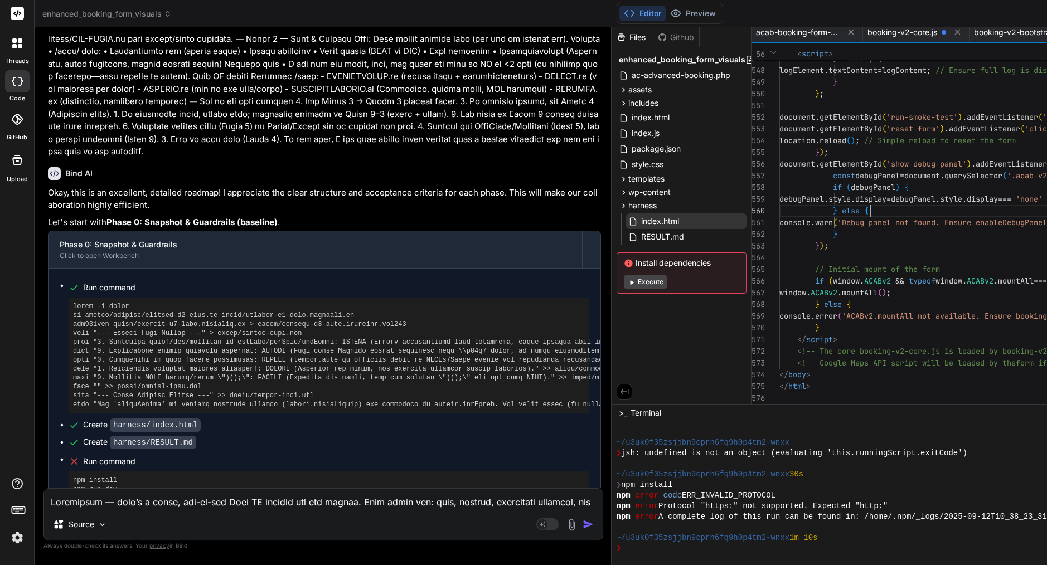
click at [900, 205] on span "debugPanel . style . display = debugPanel . style . display === 'none' ? 'block…" at bounding box center [955, 199] width 352 height 12
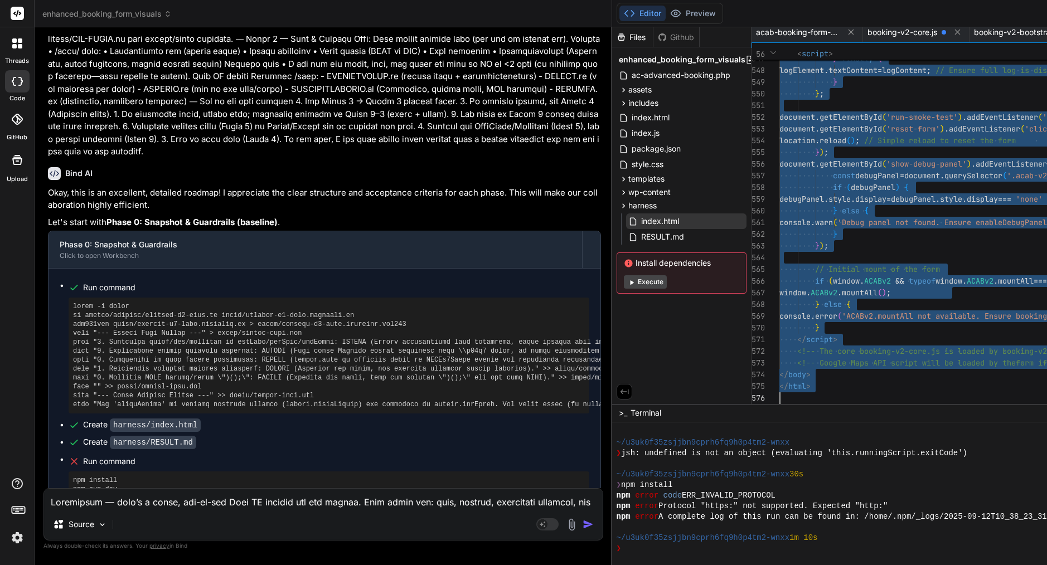
click at [900, 205] on span "debugPanel . style . display = debugPanel . style . display === 'none' ? 'block…" at bounding box center [955, 199] width 352 height 12
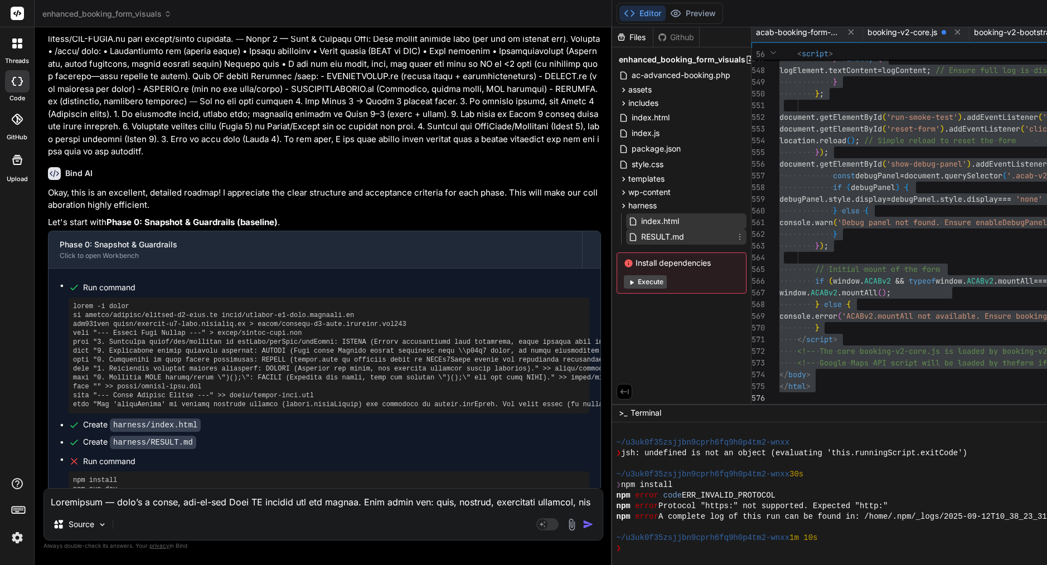
click at [672, 234] on span "RESULT.md" at bounding box center [662, 236] width 45 height 13
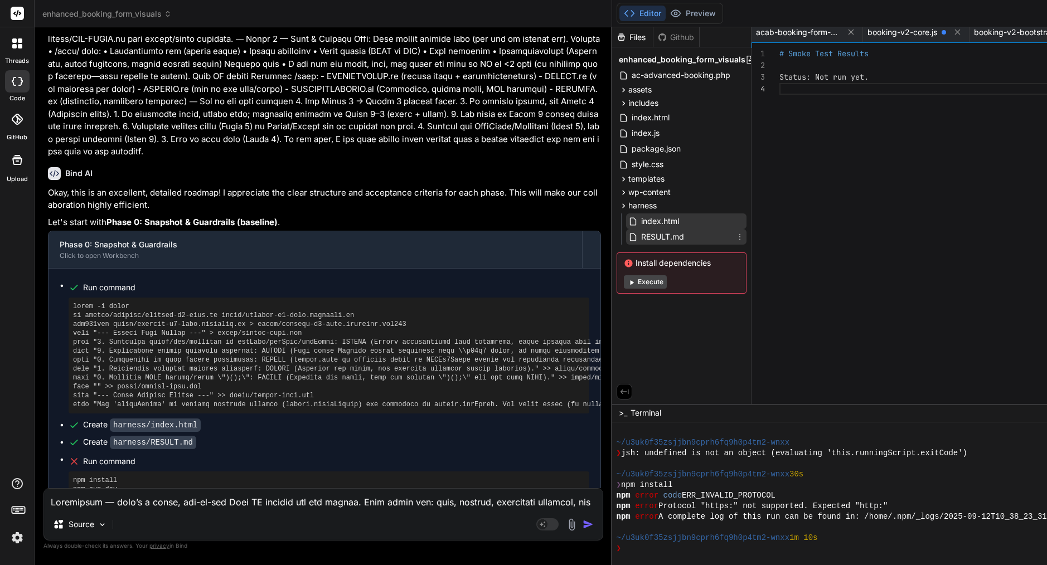
click at [683, 238] on span "RESULT.md" at bounding box center [662, 236] width 45 height 13
drag, startPoint x: 205, startPoint y: 202, endPoint x: 150, endPoint y: 203, distance: 55.2
copy code "RESULT.md"
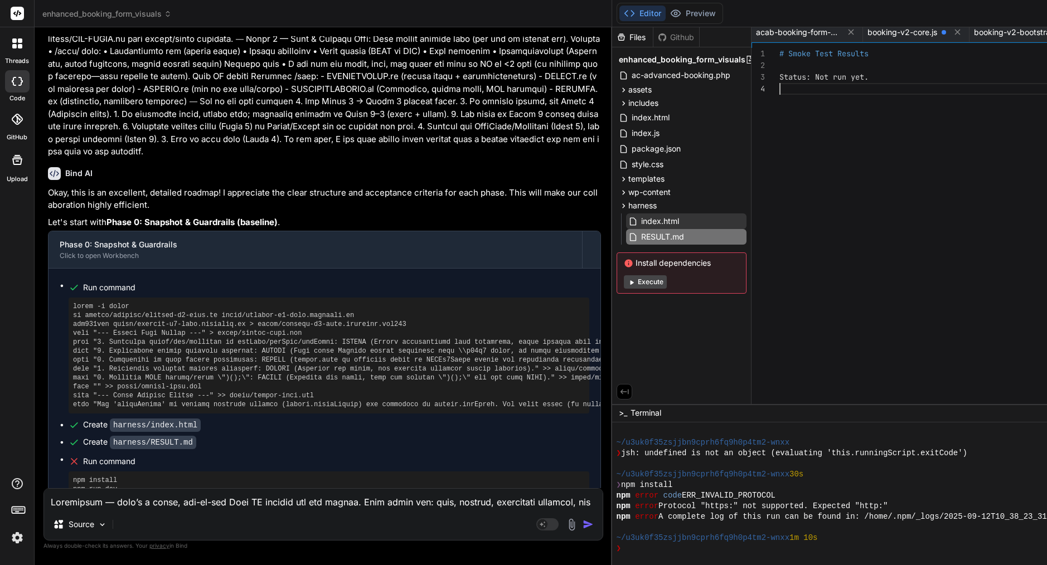
click at [852, 79] on span "Status: Not run yet." at bounding box center [823, 77] width 89 height 10
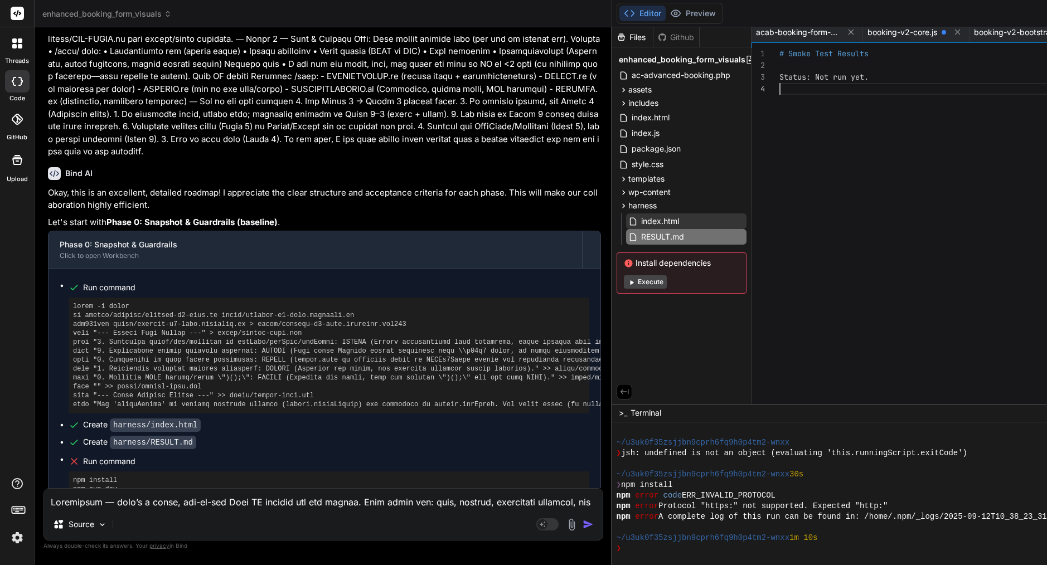
click at [852, 79] on span "Status: Not run yet." at bounding box center [823, 77] width 89 height 10
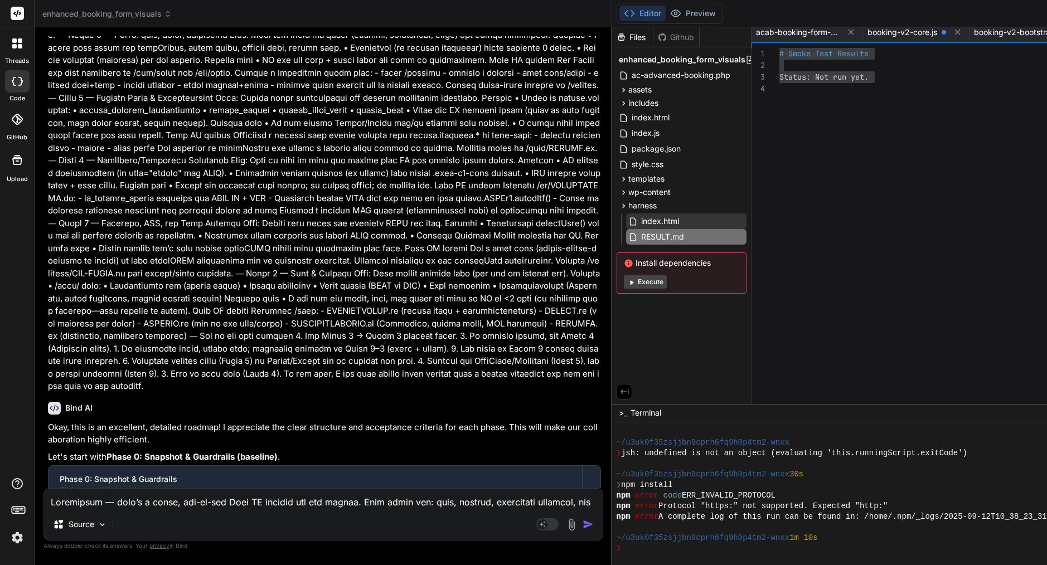
scroll to position [17402, 0]
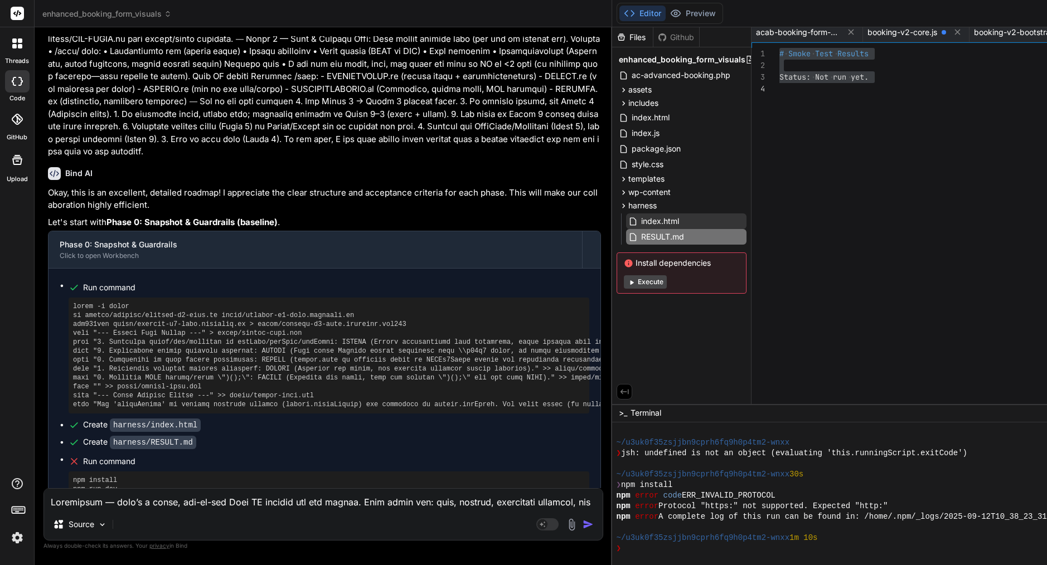
drag, startPoint x: 67, startPoint y: 296, endPoint x: 567, endPoint y: 479, distance: 532.5
copy div "Bind AI Okay, this is an excellent, detailed roadmap! I appreciate the clear st…"
